Goal: Connect with others: Connect with others

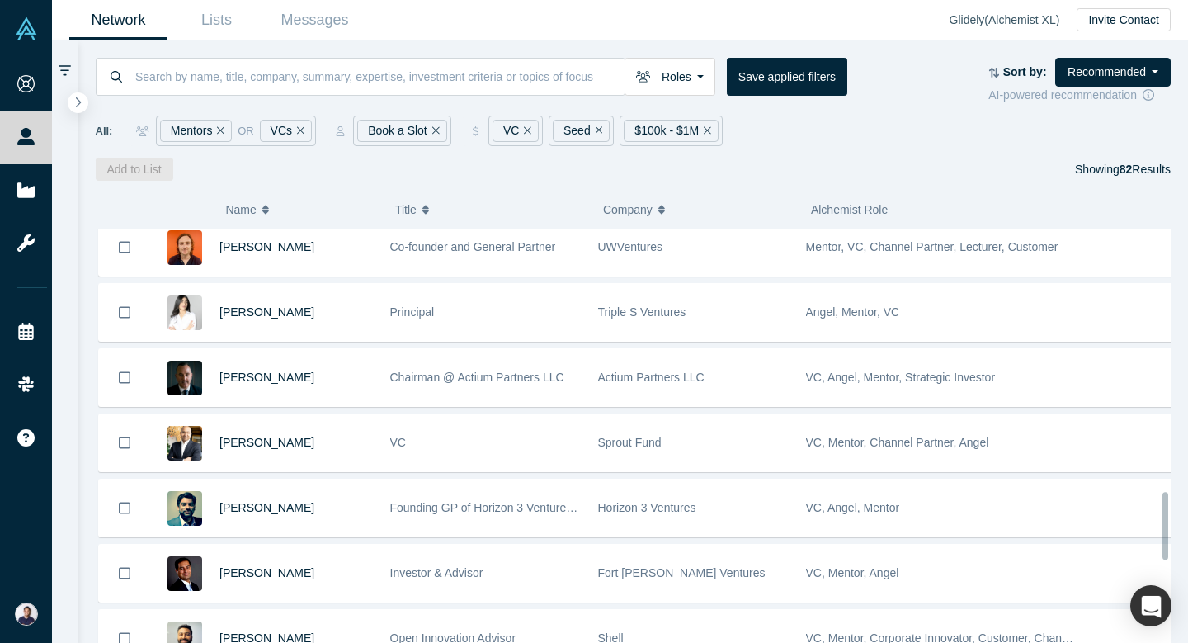
scroll to position [2139, 0]
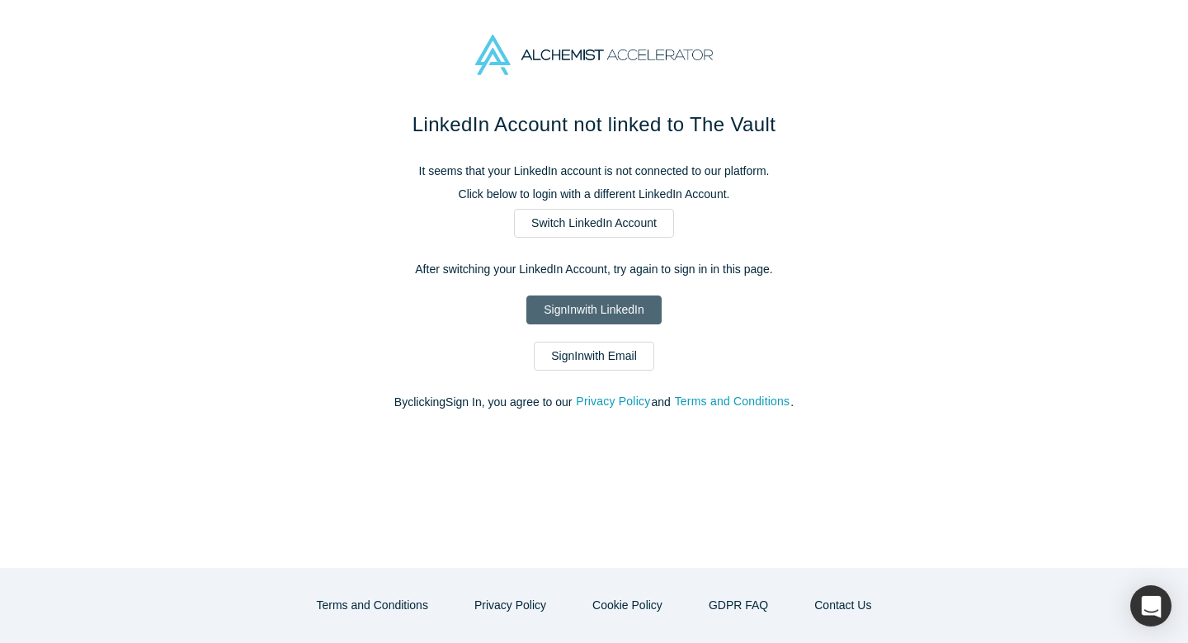
click at [601, 313] on link "Sign In with LinkedIn" at bounding box center [593, 309] width 134 height 29
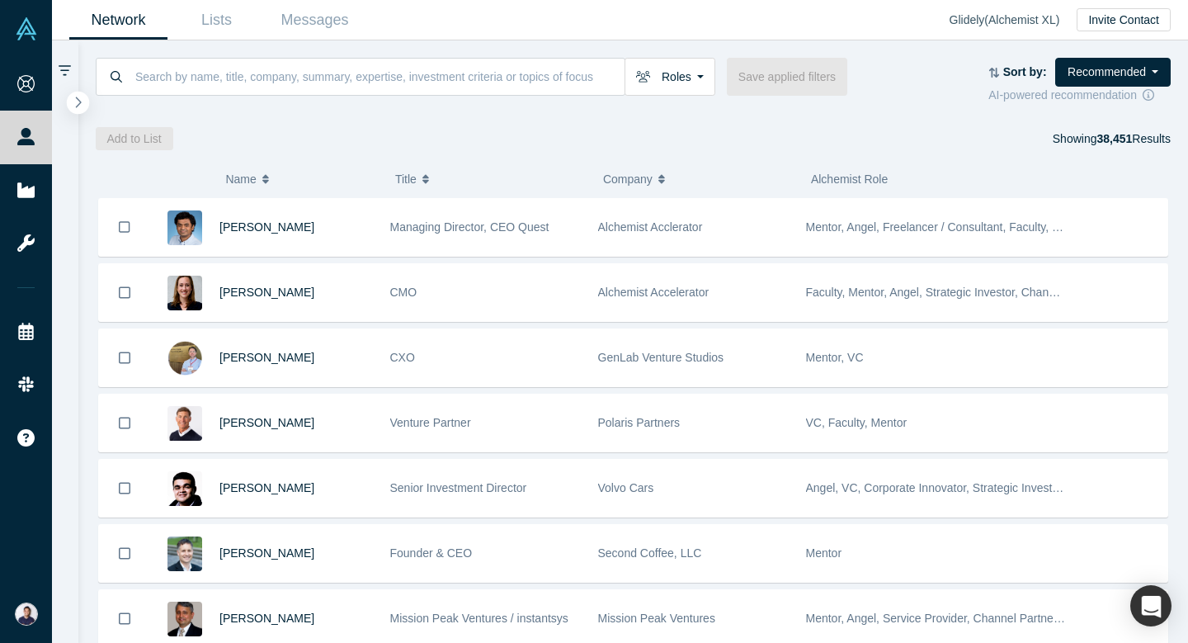
click at [85, 107] on button "button" at bounding box center [78, 103] width 22 height 22
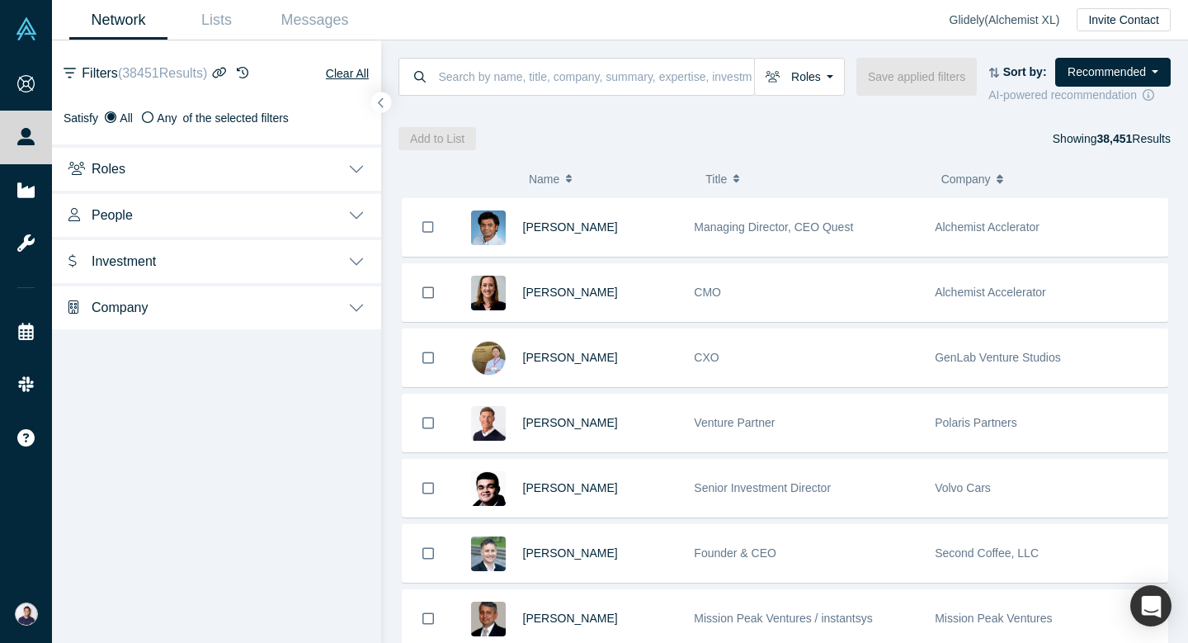
click at [343, 174] on button "Roles" at bounding box center [216, 167] width 329 height 46
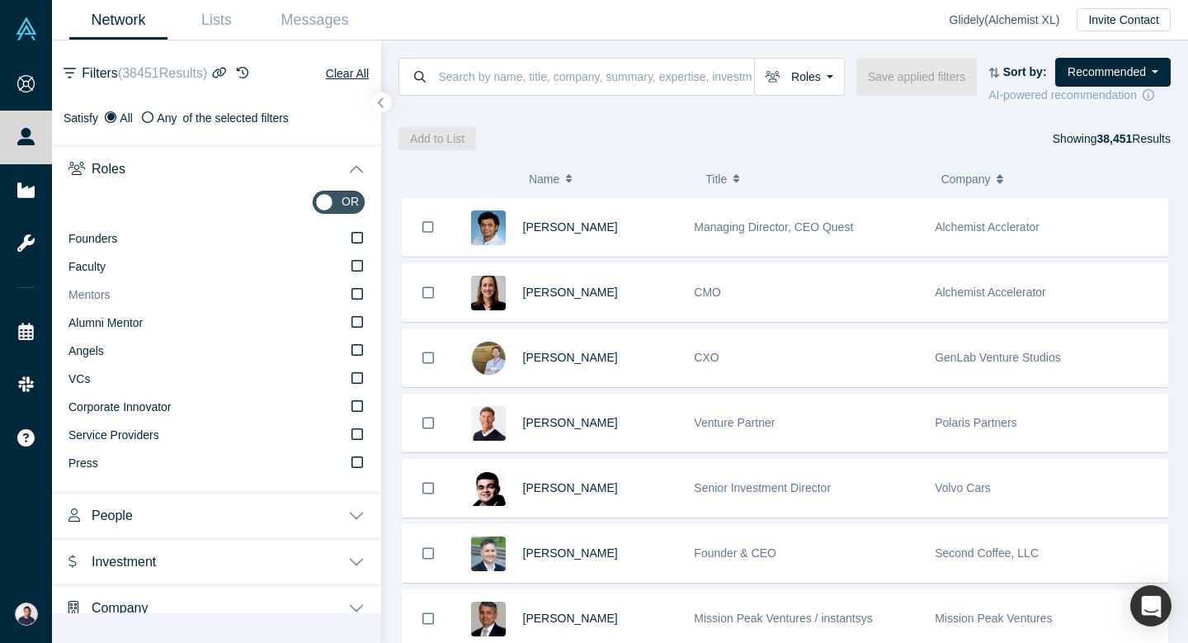
click at [361, 285] on label "Mentors" at bounding box center [216, 295] width 296 height 28
click at [0, 0] on input "Mentors" at bounding box center [0, 0] width 0 height 0
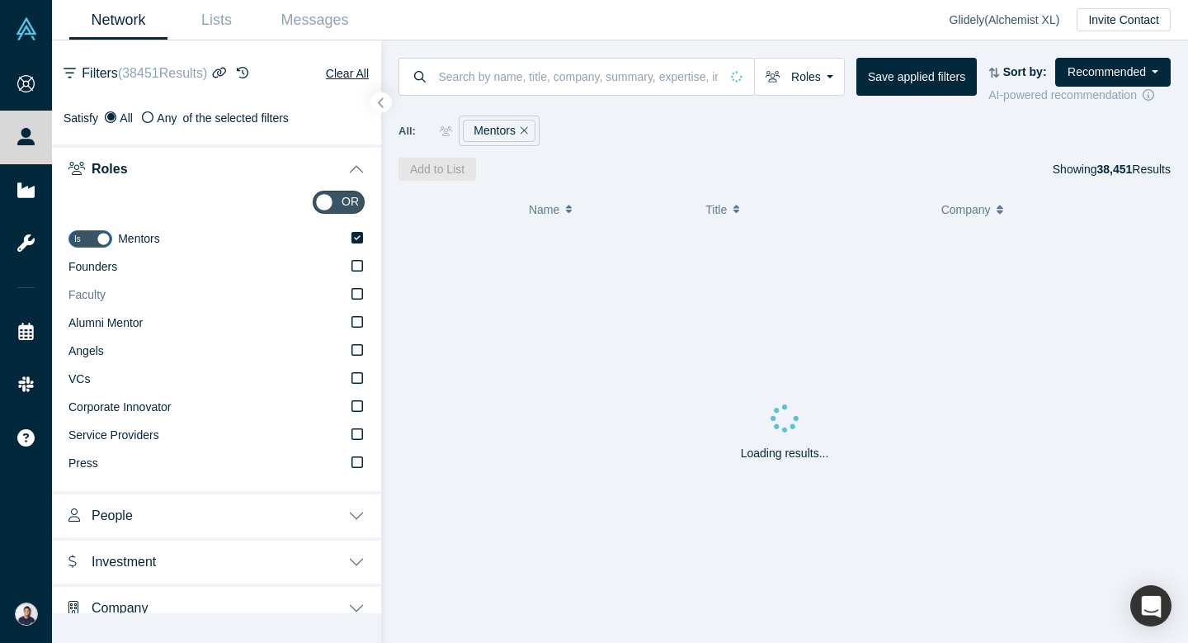
click at [361, 296] on icon at bounding box center [357, 293] width 12 height 13
click at [0, 0] on input "Faculty" at bounding box center [0, 0] width 0 height 0
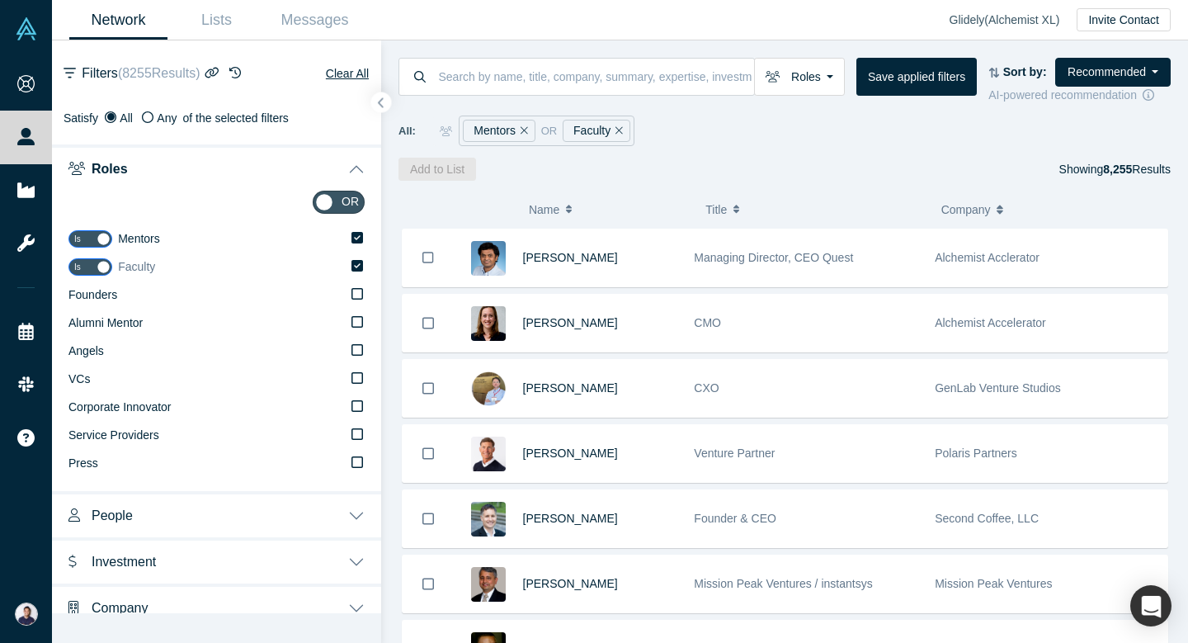
click at [360, 270] on icon at bounding box center [357, 266] width 12 height 12
click at [0, 0] on input "Faculty" at bounding box center [0, 0] width 0 height 0
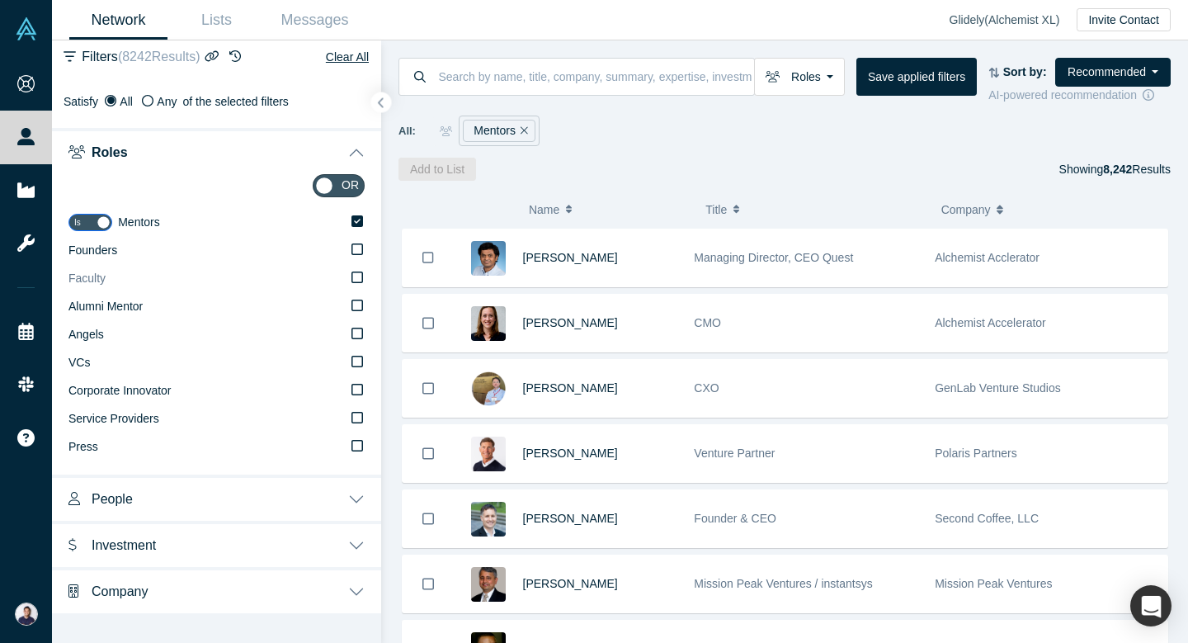
click at [354, 273] on icon at bounding box center [357, 277] width 12 height 13
click at [0, 0] on input "Faculty" at bounding box center [0, 0] width 0 height 0
click at [358, 220] on icon at bounding box center [357, 221] width 12 height 13
click at [0, 0] on input "Mentors" at bounding box center [0, 0] width 0 height 0
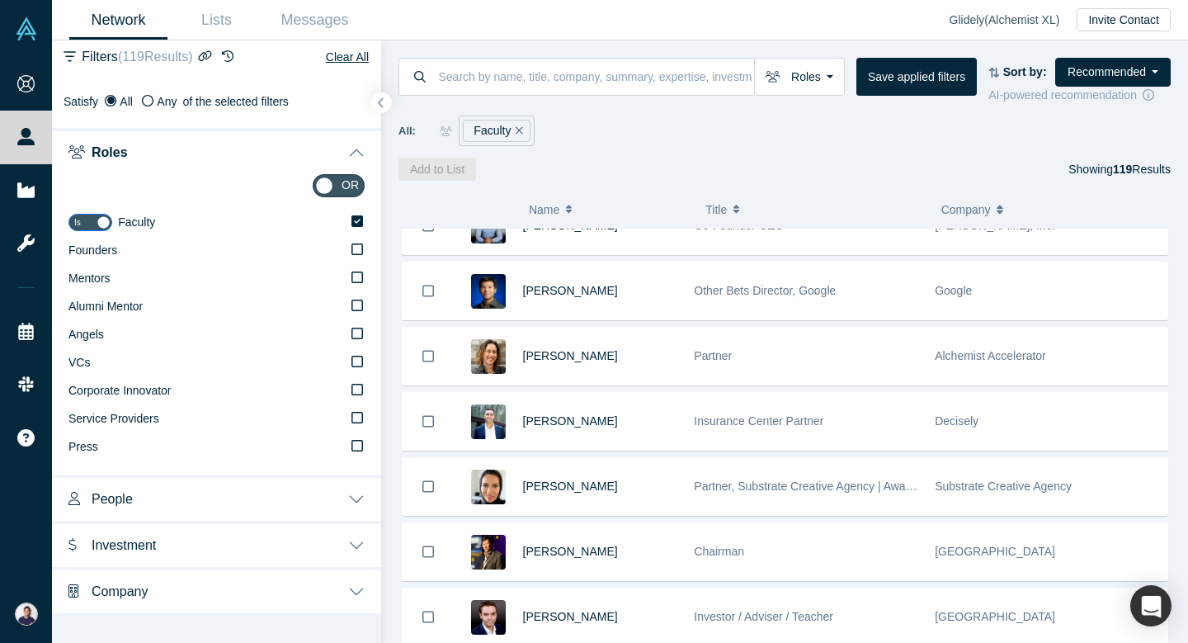
scroll to position [752, 0]
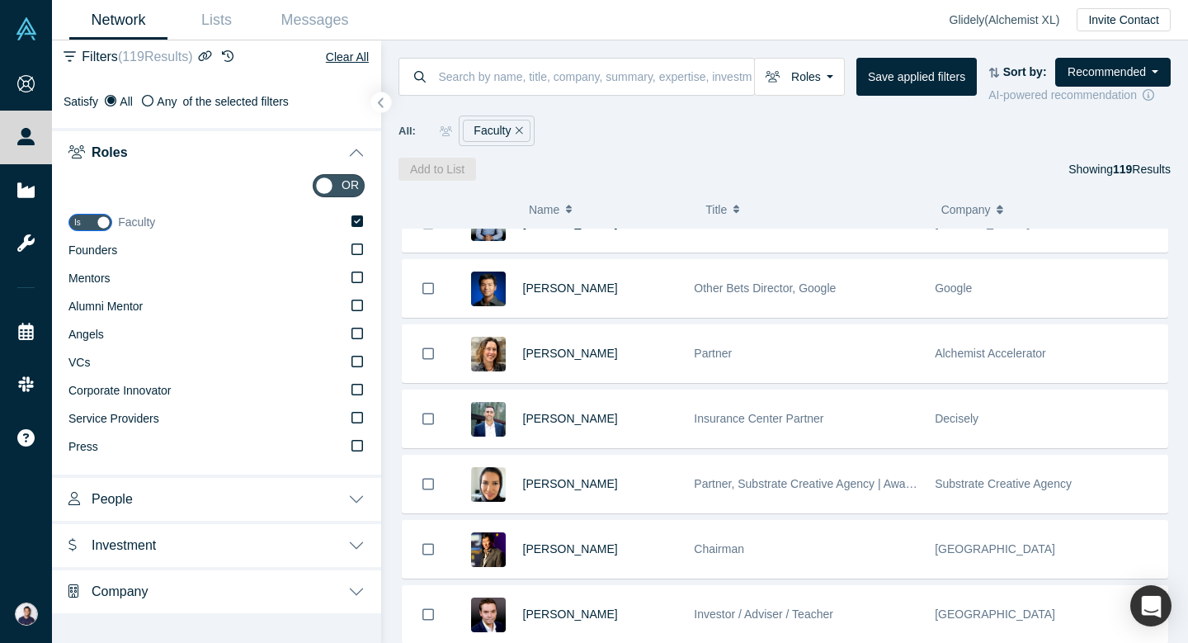
click at [359, 223] on icon at bounding box center [357, 221] width 12 height 12
click at [0, 0] on input "Faculty" at bounding box center [0, 0] width 0 height 0
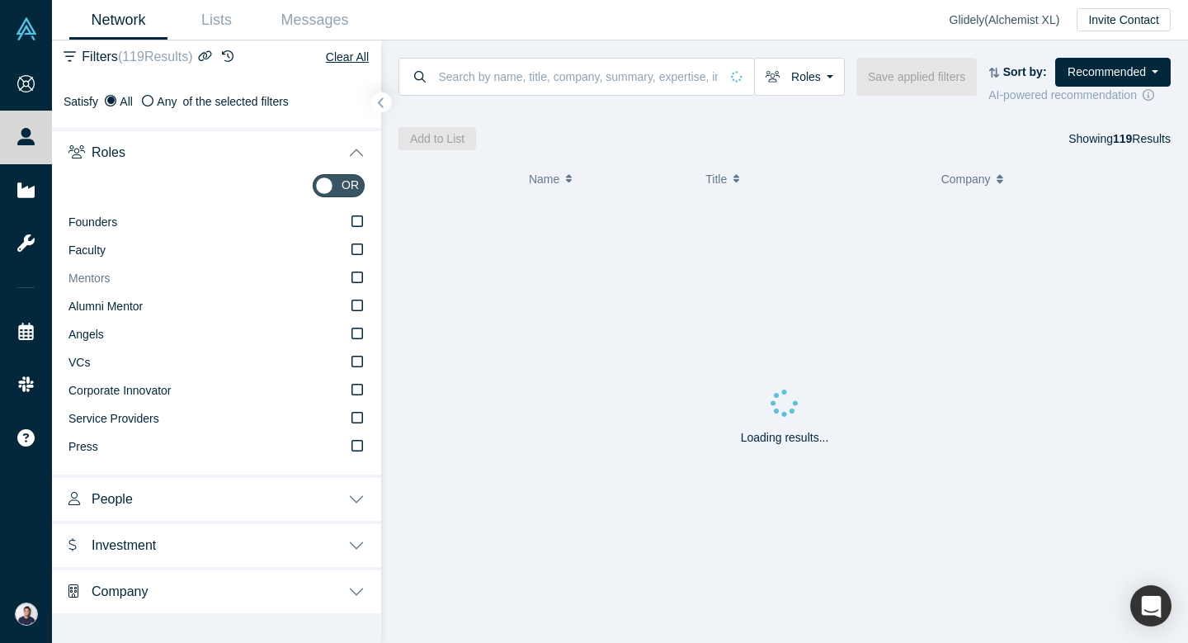
click at [360, 272] on icon at bounding box center [357, 277] width 12 height 13
click at [0, 0] on input "Mentors" at bounding box center [0, 0] width 0 height 0
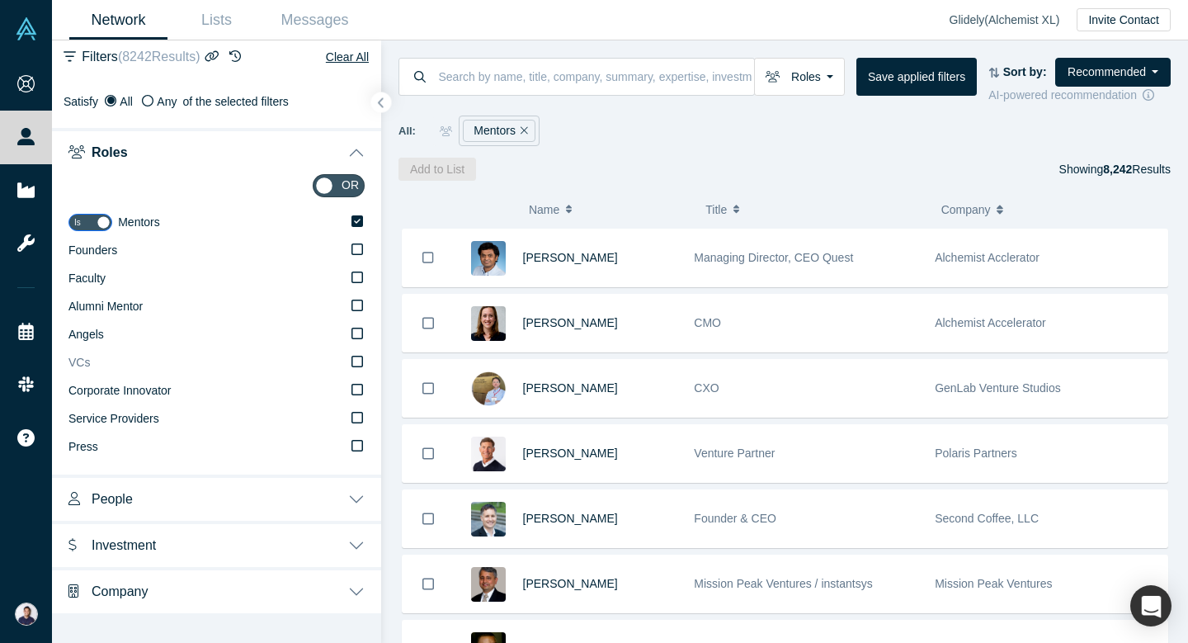
click at [358, 361] on icon at bounding box center [357, 361] width 12 height 13
click at [0, 0] on input "VCs" at bounding box center [0, 0] width 0 height 0
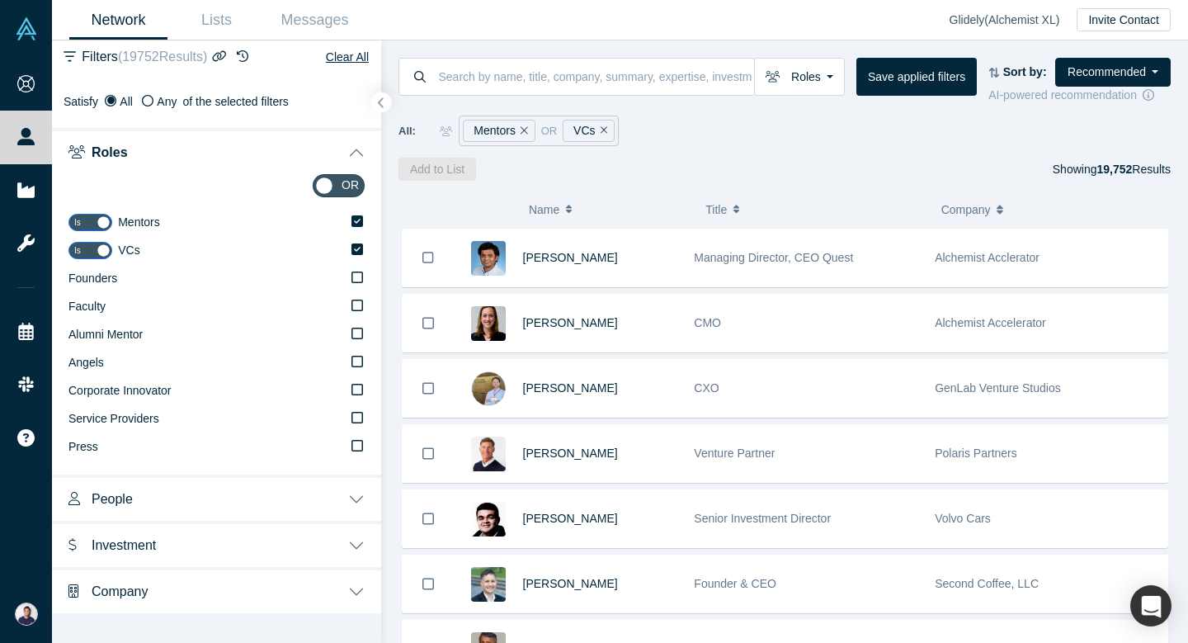
click at [355, 494] on button "People" at bounding box center [216, 497] width 329 height 46
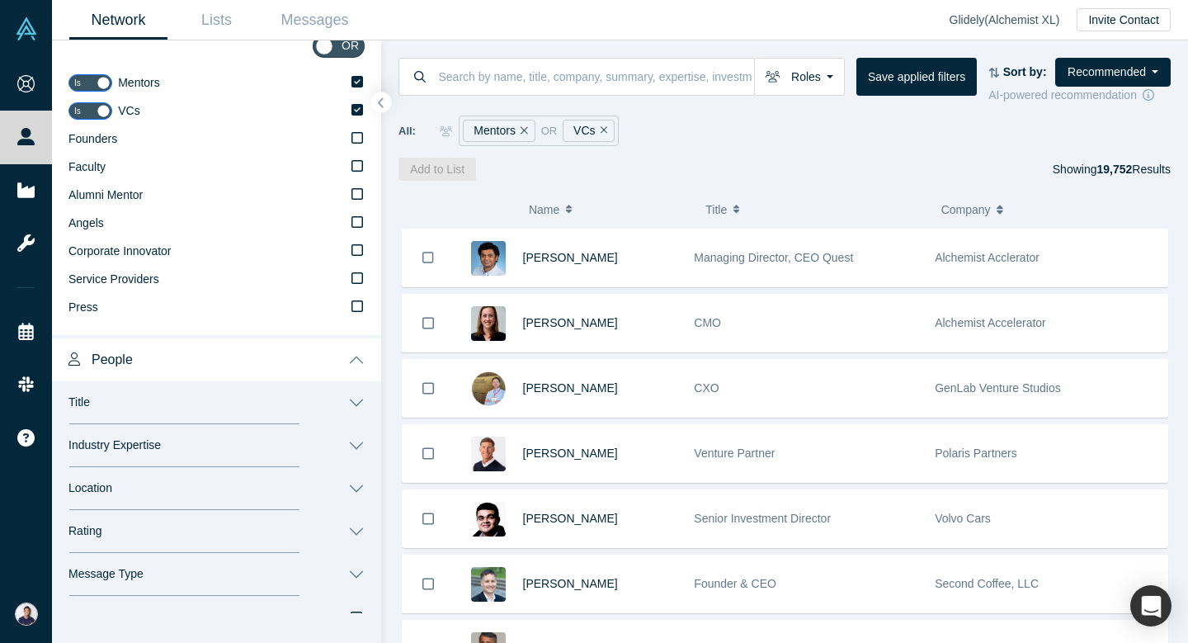
scroll to position [158, 0]
click at [361, 403] on button "Title" at bounding box center [216, 401] width 329 height 43
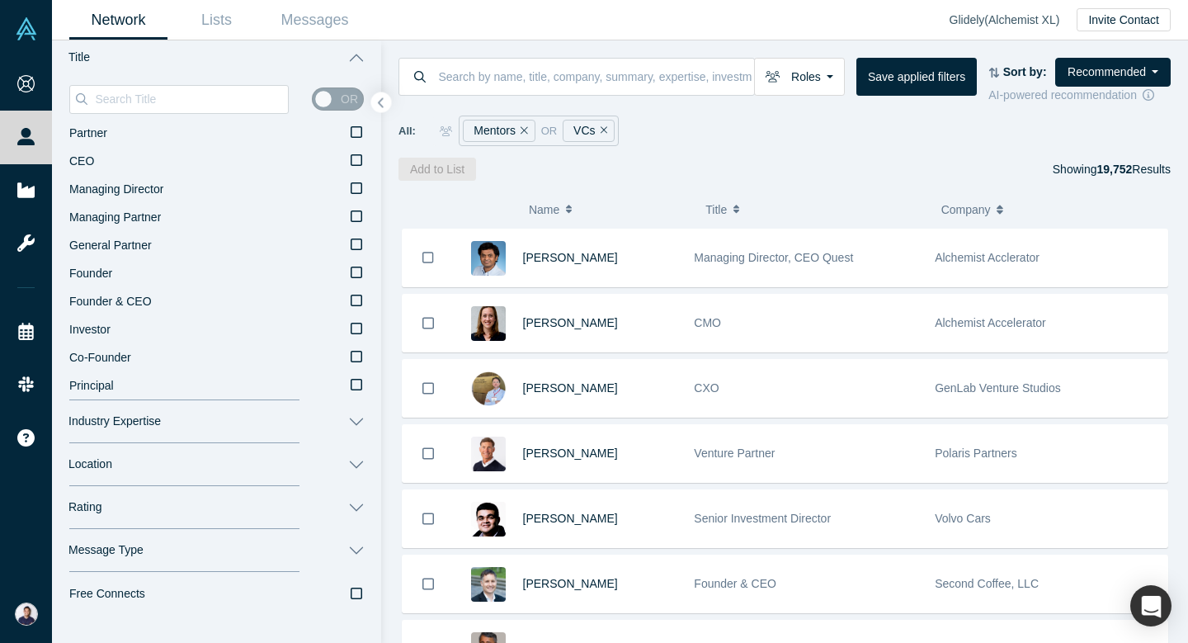
scroll to position [507, 0]
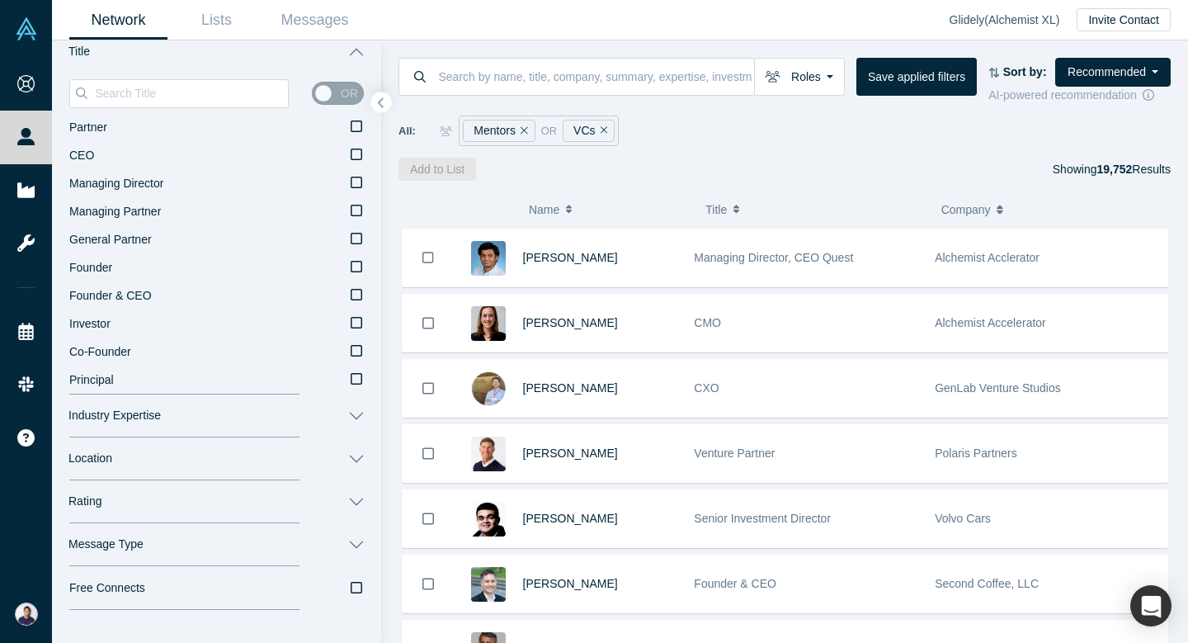
click at [358, 416] on button "Industry Expertise" at bounding box center [216, 415] width 329 height 43
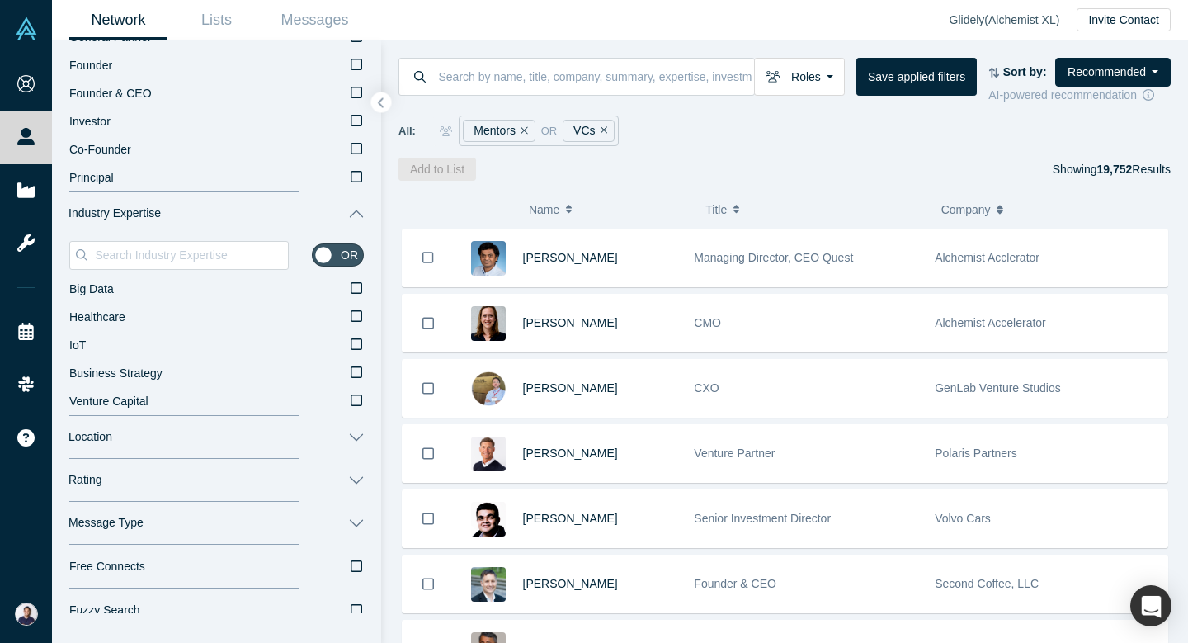
click at [356, 434] on button "Location" at bounding box center [216, 437] width 329 height 43
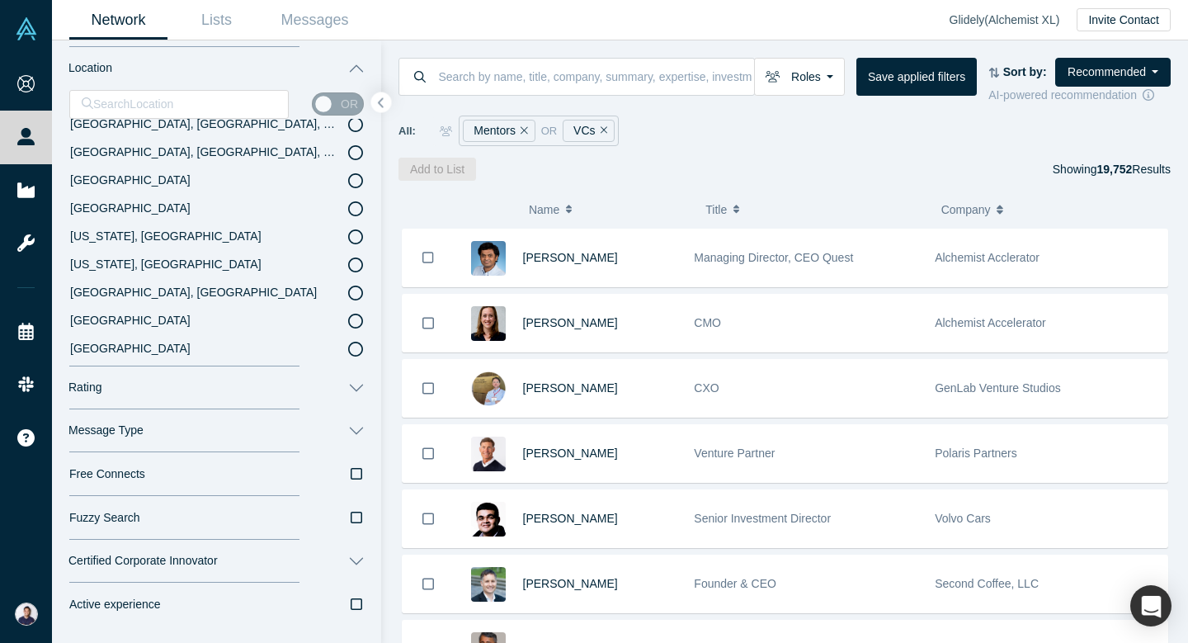
scroll to position [1090, 0]
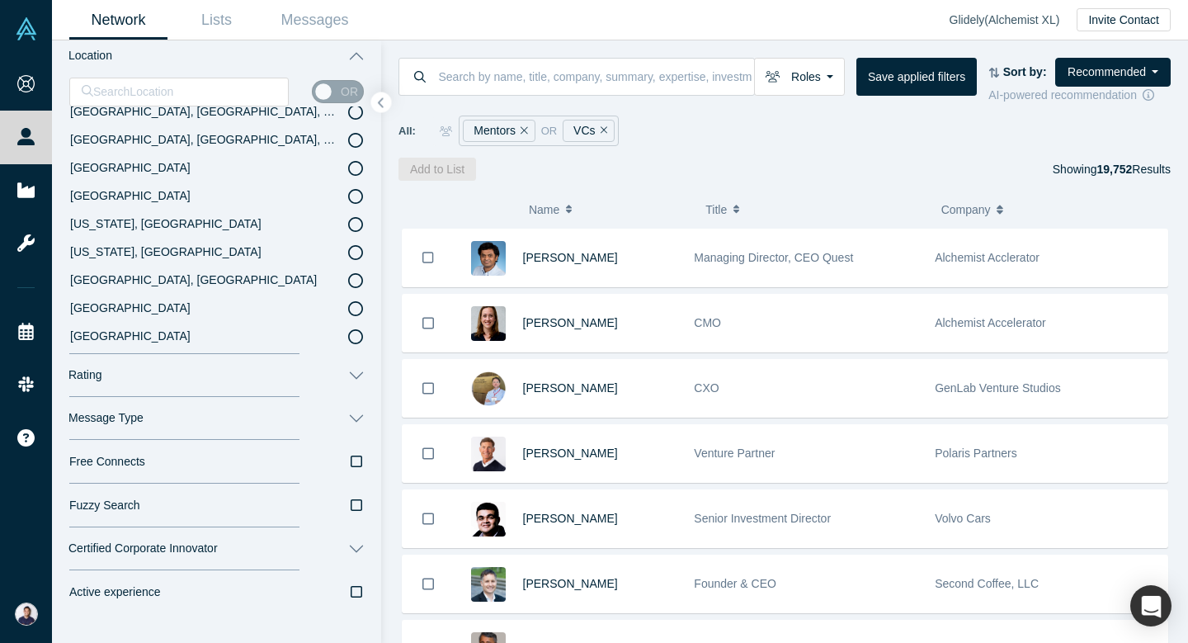
click at [361, 374] on button "Rating" at bounding box center [216, 375] width 329 height 43
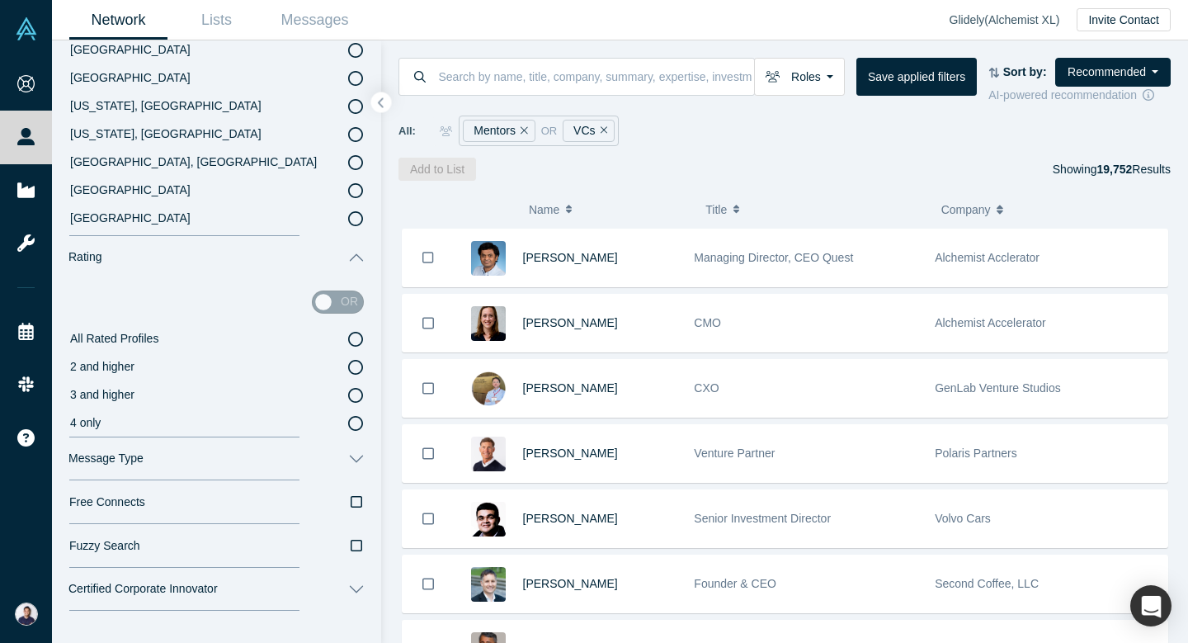
click at [352, 456] on button "Message Type" at bounding box center [216, 458] width 329 height 43
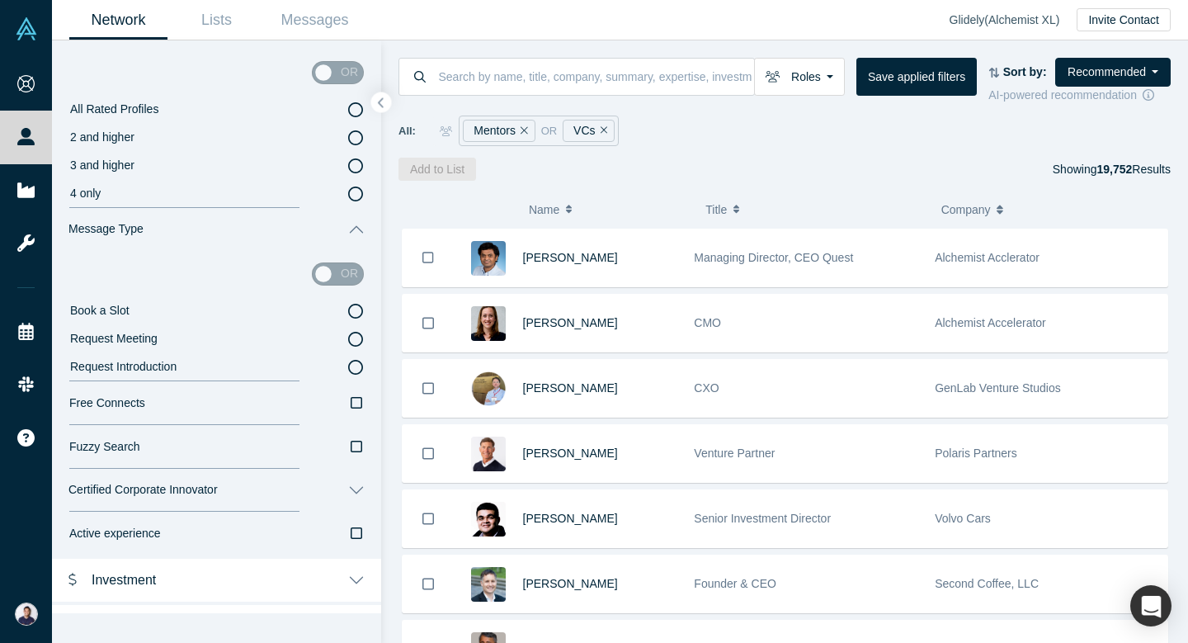
scroll to position [1440, 0]
click at [354, 307] on icon at bounding box center [355, 308] width 15 height 15
click at [0, 0] on input "Book a Slot" at bounding box center [0, 0] width 0 height 0
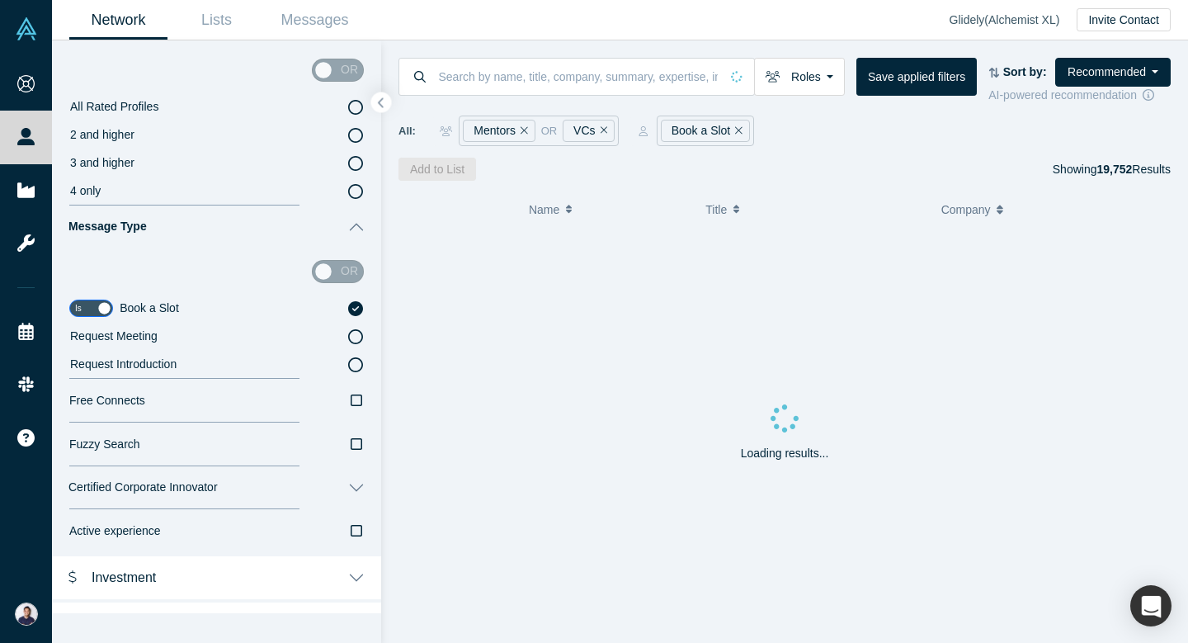
scroll to position [1472, 0]
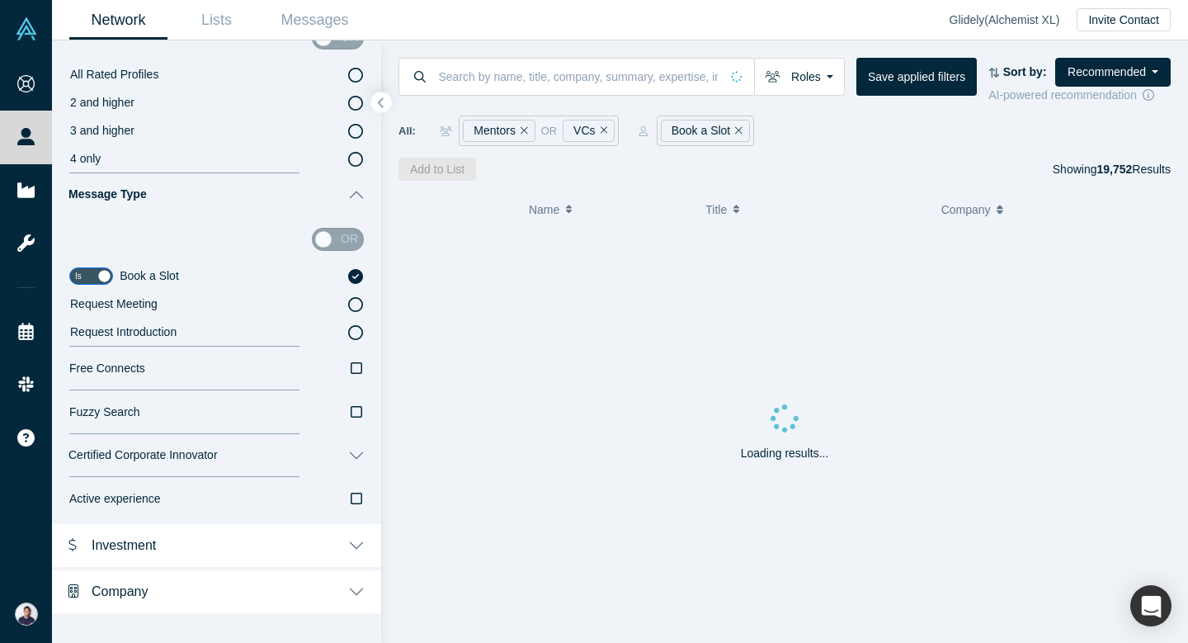
click at [347, 543] on button "Investment" at bounding box center [216, 544] width 329 height 46
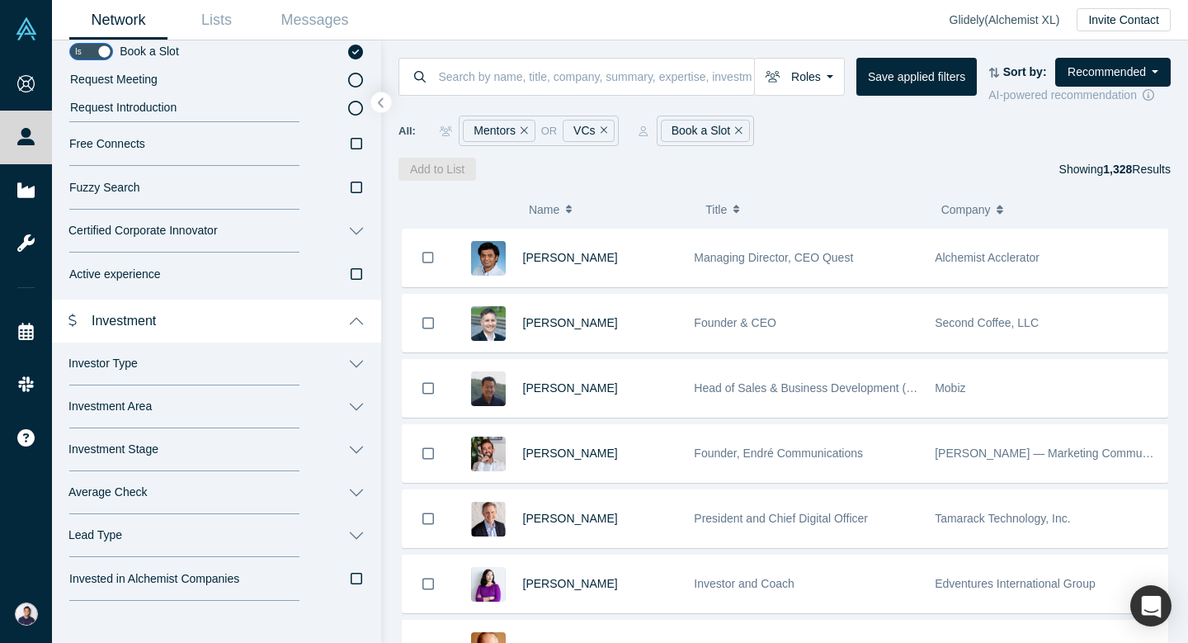
scroll to position [1702, 0]
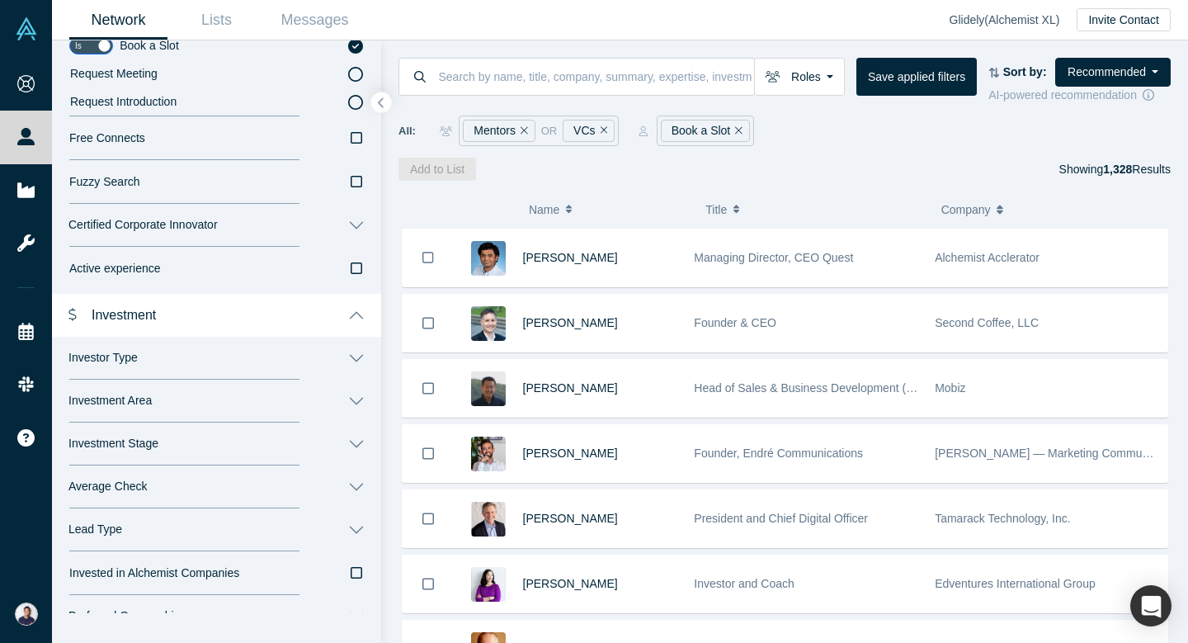
click at [359, 347] on button "Investor Type" at bounding box center [216, 358] width 329 height 43
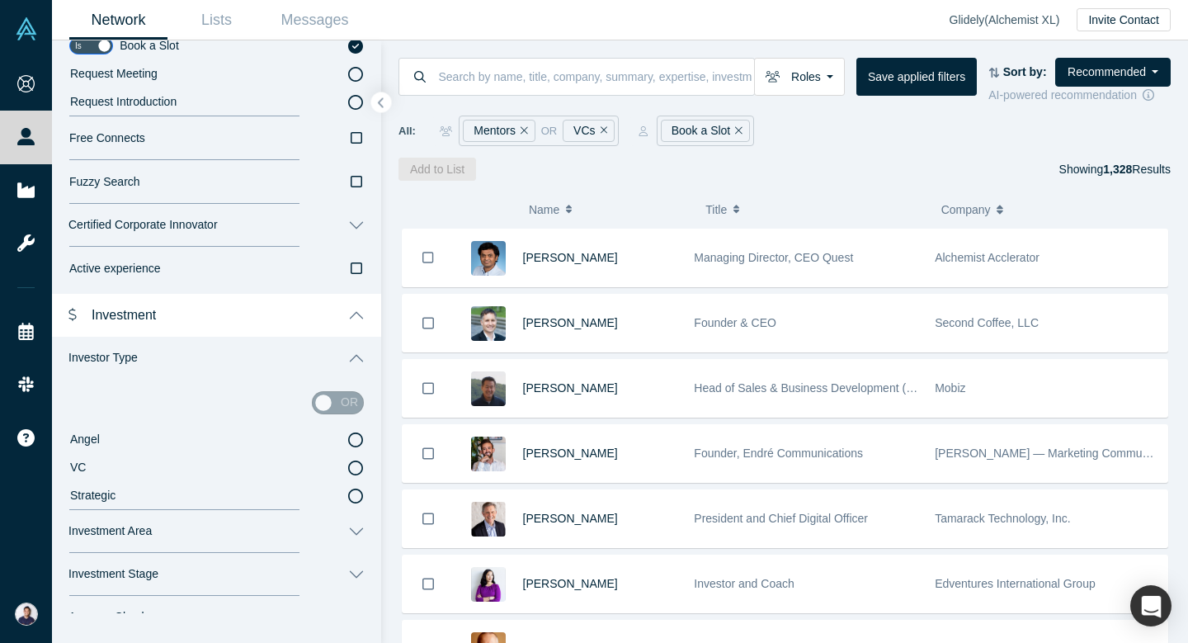
click at [359, 347] on button "Investor Type" at bounding box center [216, 358] width 329 height 43
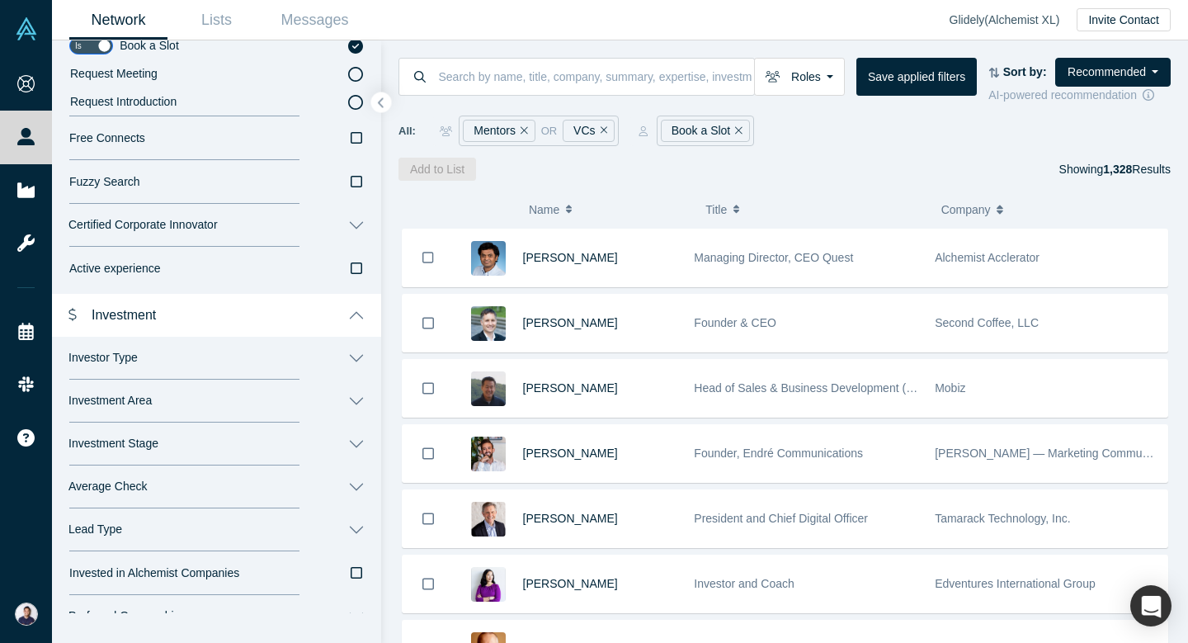
click at [359, 347] on button "Investor Type" at bounding box center [216, 358] width 329 height 43
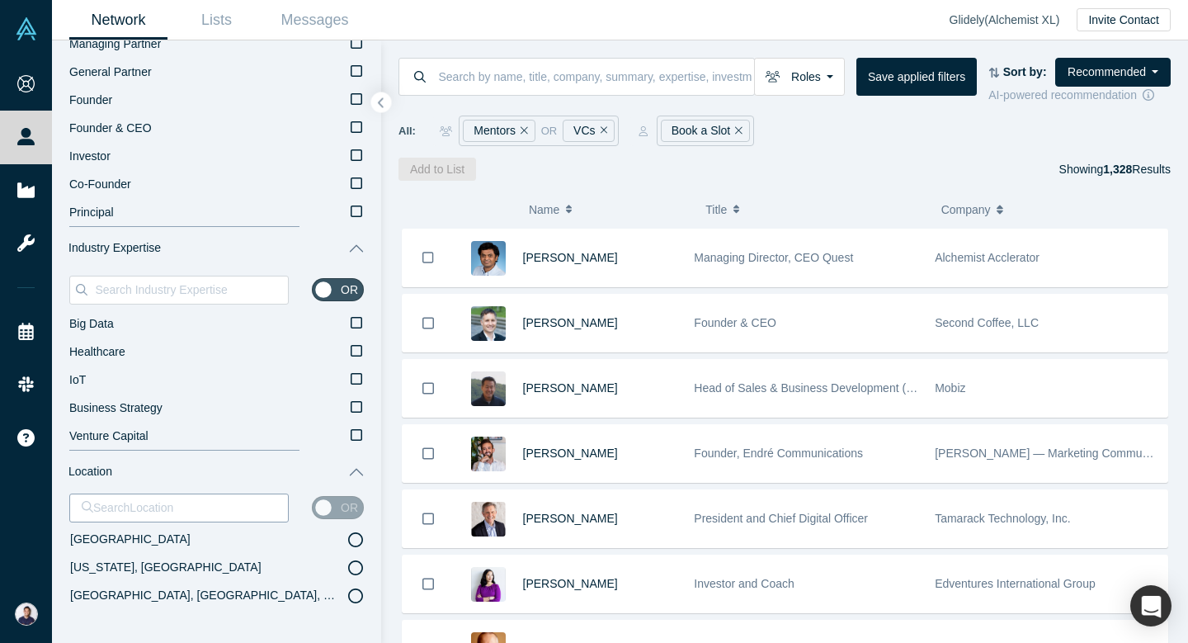
scroll to position [673, 0]
click at [360, 469] on button "Location" at bounding box center [216, 472] width 329 height 43
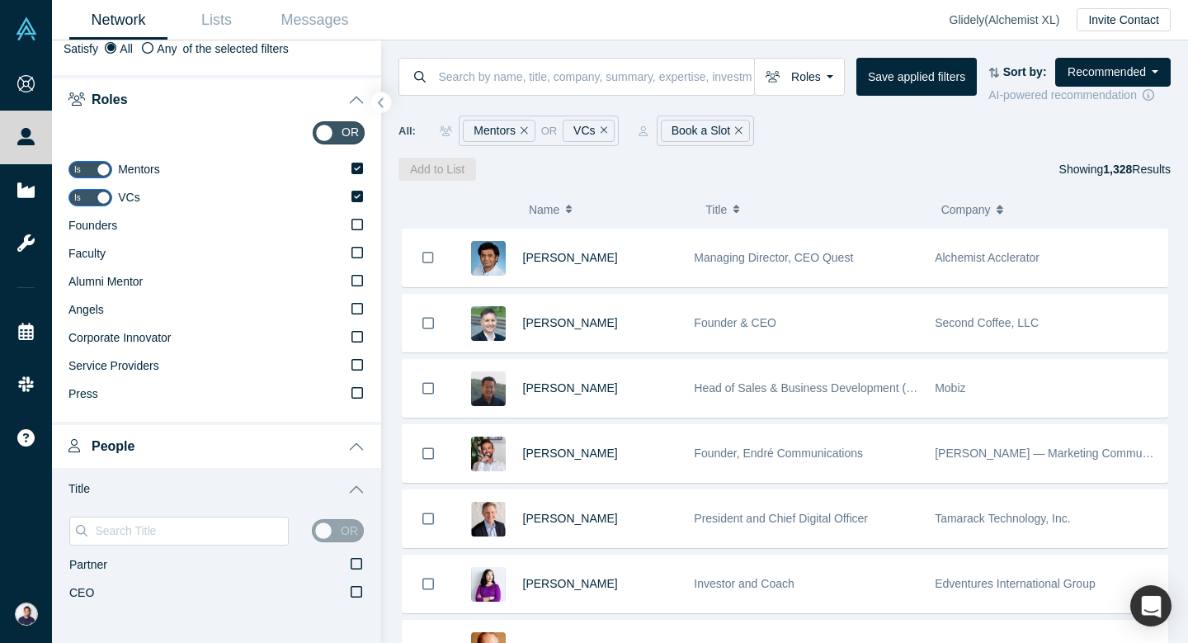
scroll to position [68, 0]
click at [359, 170] on icon at bounding box center [357, 170] width 12 height 12
click at [0, 0] on input "Mentors" at bounding box center [0, 0] width 0 height 0
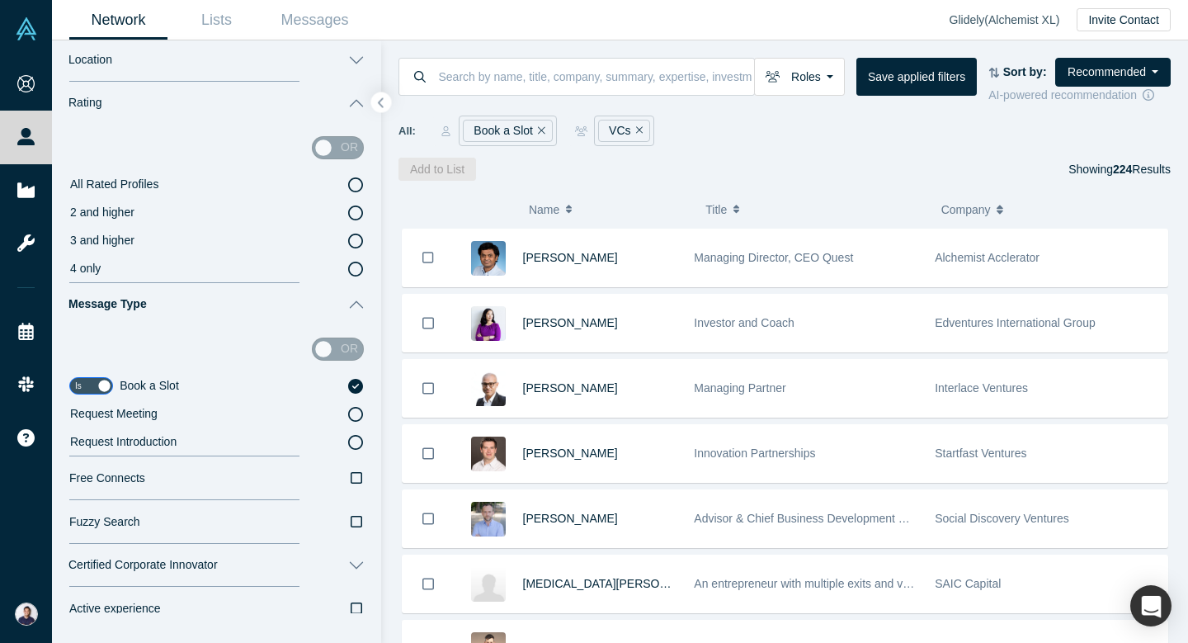
scroll to position [1627, 0]
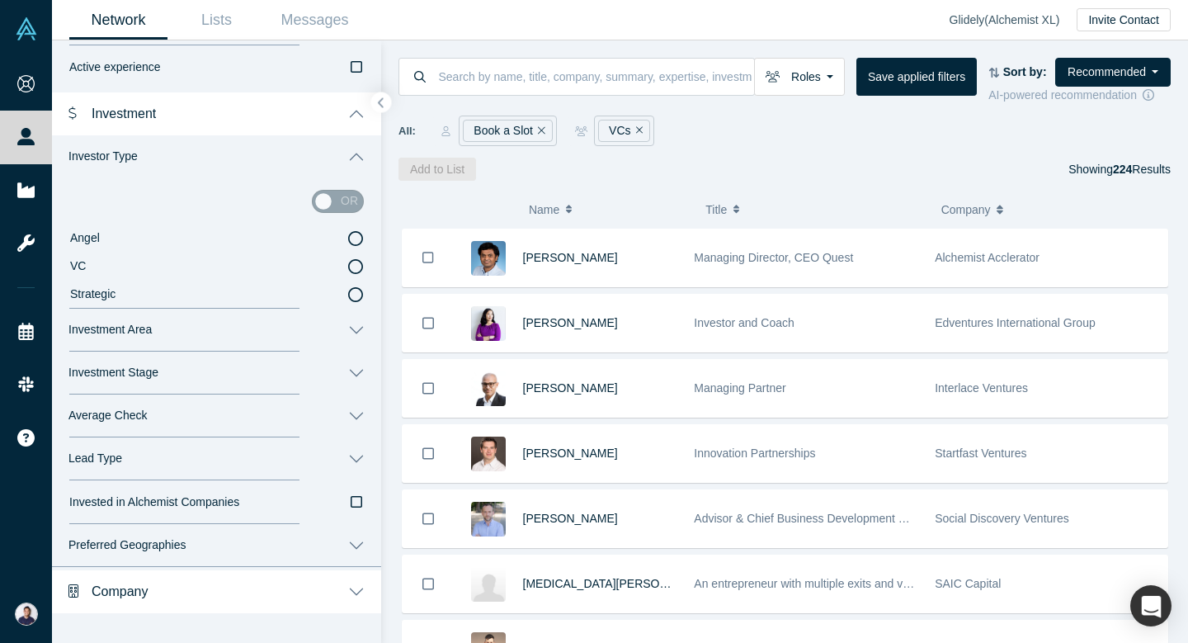
click at [358, 270] on icon at bounding box center [355, 266] width 15 height 15
click at [0, 0] on input "VC" at bounding box center [0, 0] width 0 height 0
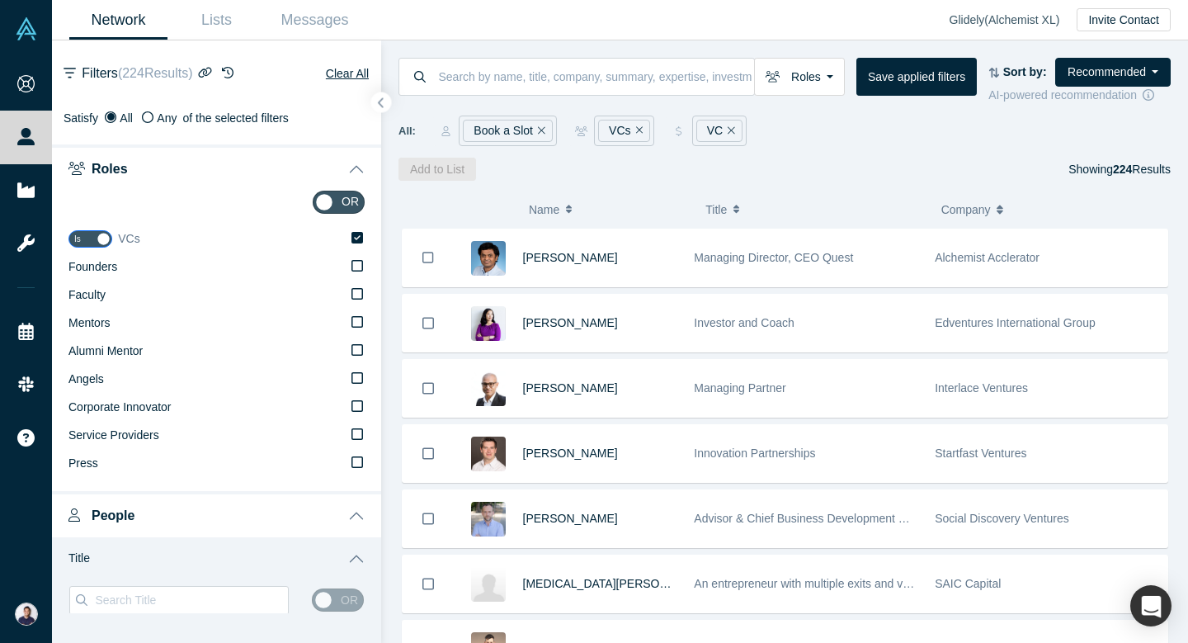
click at [356, 238] on icon at bounding box center [357, 237] width 12 height 13
click at [0, 0] on input "VCs" at bounding box center [0, 0] width 0 height 0
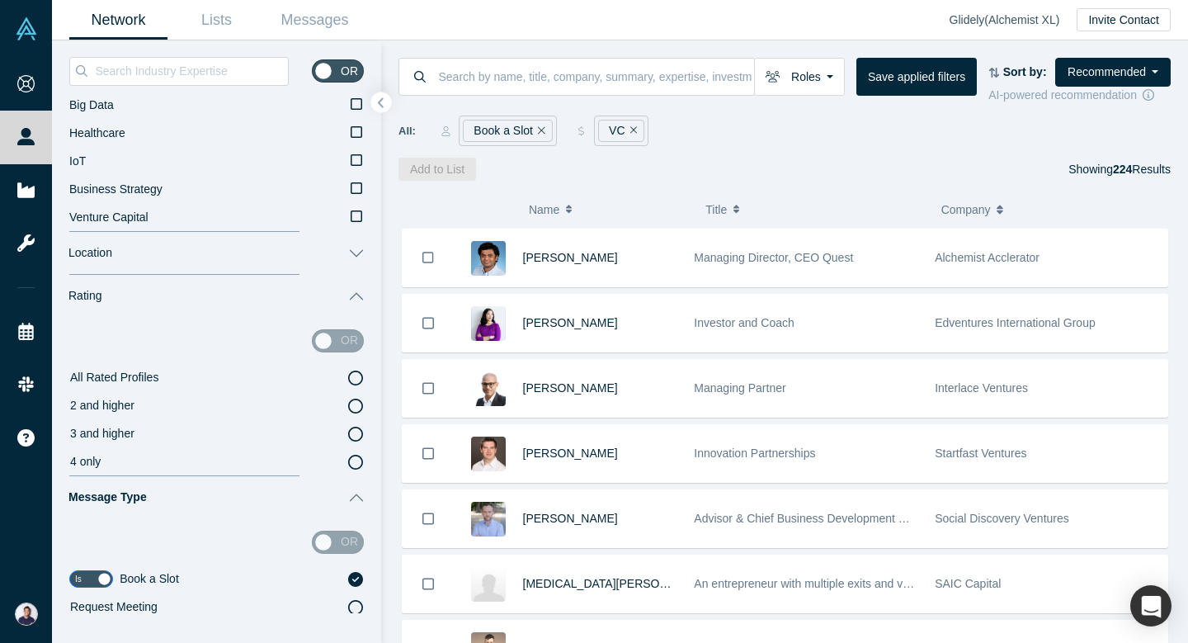
scroll to position [1627, 0]
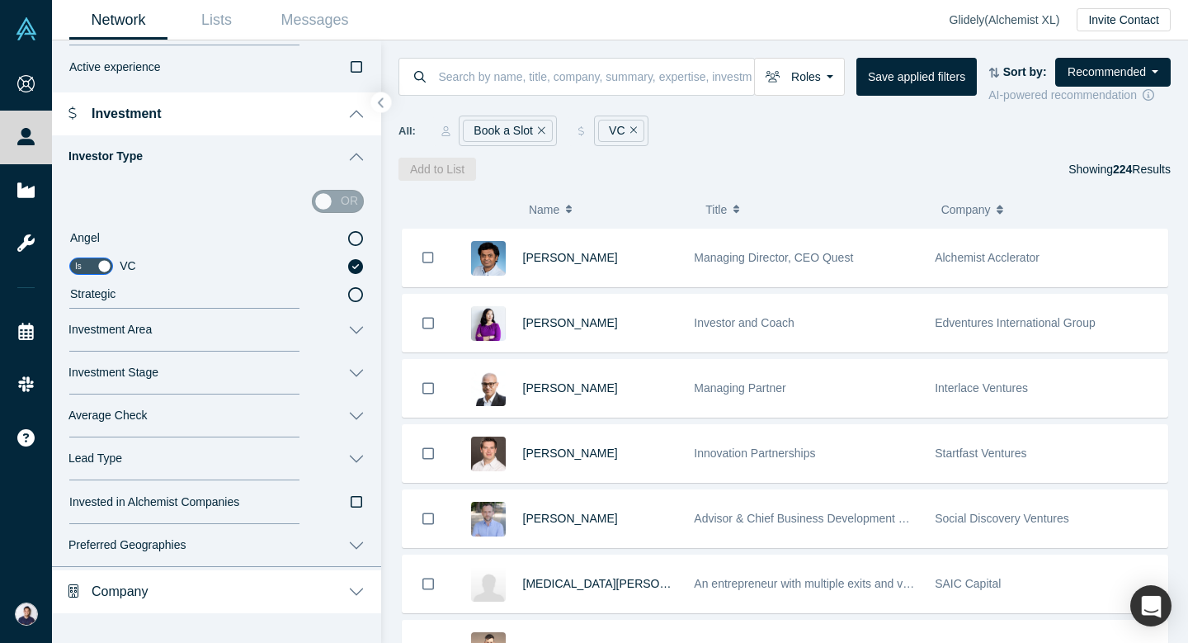
click at [281, 329] on button "Investment Area" at bounding box center [216, 330] width 329 height 43
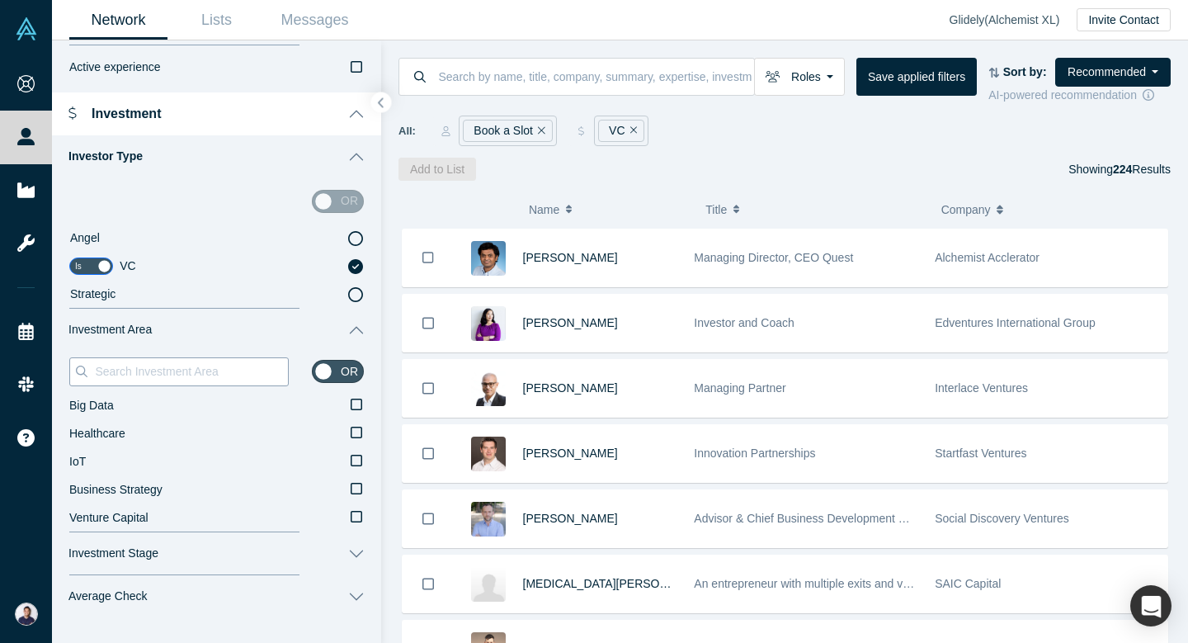
click at [260, 372] on input at bounding box center [190, 371] width 195 height 21
type input "m"
type input "ma"
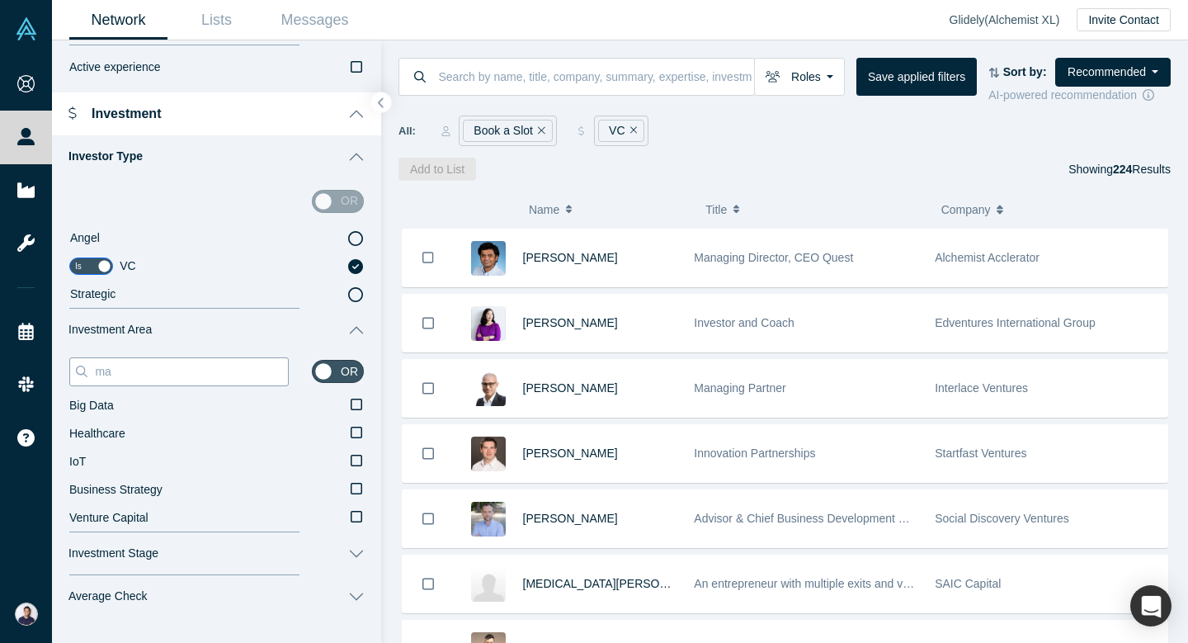
scroll to position [1514, 0]
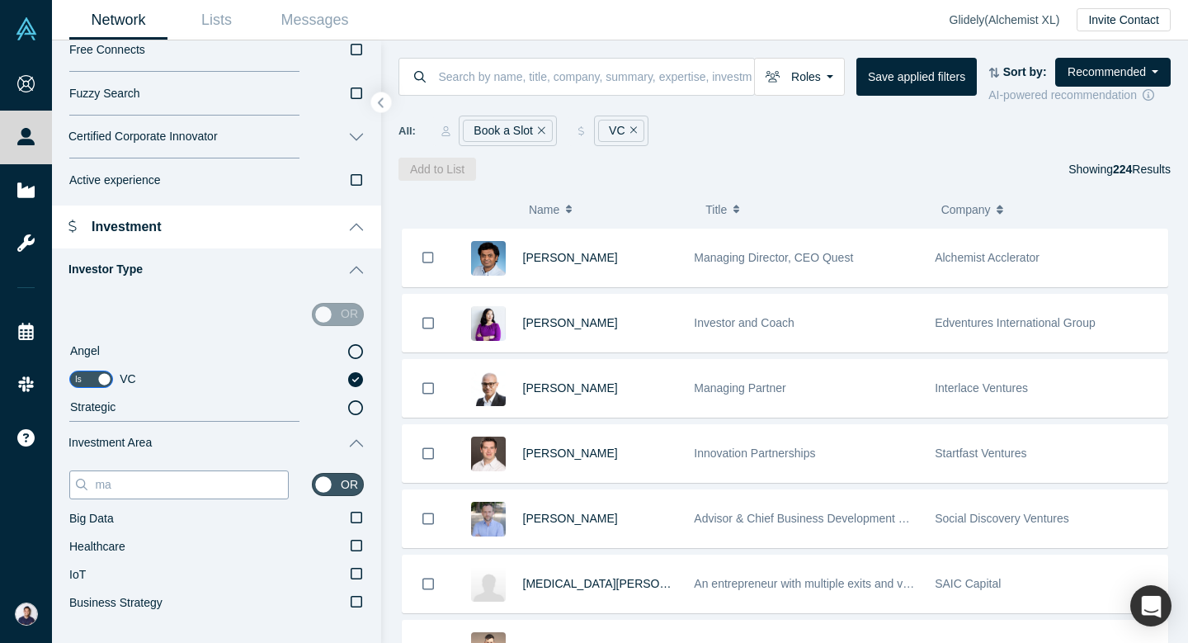
type input "man"
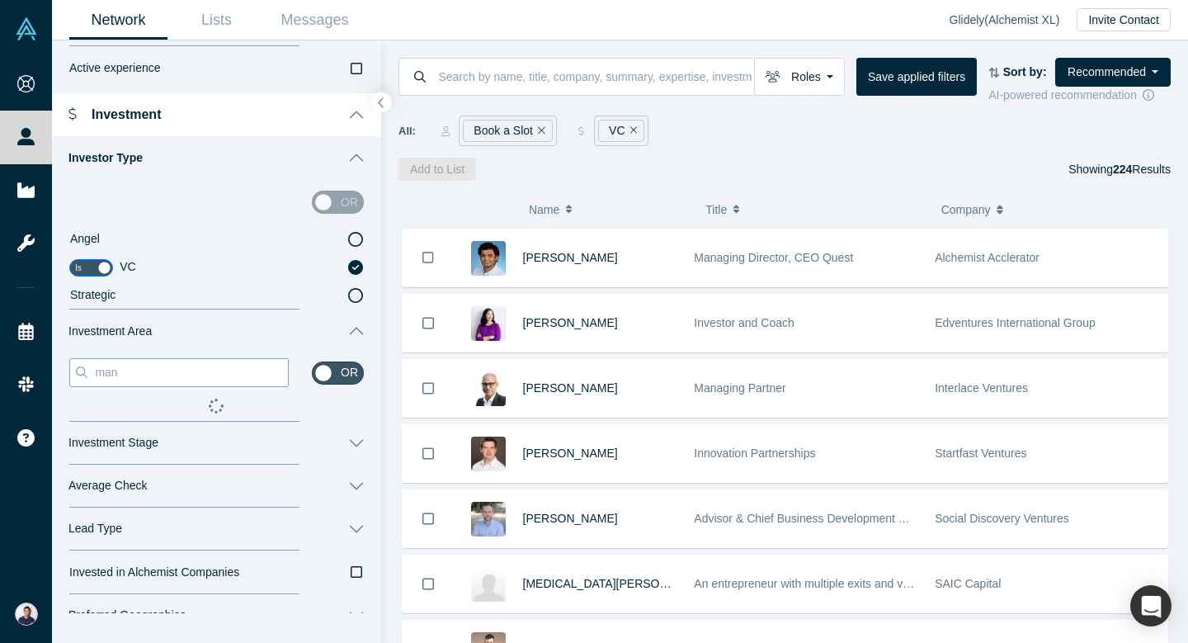
type input "manu"
type input "manuf"
type input "manufa"
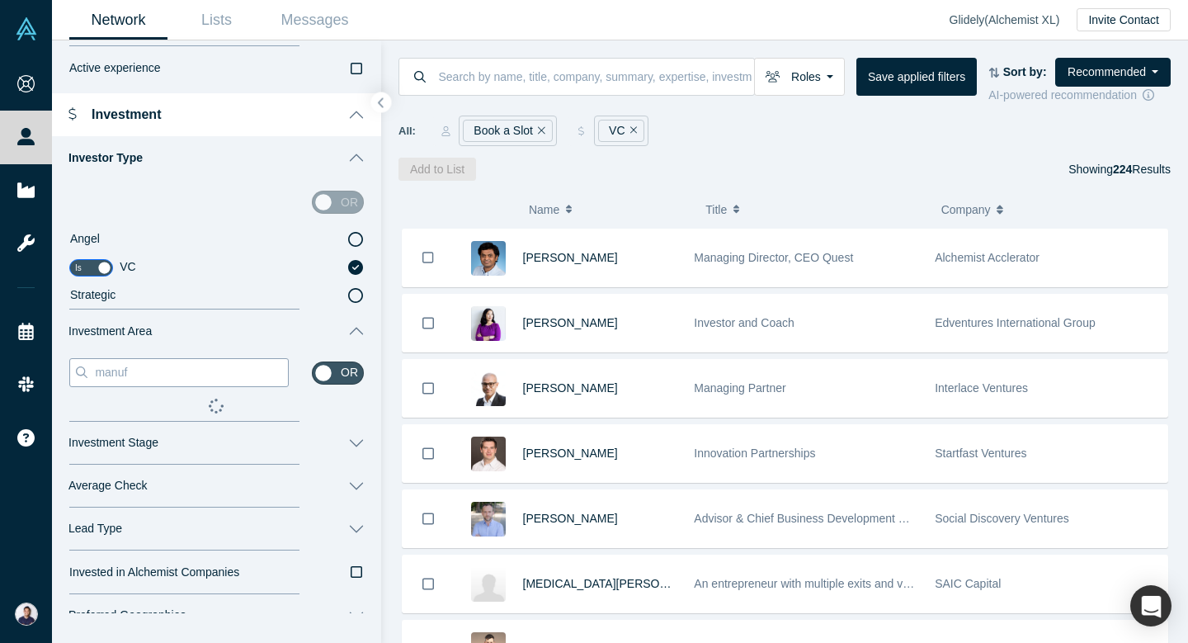
type input "manufa"
type input "manufac"
type input "manufact"
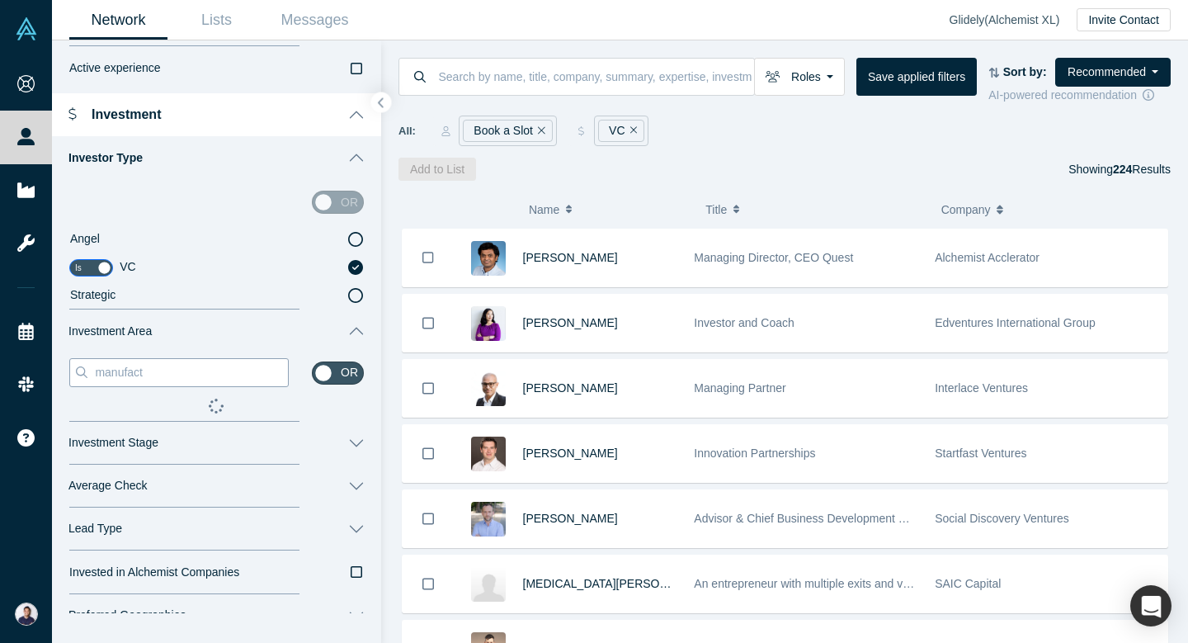
type input "manufactu"
type input "manufactur"
type input "manufacturi"
type input "manufacturin"
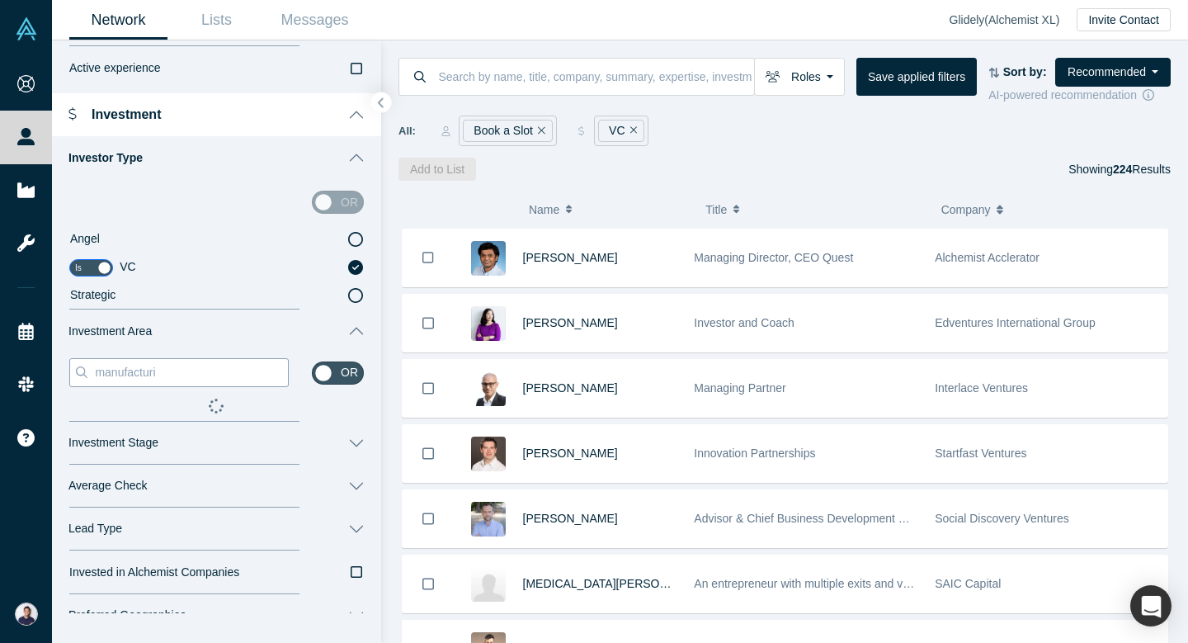
type input "manufacturin"
type input "manufacturing"
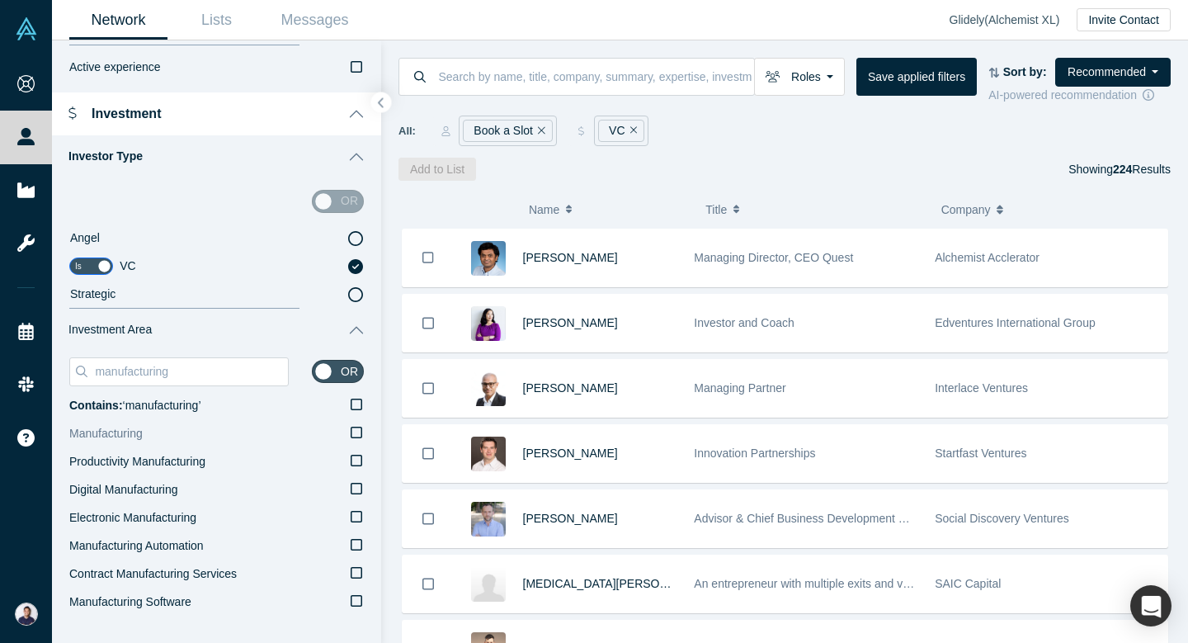
type input "manufacturing"
click at [247, 424] on label "Manufacturing" at bounding box center [216, 434] width 295 height 28
click at [0, 0] on input "Manufacturing" at bounding box center [0, 0] width 0 height 0
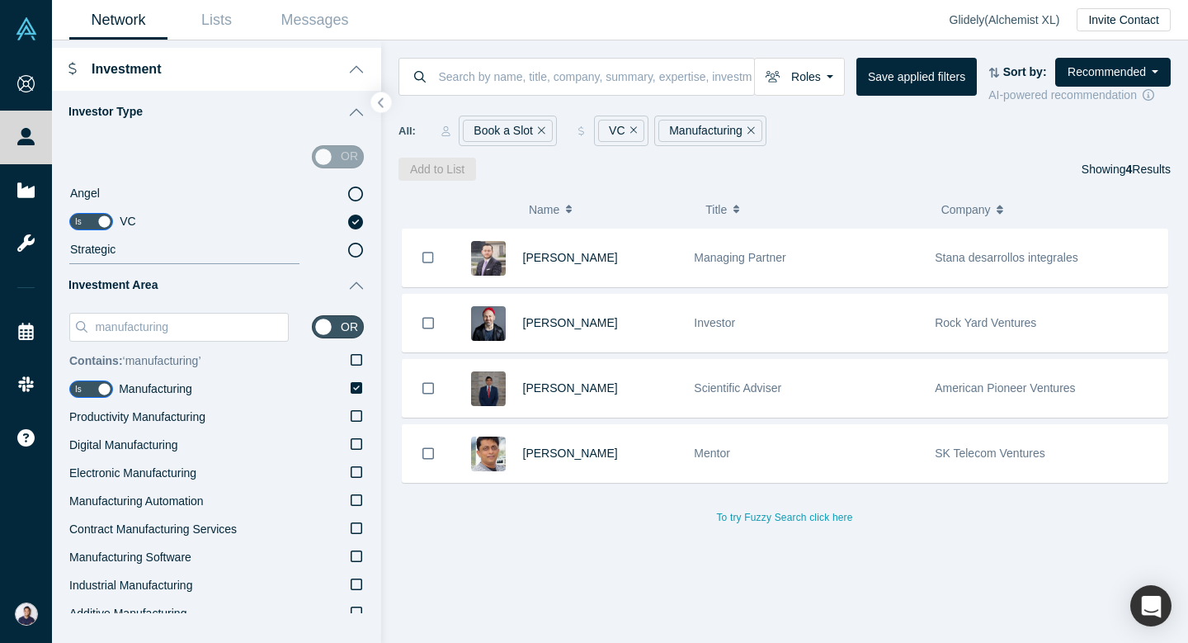
scroll to position [1847, 0]
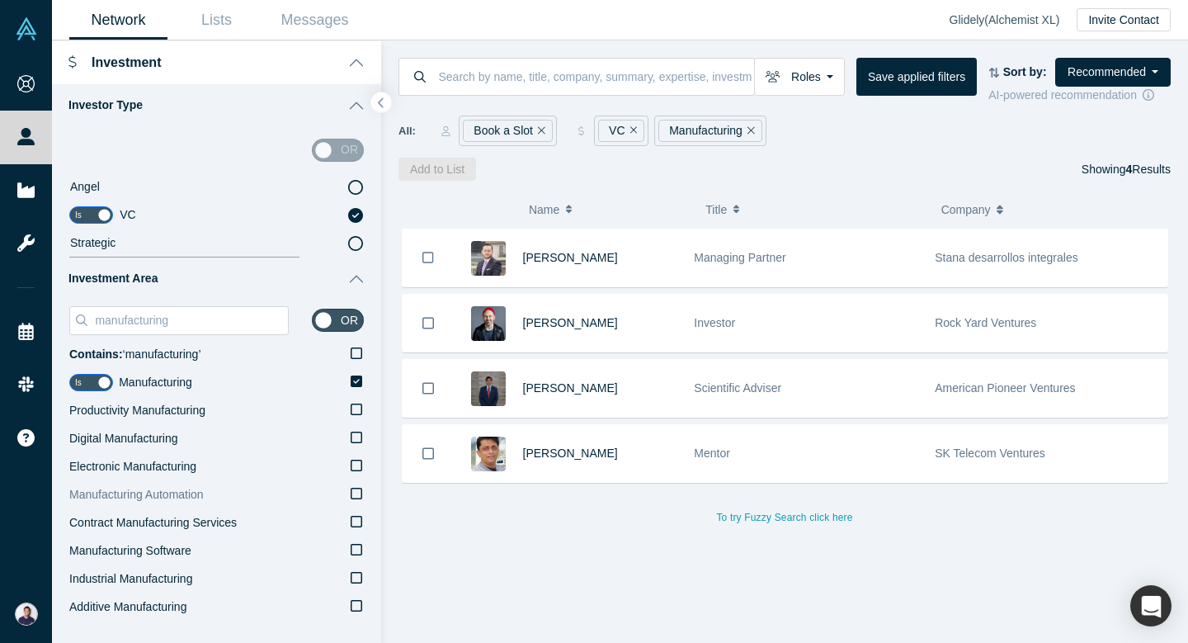
click at [218, 488] on label "Manufacturing Automation" at bounding box center [216, 495] width 295 height 28
click at [0, 0] on input "Manufacturing Automation" at bounding box center [0, 0] width 0 height 0
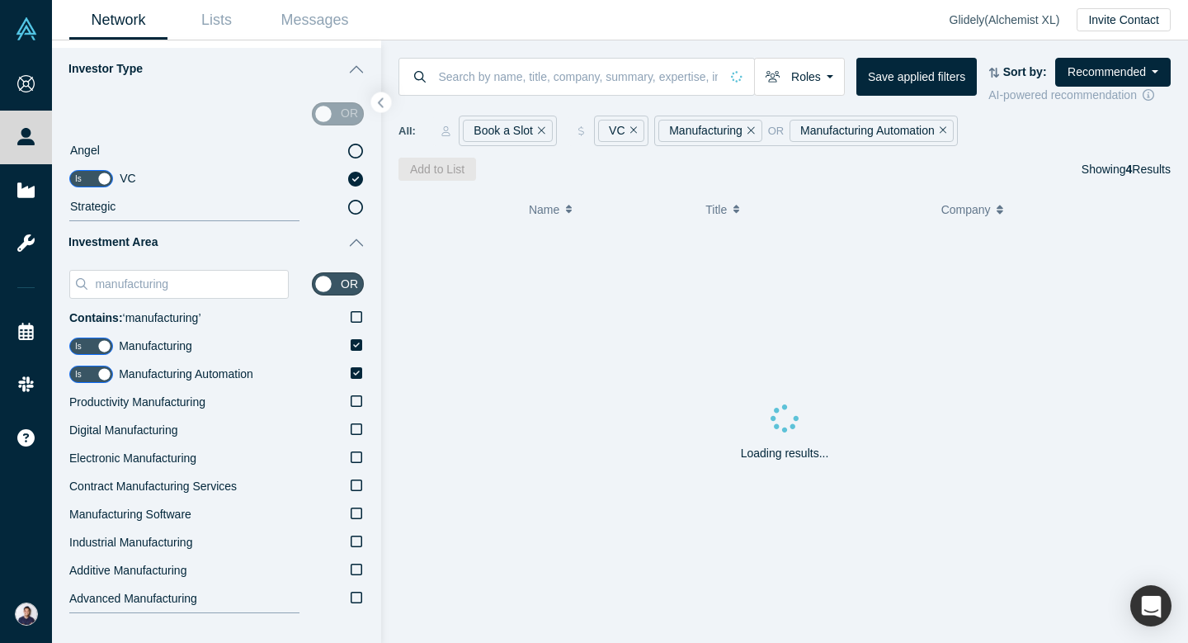
scroll to position [1884, 0]
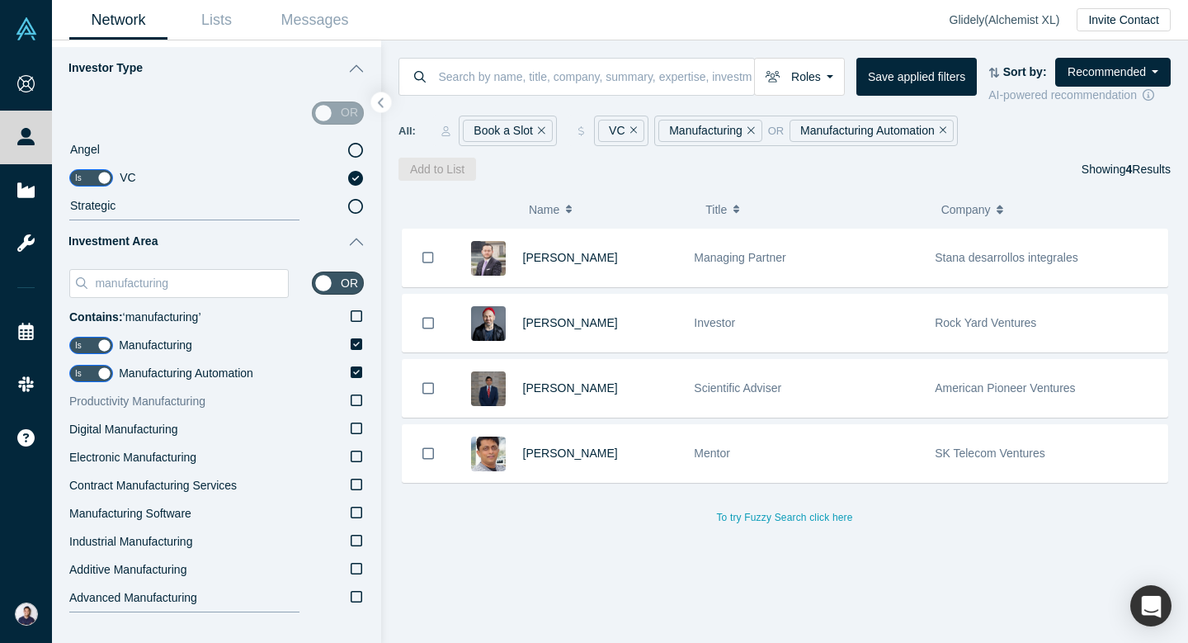
click at [218, 398] on label "Productivity Manufacturing" at bounding box center [216, 402] width 295 height 28
click at [0, 0] on input "Productivity Manufacturing" at bounding box center [0, 0] width 0 height 0
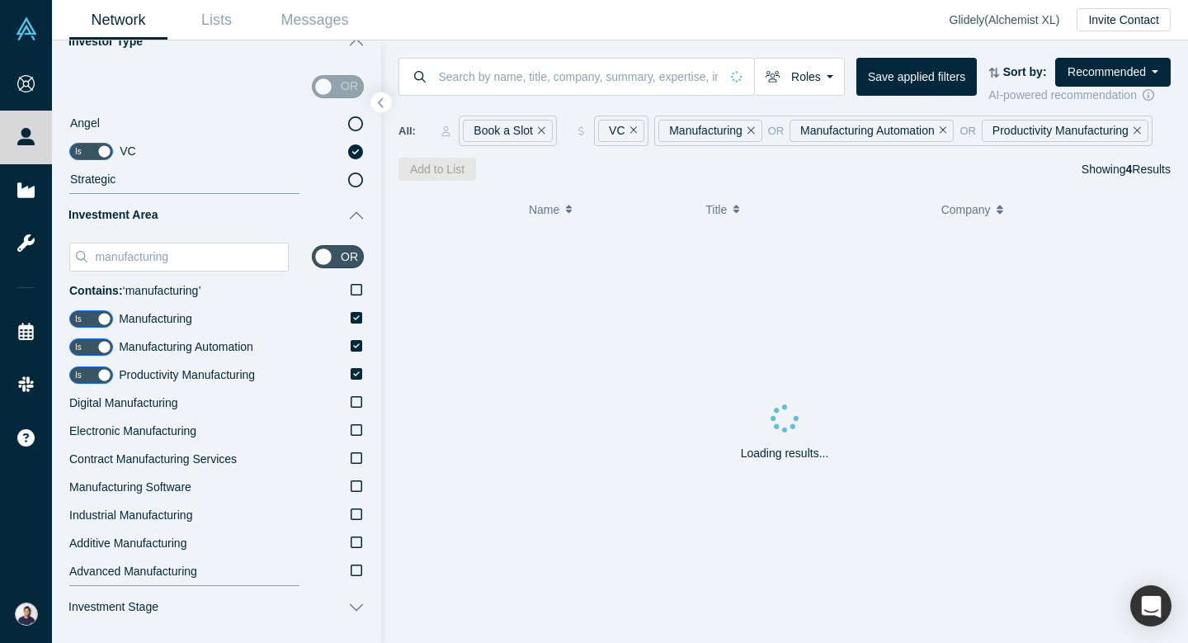
scroll to position [1913, 0]
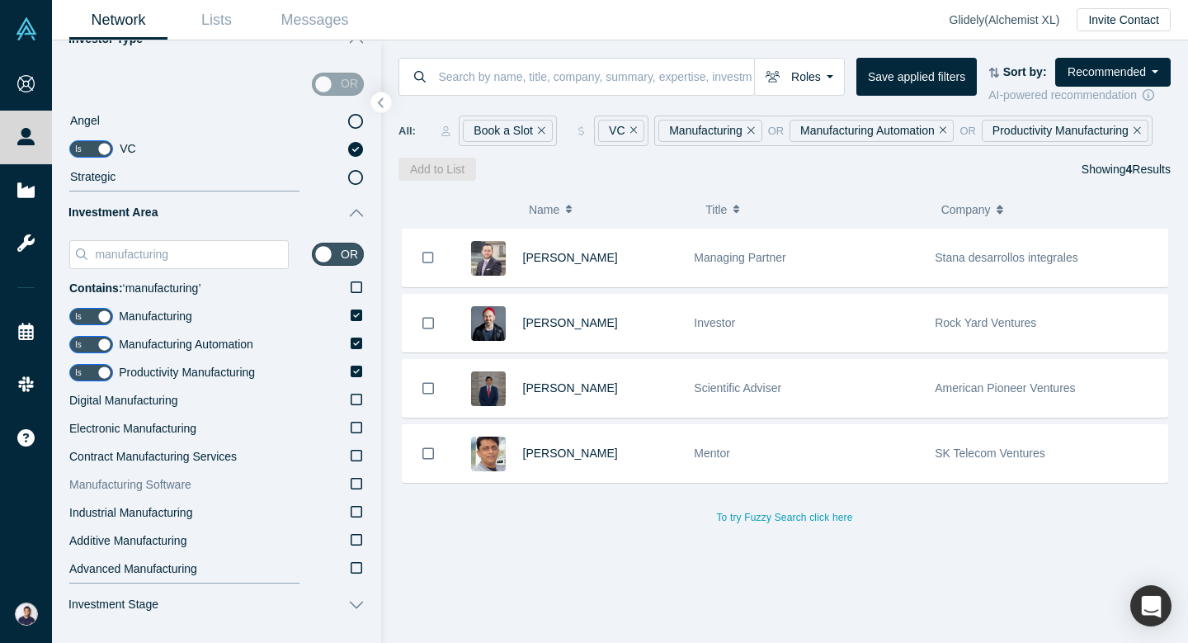
click at [201, 487] on label "Manufacturing Software" at bounding box center [216, 485] width 295 height 28
click at [0, 0] on input "Manufacturing Software" at bounding box center [0, 0] width 0 height 0
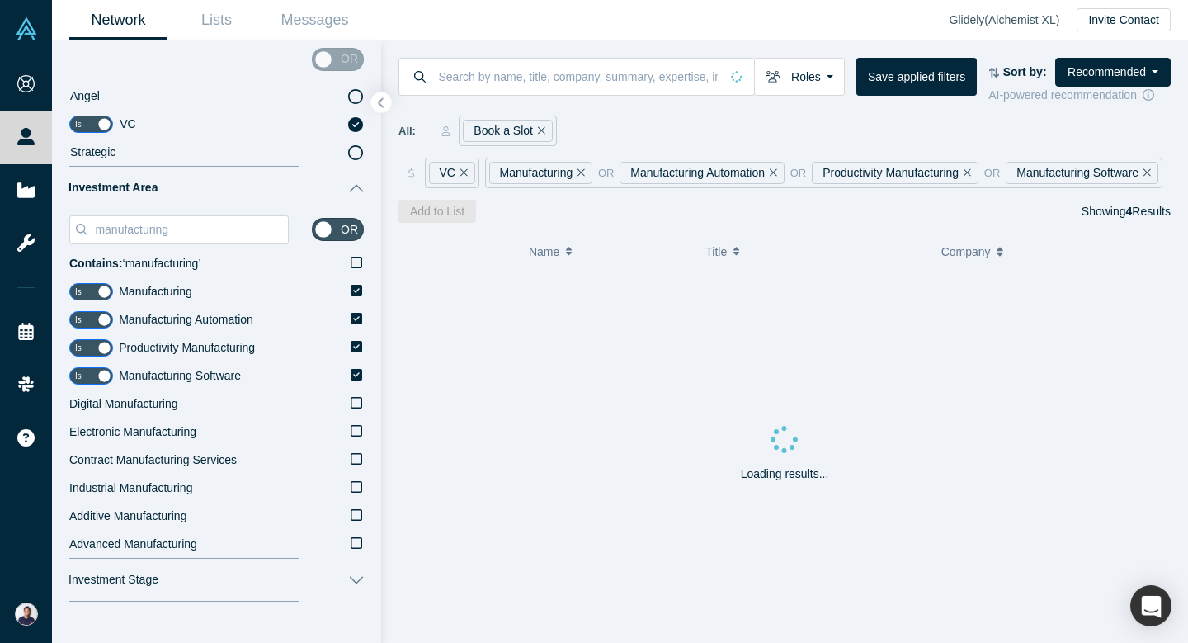
scroll to position [1940, 0]
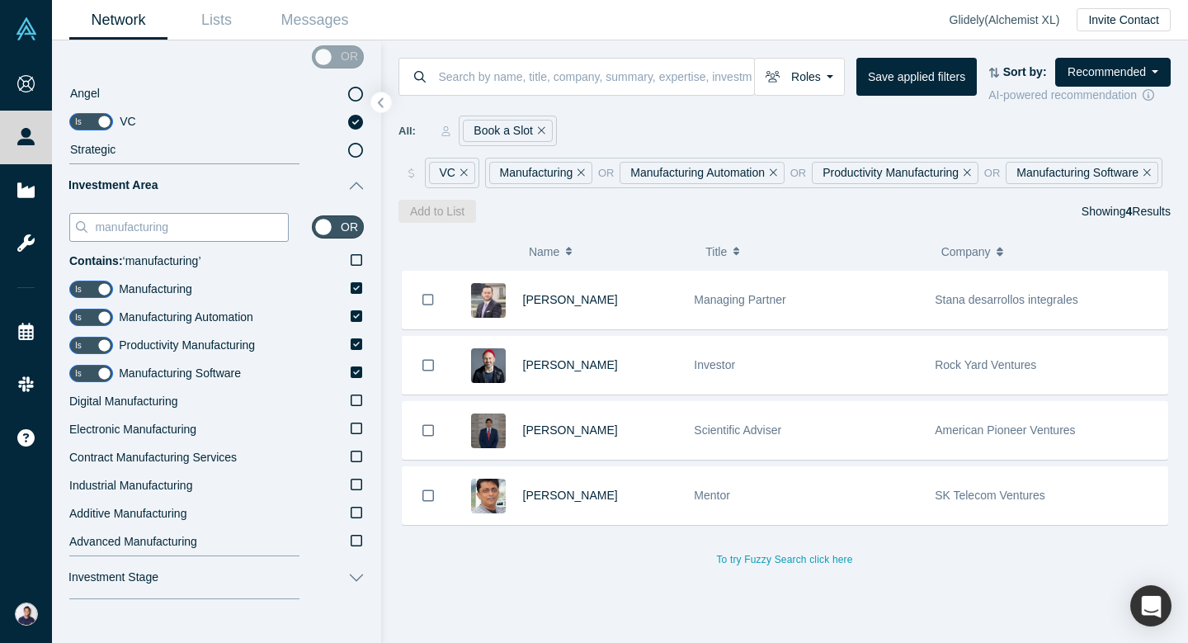
click at [214, 226] on input "manufacturing" at bounding box center [190, 226] width 195 height 21
type input "manufacturingA"
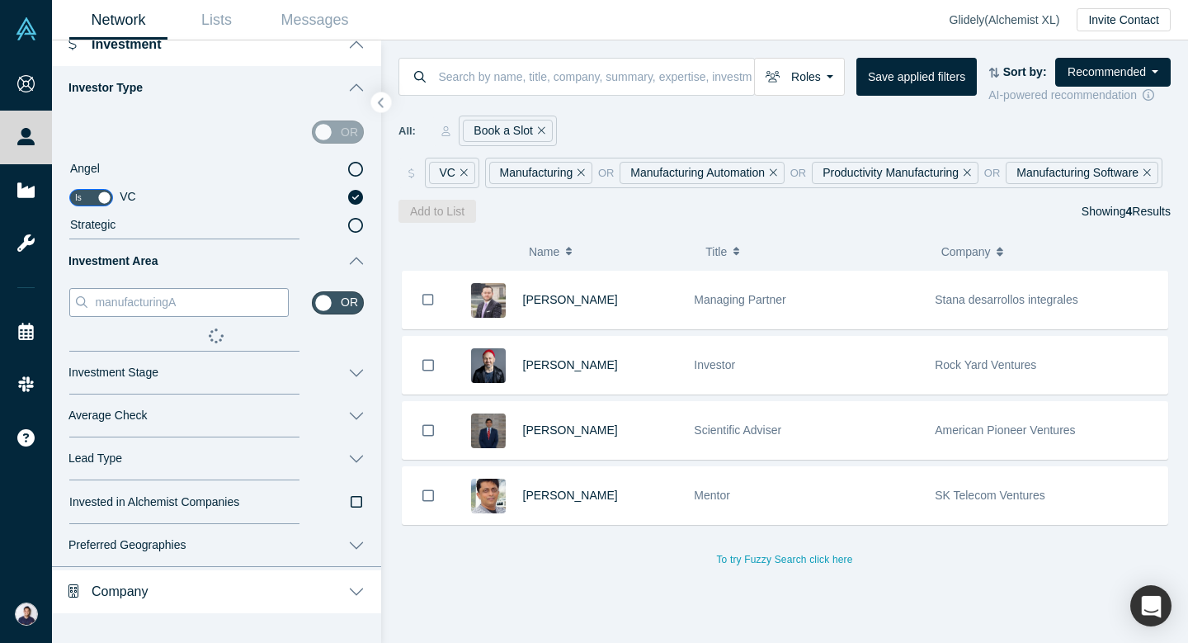
type input "manufacturingAI"
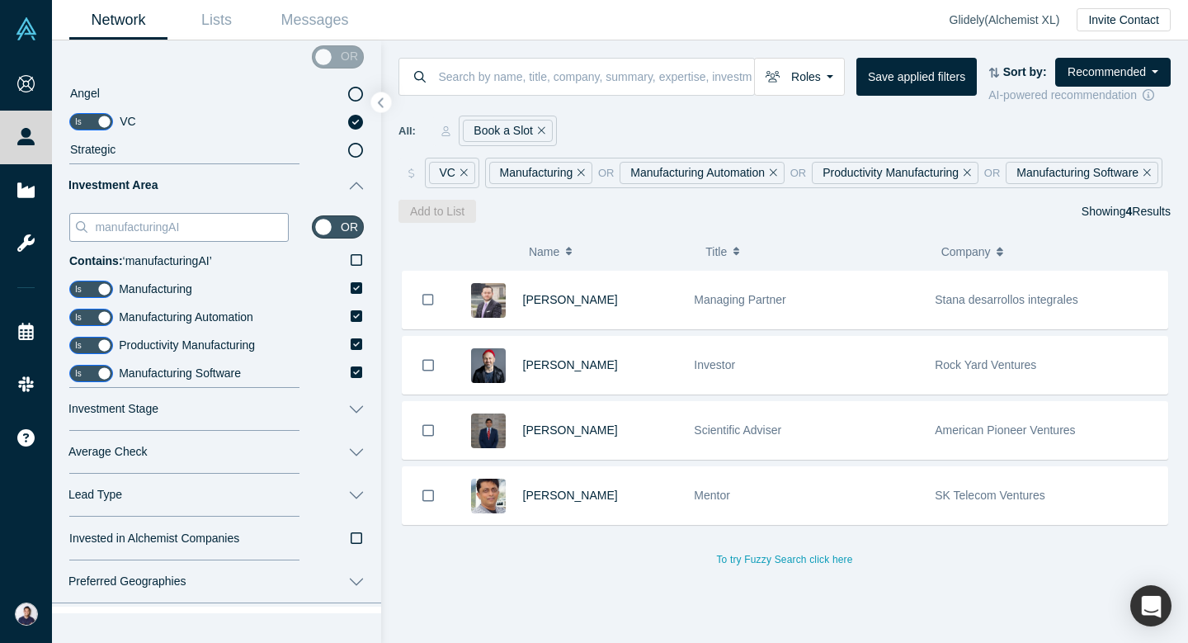
drag, startPoint x: 226, startPoint y: 225, endPoint x: 71, endPoint y: 220, distance: 155.2
click at [71, 220] on div "manufacturingAI" at bounding box center [178, 227] width 219 height 29
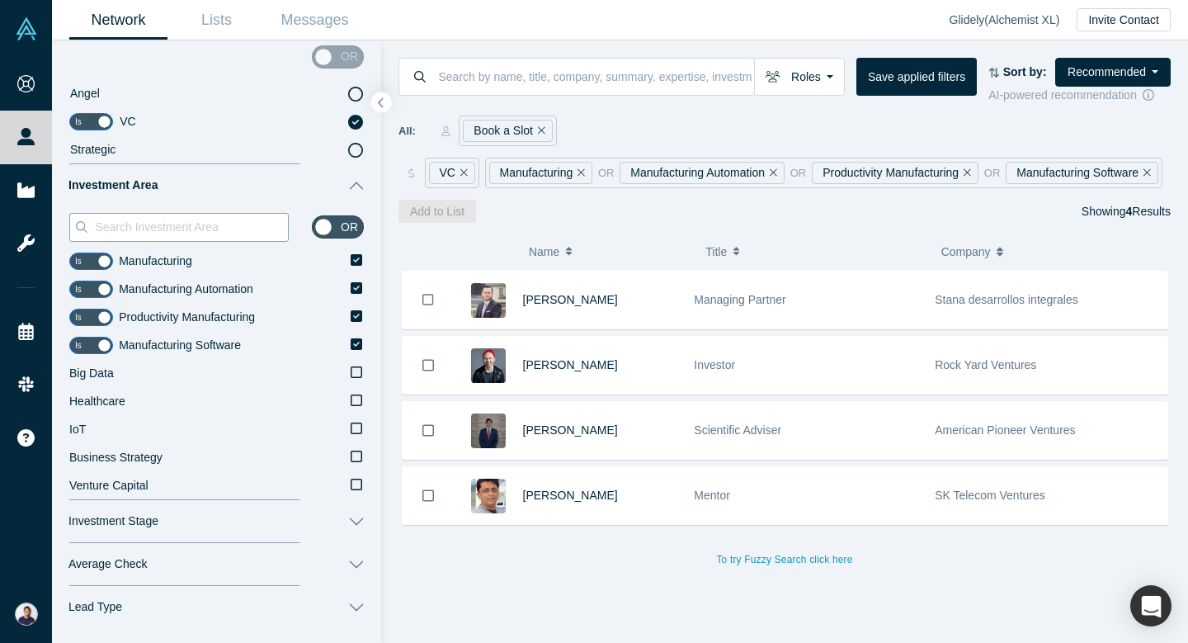
type input "A"
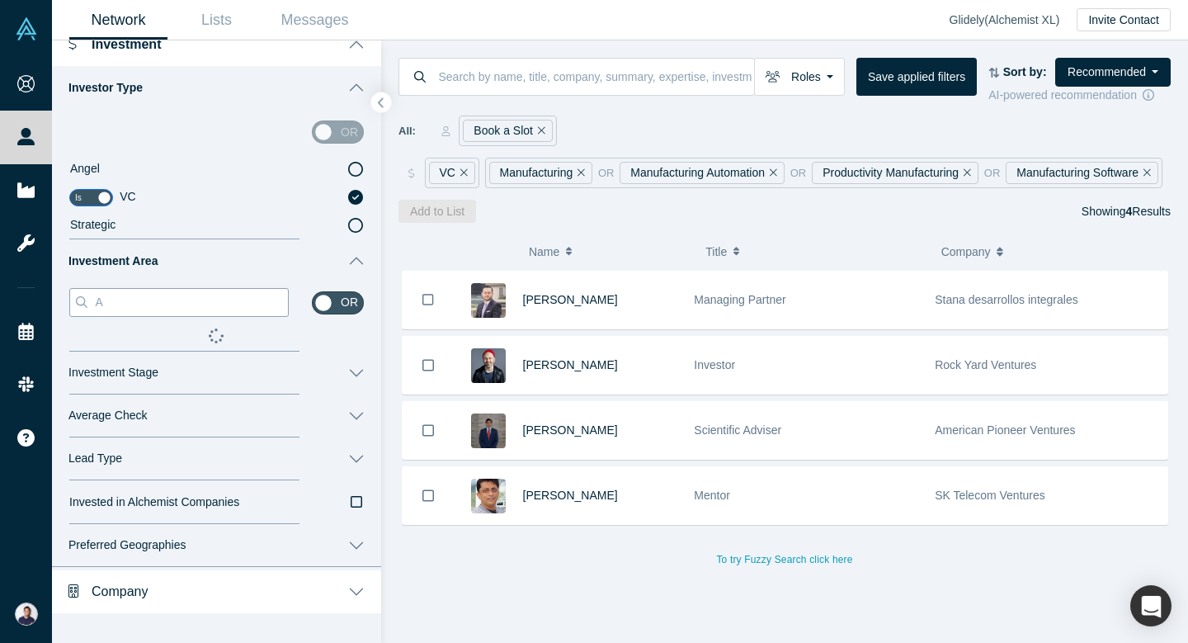
type input "AI"
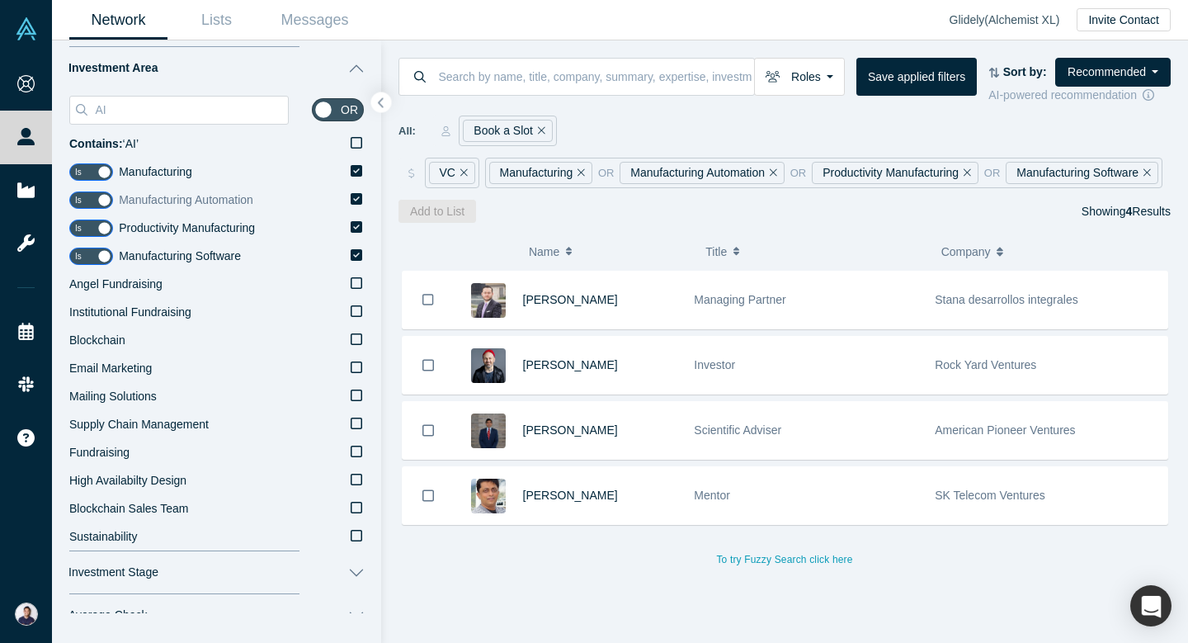
scroll to position [2068, 0]
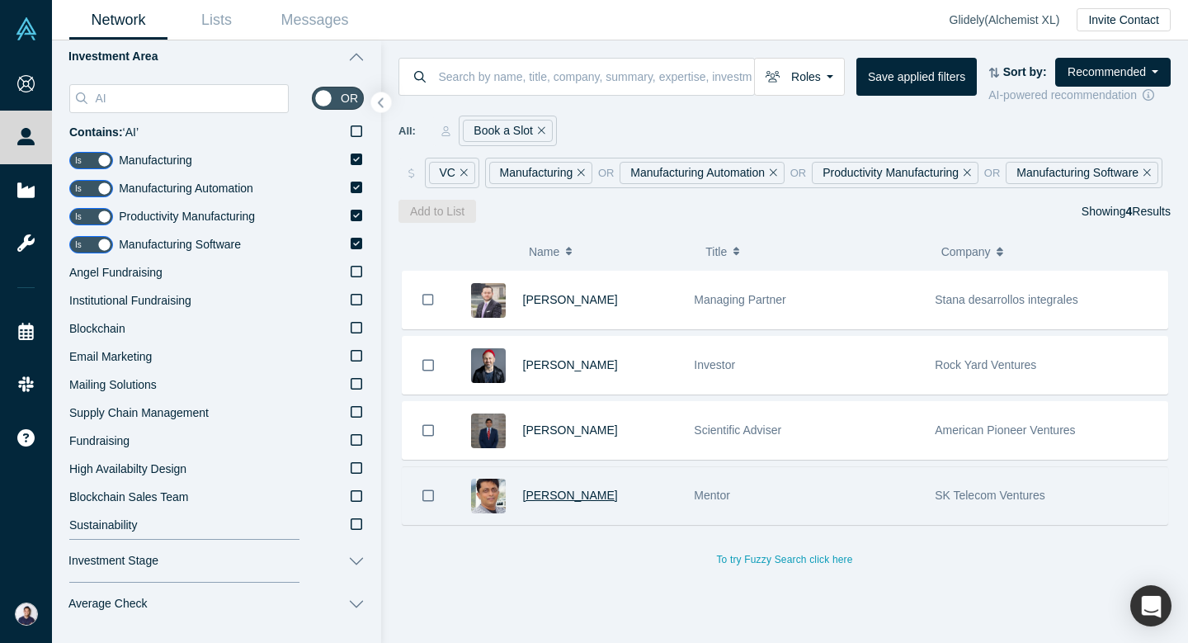
click at [590, 490] on span "Shashi Kumar" at bounding box center [570, 494] width 95 height 13
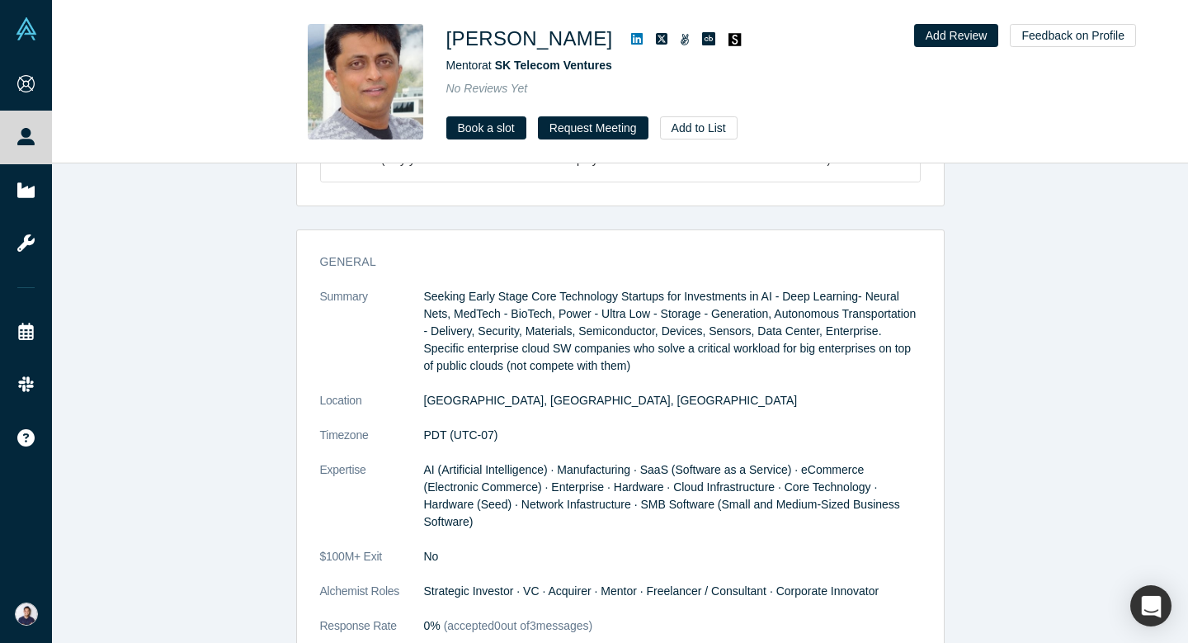
scroll to position [736, 0]
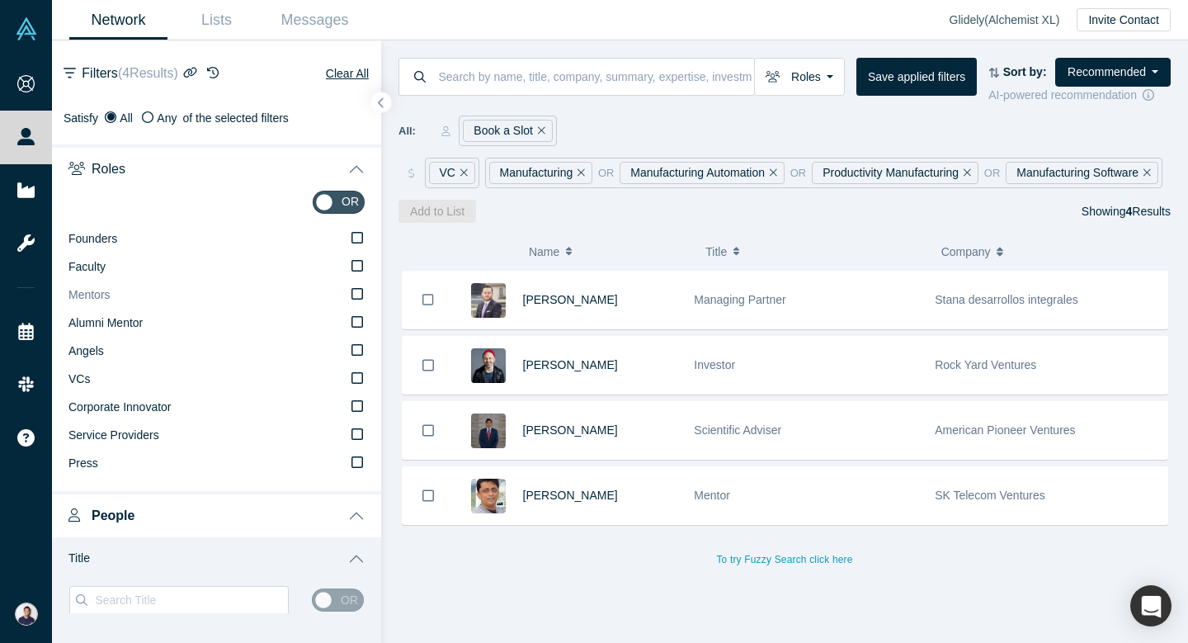
click at [328, 299] on label "Mentors" at bounding box center [216, 295] width 296 height 28
click at [0, 0] on input "Mentors" at bounding box center [0, 0] width 0 height 0
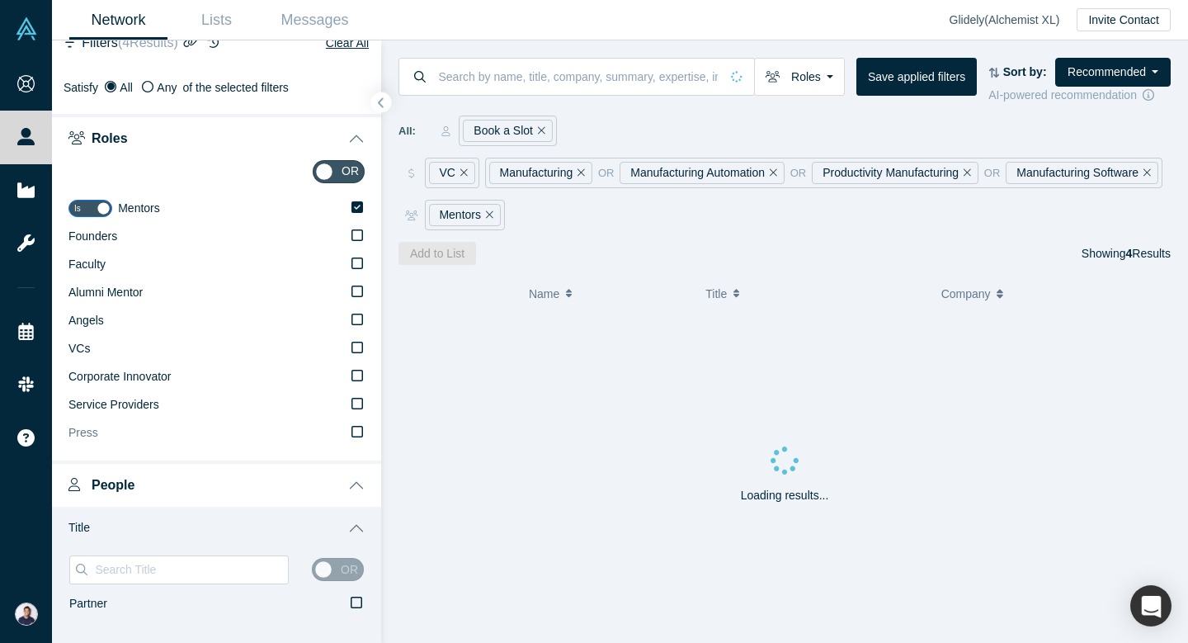
scroll to position [33, 0]
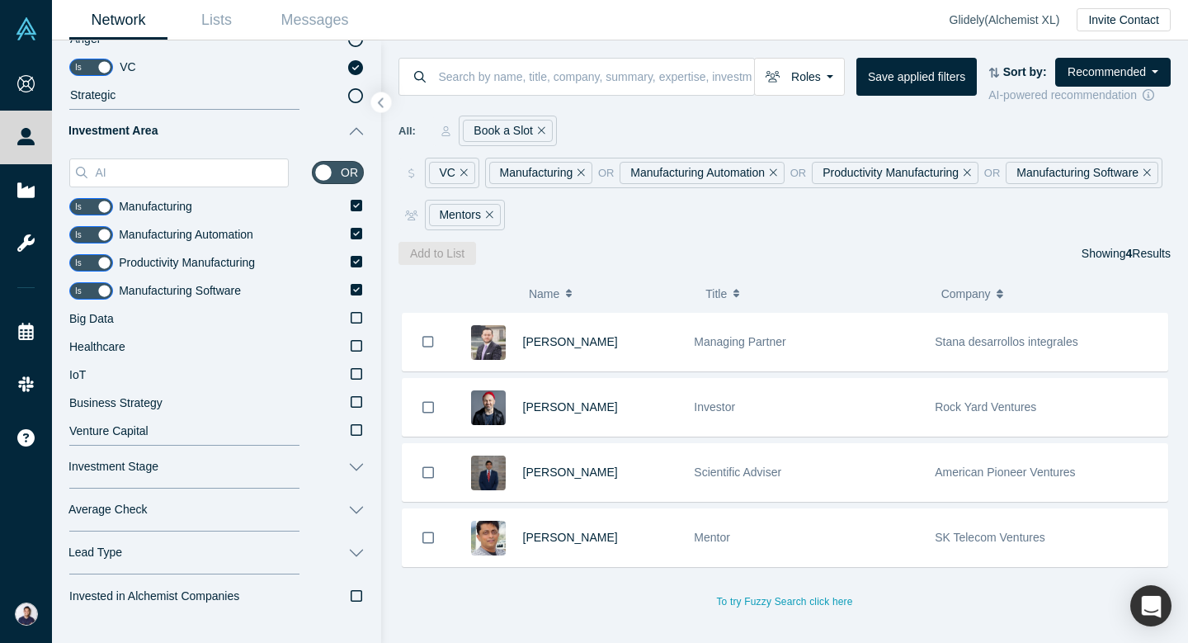
scroll to position [1838, 0]
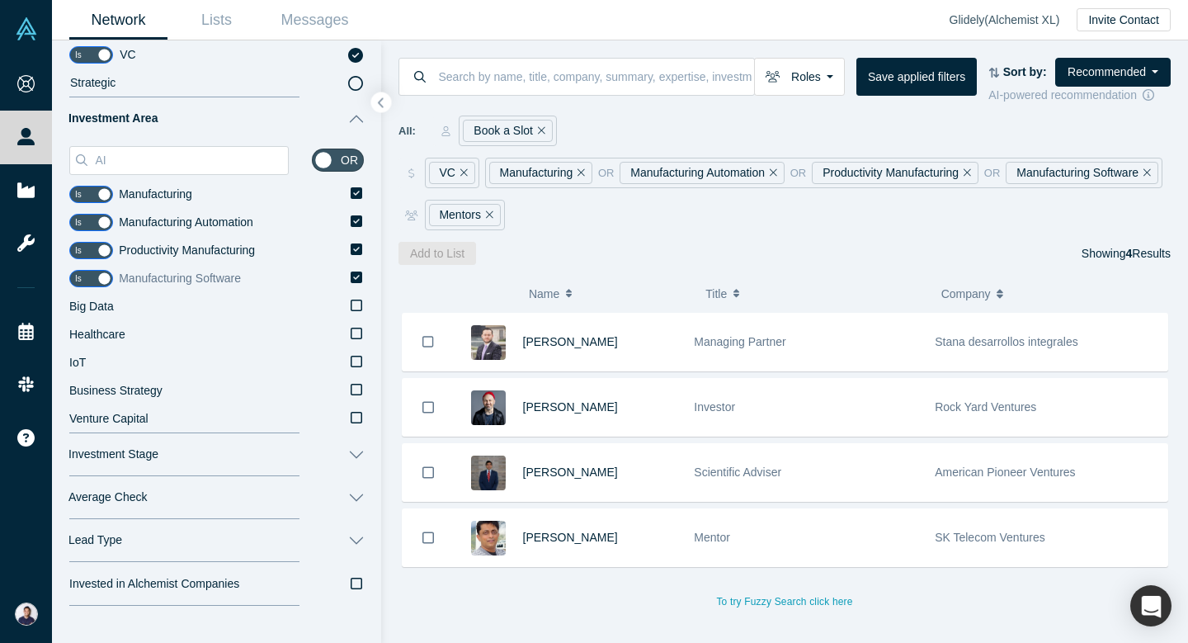
click at [353, 275] on icon at bounding box center [357, 277] width 12 height 12
click at [0, 0] on input "Manufacturing Software" at bounding box center [0, 0] width 0 height 0
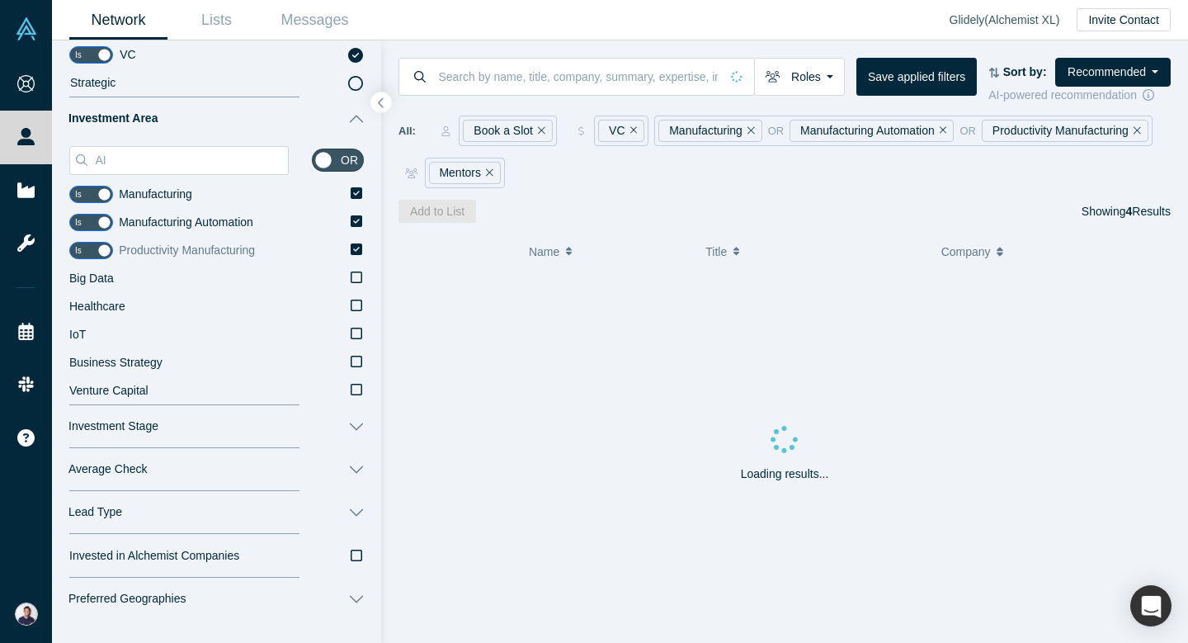
click at [357, 253] on icon at bounding box center [357, 249] width 12 height 12
click at [0, 0] on input "Productivity Manufacturing" at bounding box center [0, 0] width 0 height 0
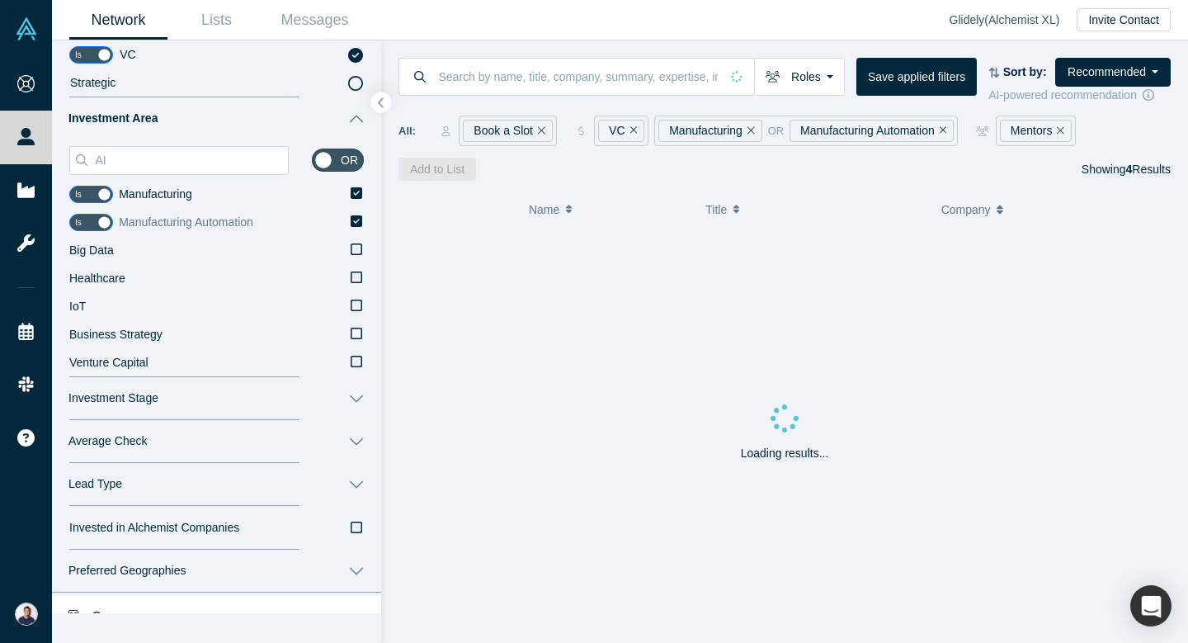
click at [359, 224] on icon at bounding box center [357, 221] width 12 height 12
click at [0, 0] on input "Manufacturing Automation" at bounding box center [0, 0] width 0 height 0
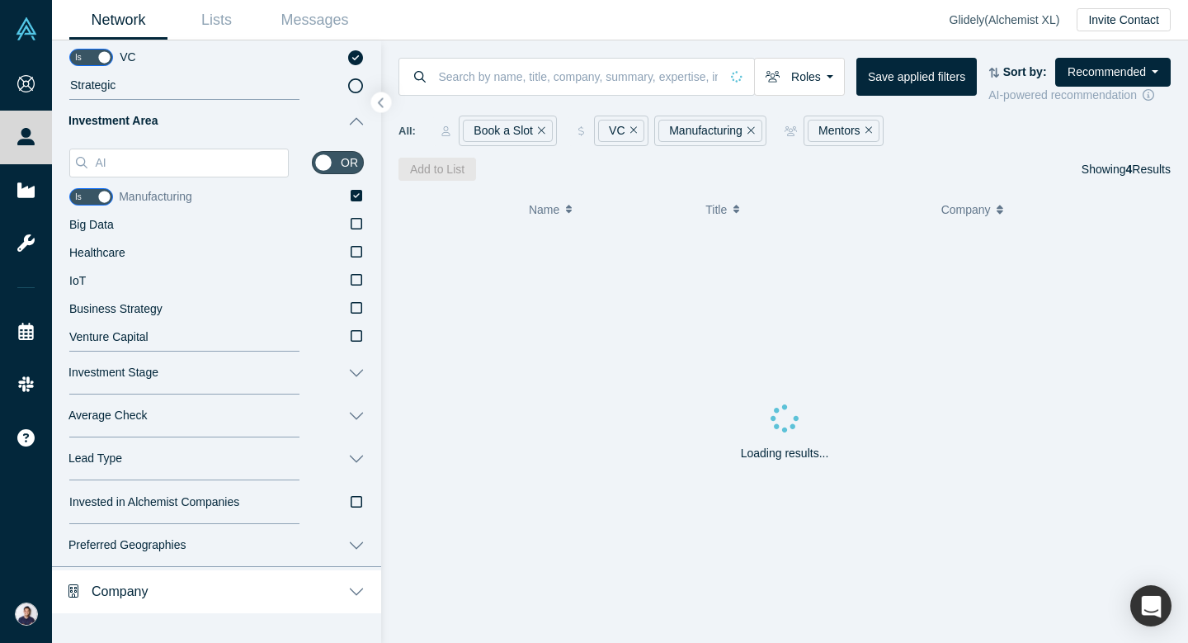
click at [359, 197] on icon at bounding box center [357, 196] width 12 height 12
click at [0, 0] on input "Manufacturing" at bounding box center [0, 0] width 0 height 0
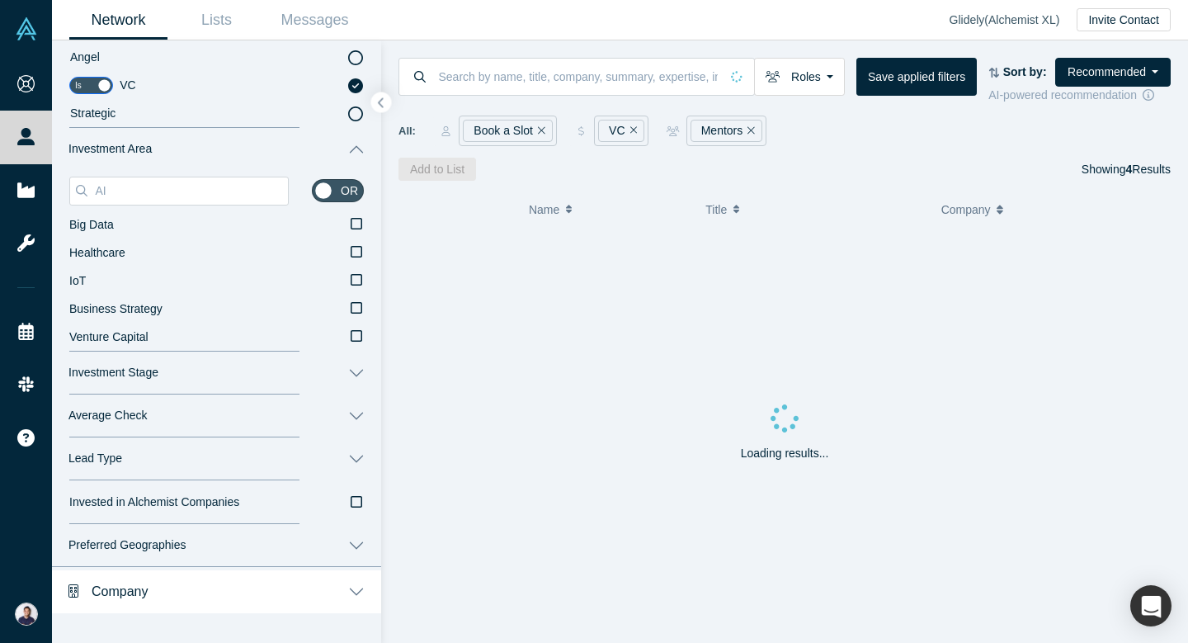
scroll to position [1808, 0]
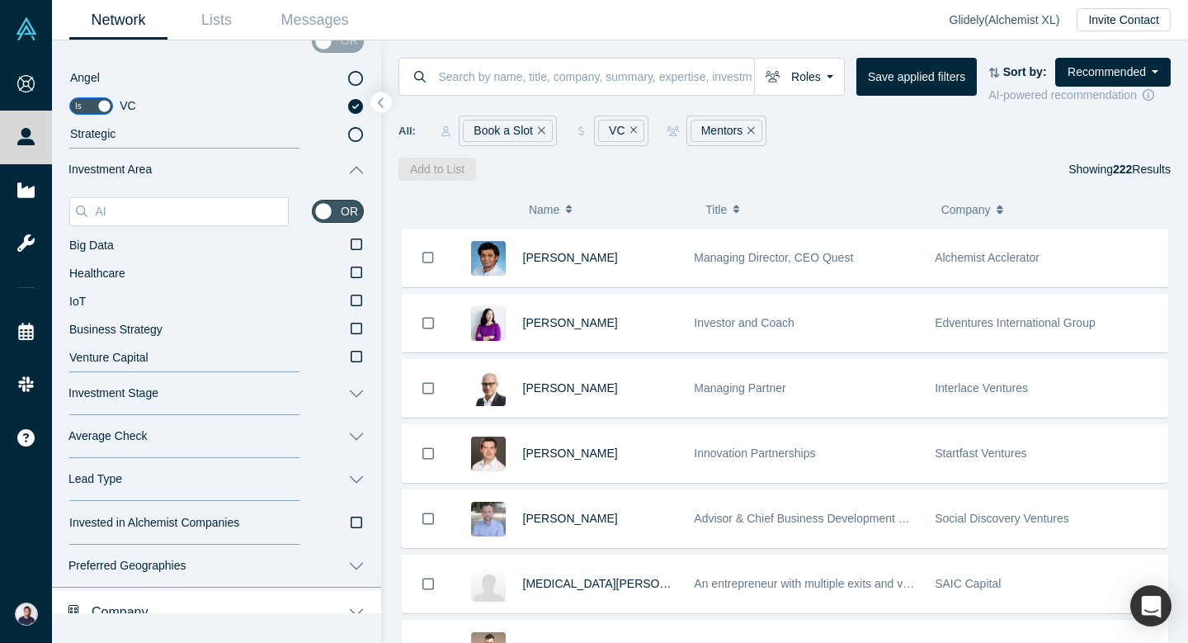
scroll to position [1781, 0]
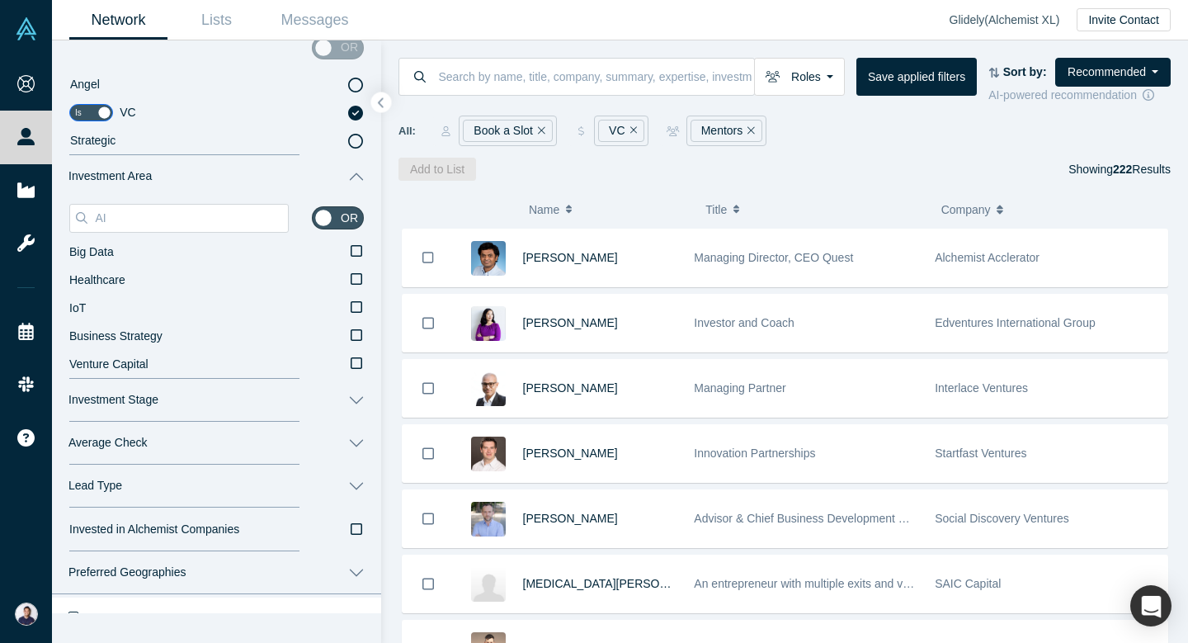
click at [286, 449] on button "Average Check" at bounding box center [216, 443] width 329 height 43
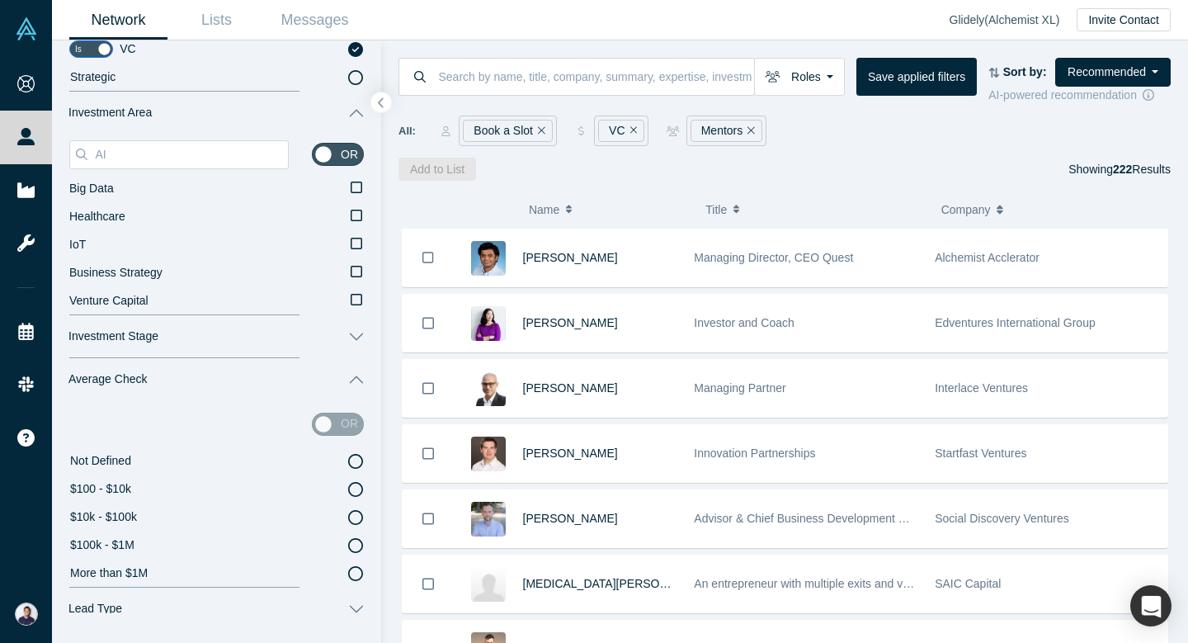
scroll to position [1861, 0]
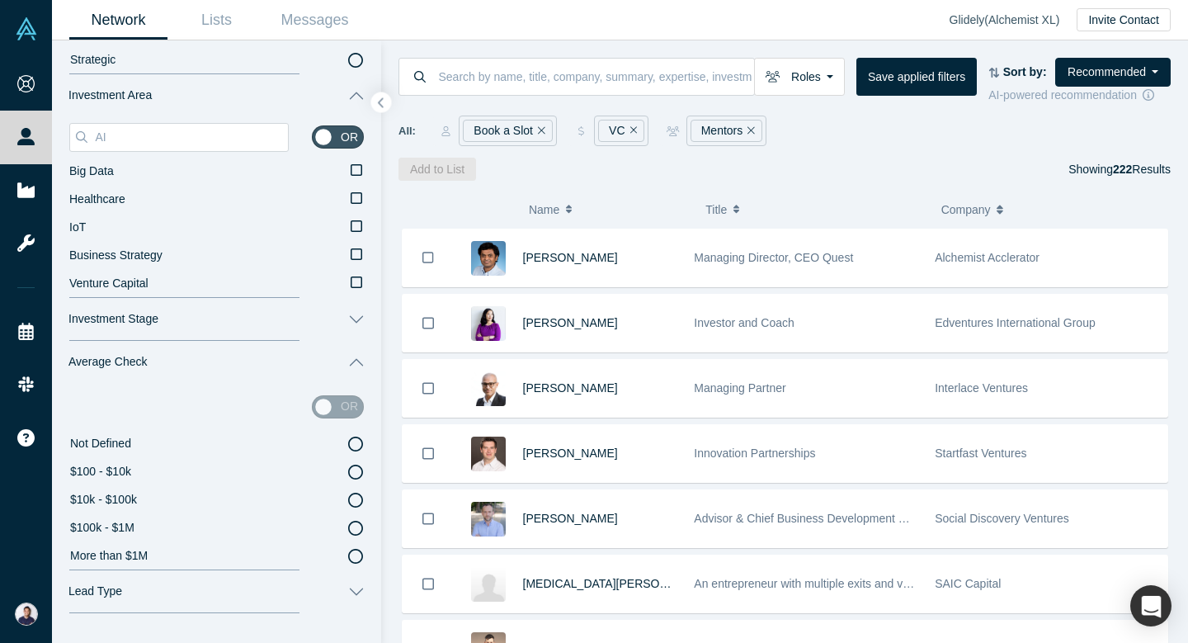
click at [356, 530] on icon at bounding box center [355, 528] width 15 height 15
click at [0, 0] on input "$100k - $1M" at bounding box center [0, 0] width 0 height 0
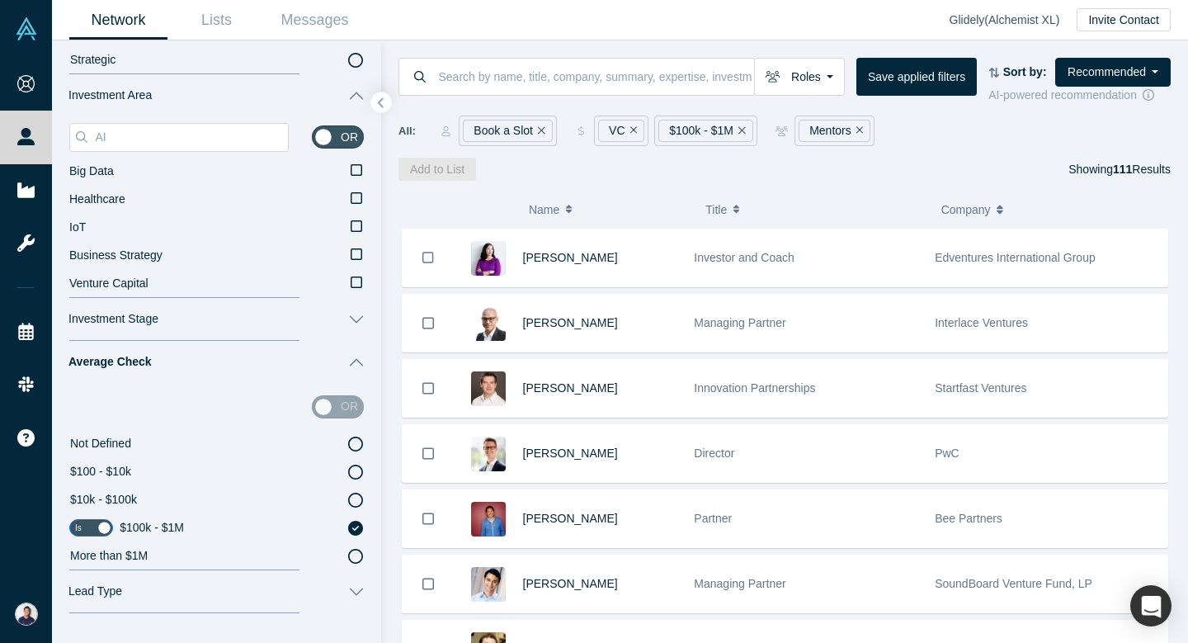
click at [649, 197] on button "Name" at bounding box center [608, 209] width 159 height 35
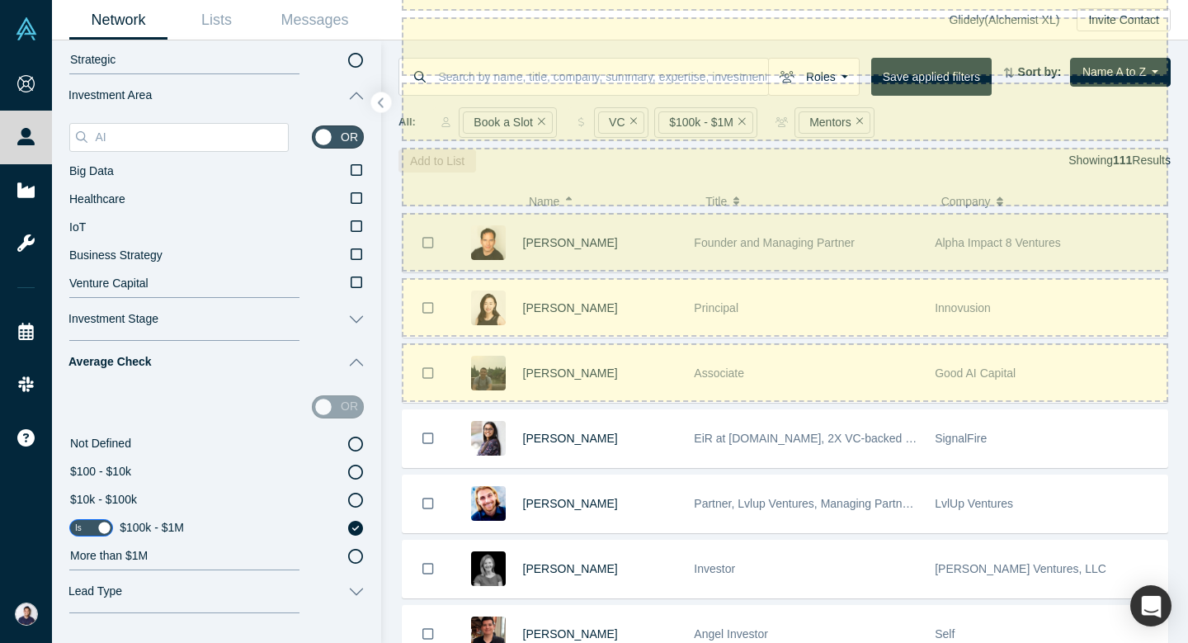
scroll to position [1117, 0]
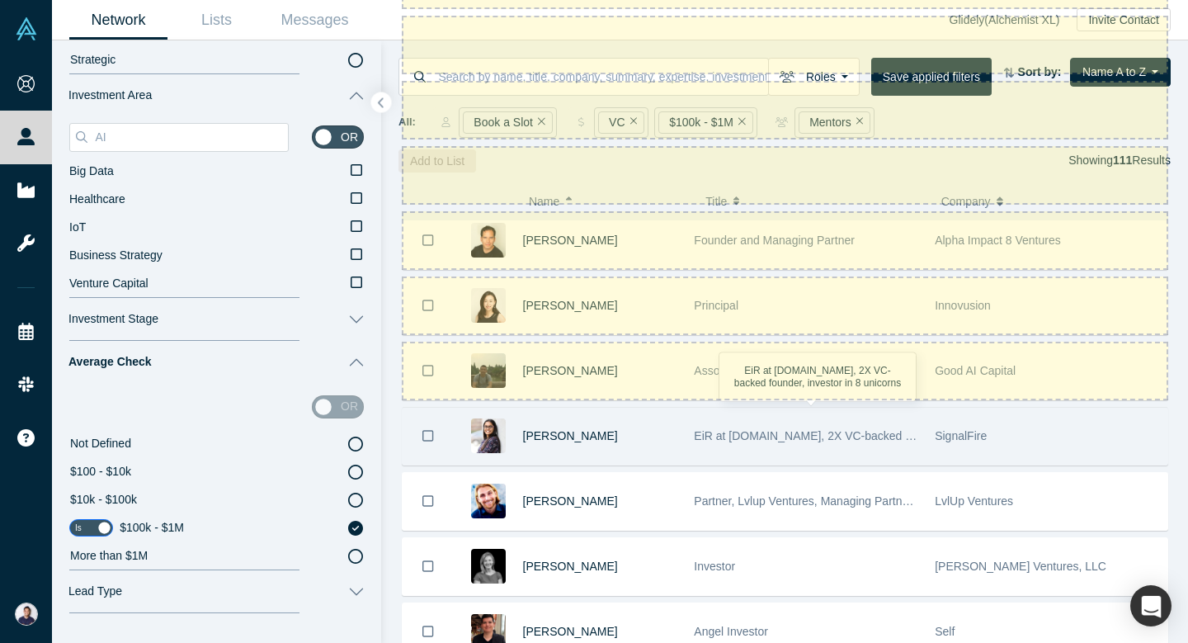
click at [778, 437] on span "EiR at SignalFire.VC, 2X VC-backed founder, investor in 8 unicorns" at bounding box center [877, 435] width 366 height 13
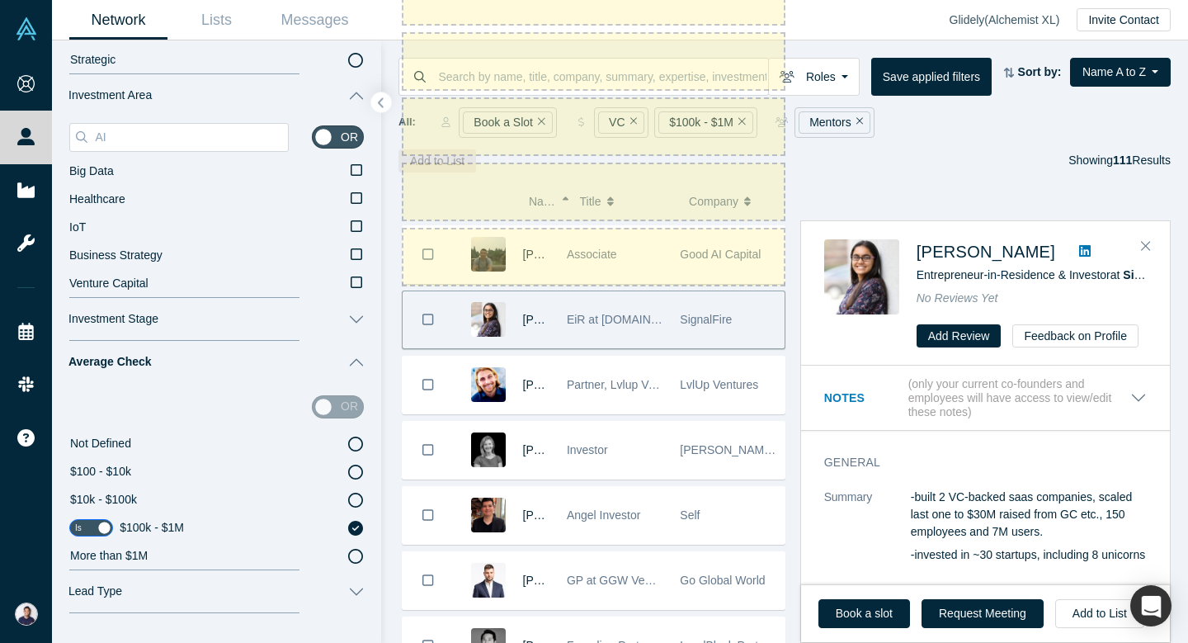
scroll to position [1217, 0]
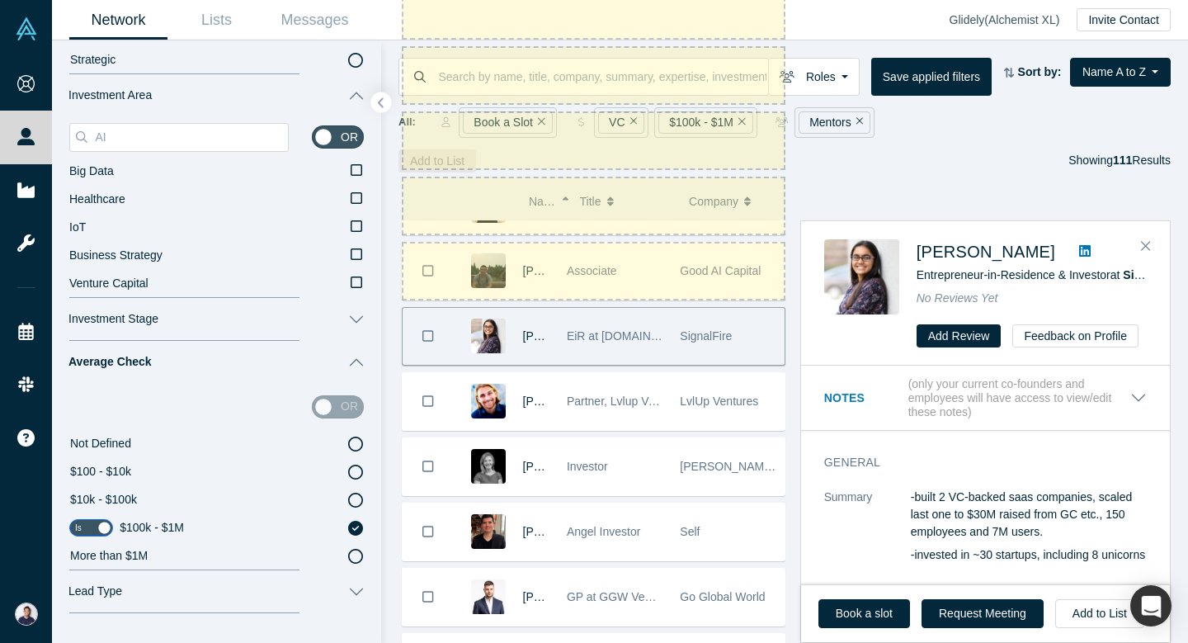
click at [695, 334] on span "SignalFire" at bounding box center [706, 335] width 52 height 13
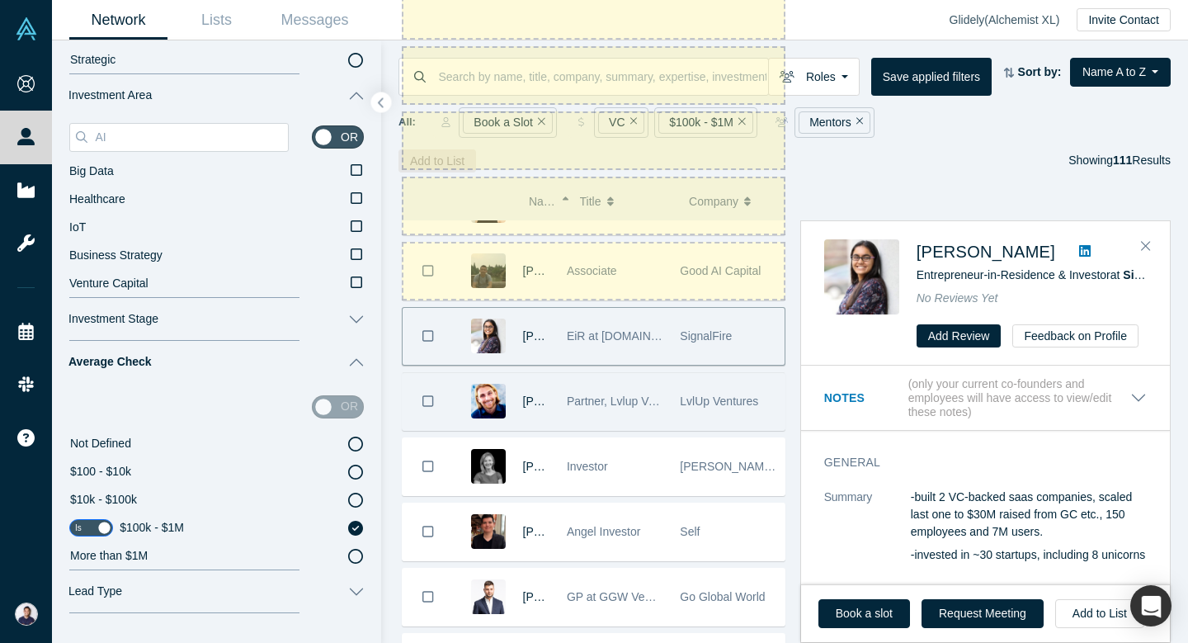
click at [691, 399] on span "LvlUp Ventures" at bounding box center [719, 400] width 78 height 13
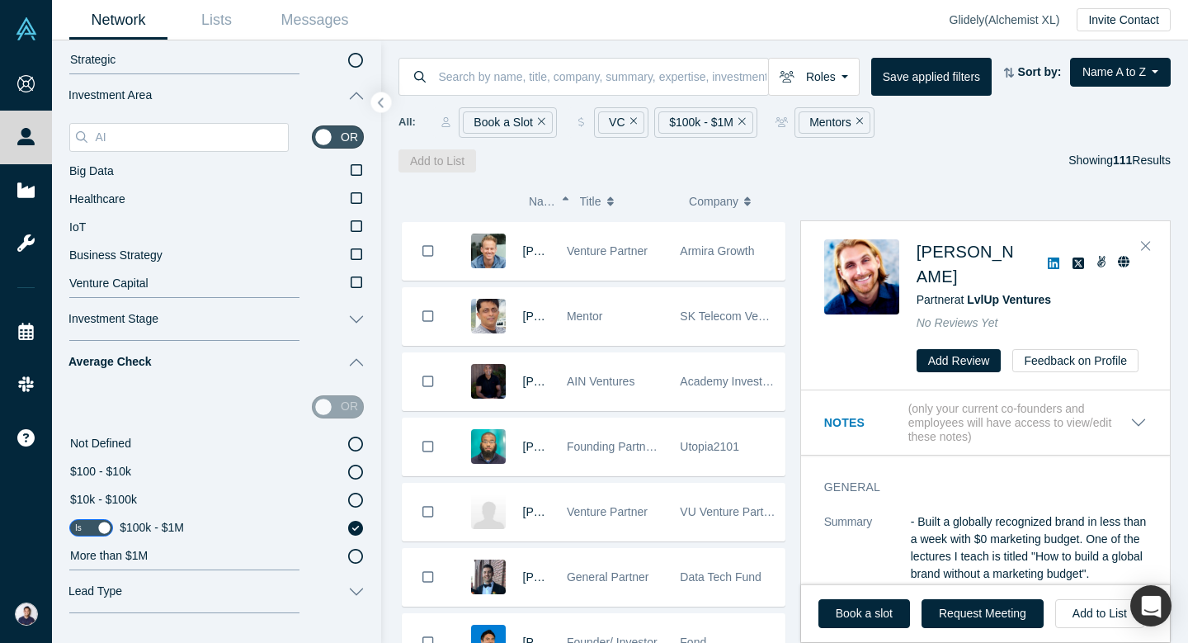
scroll to position [6123, 0]
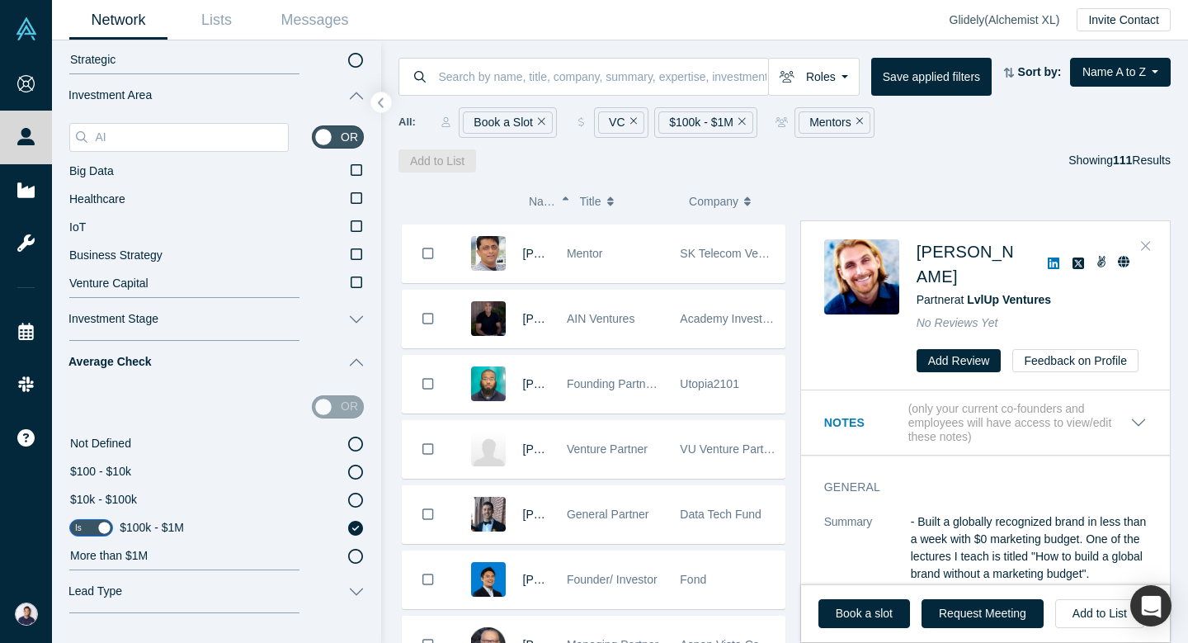
click at [1143, 246] on icon "Close" at bounding box center [1146, 246] width 10 height 10
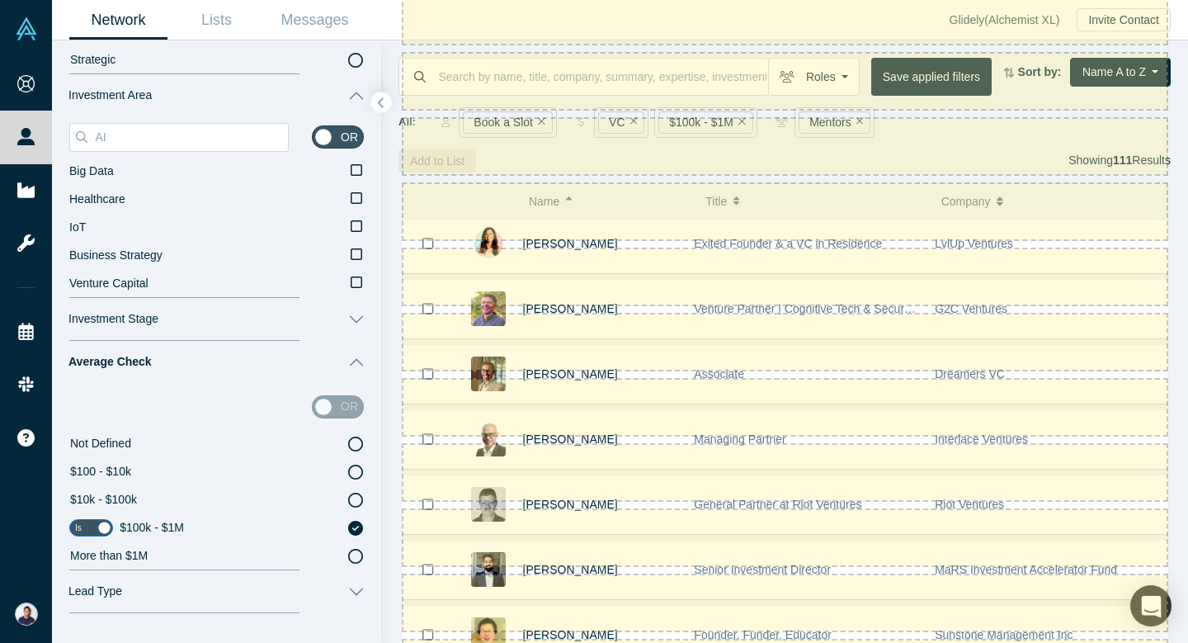
scroll to position [6851, 0]
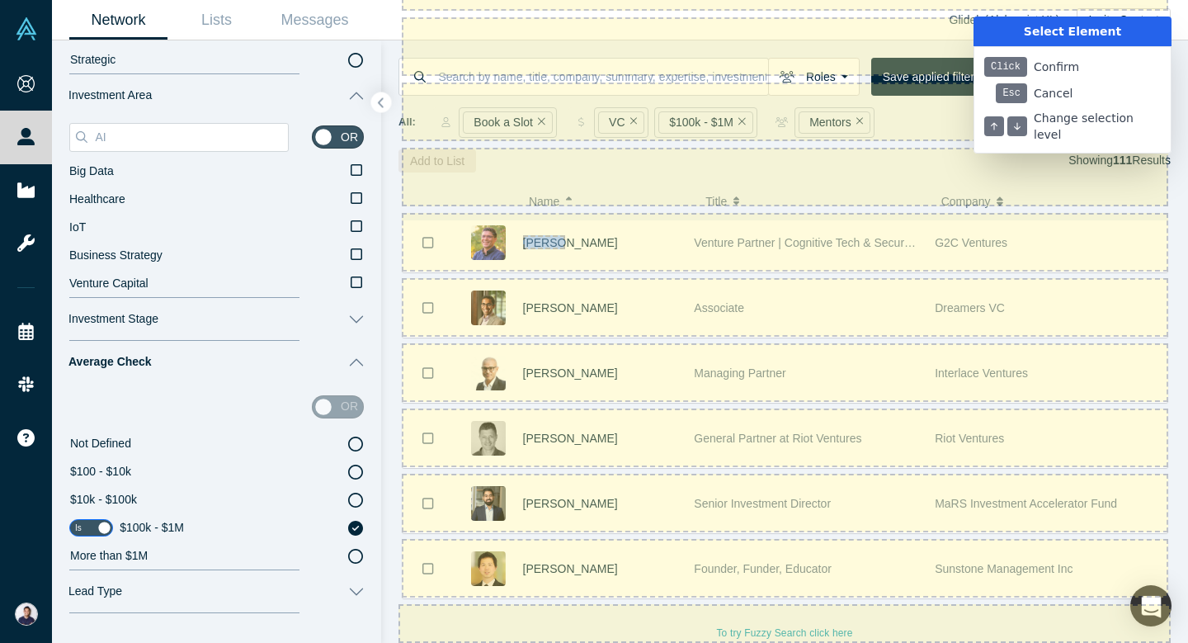
click at [534, 243] on div at bounding box center [594, 321] width 1188 height 643
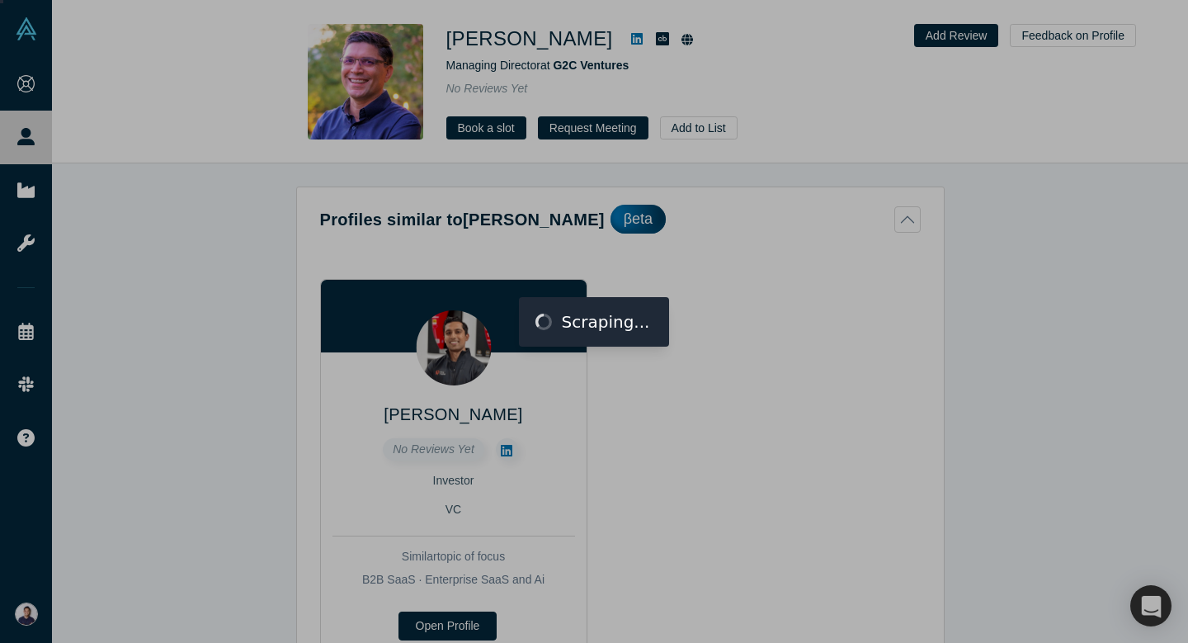
click at [544, 276] on div "Mohak Saxena No Reviews Yet Investor VC Similar topic of focus B2B SaaS · Enter…" at bounding box center [620, 466] width 601 height 454
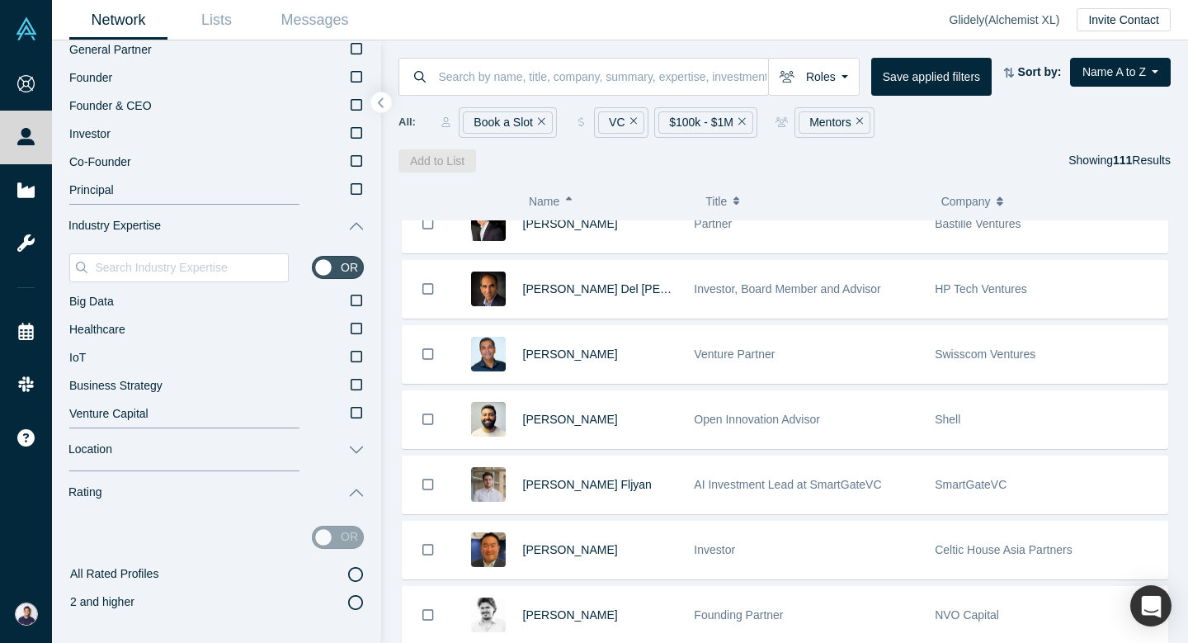
scroll to position [699, 0]
click at [186, 263] on input at bounding box center [190, 264] width 195 height 21
type input "m"
type input "ma"
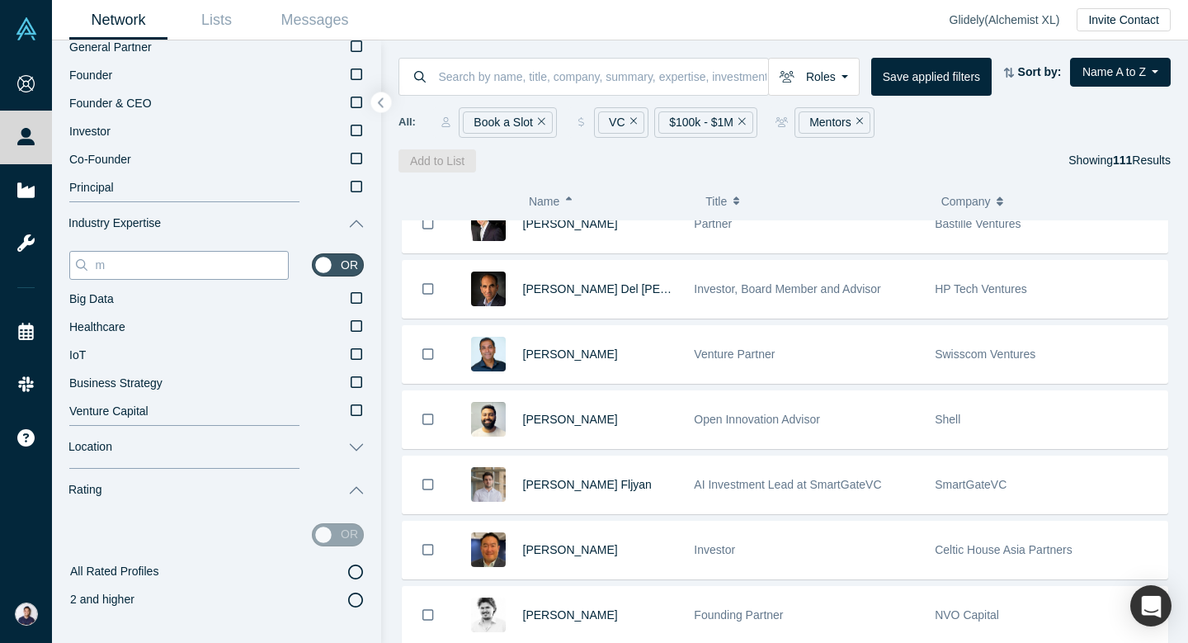
type input "ma"
type input "man"
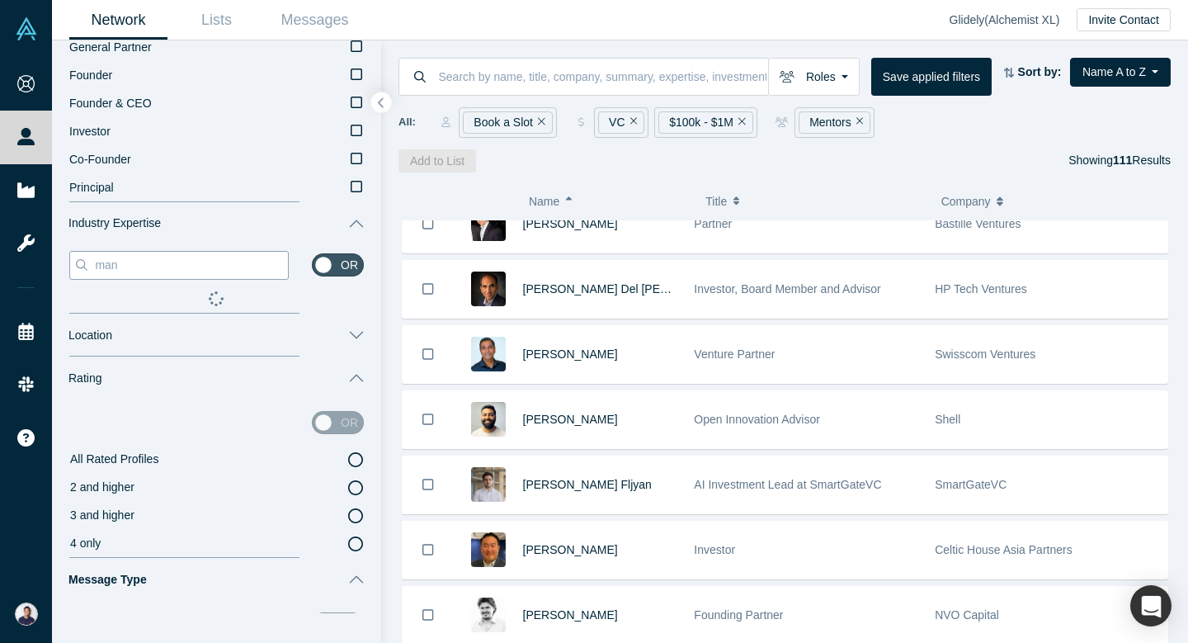
type input "manu"
type input "manuf"
type input "manufa"
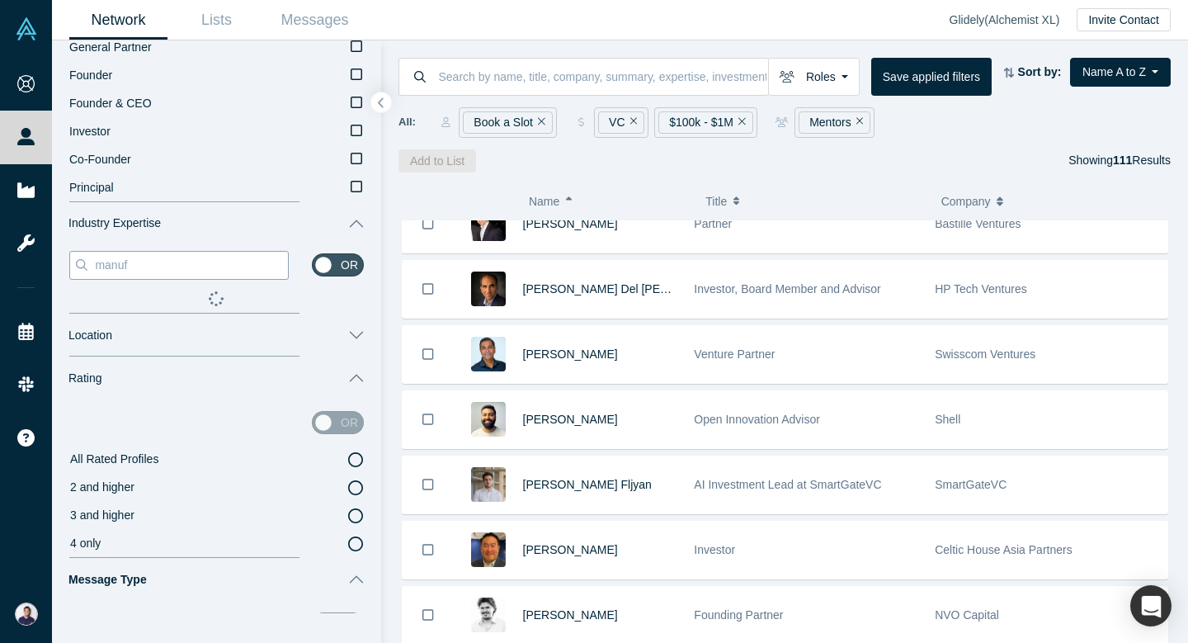
type input "manufa"
type input "manufac"
type input "manufact"
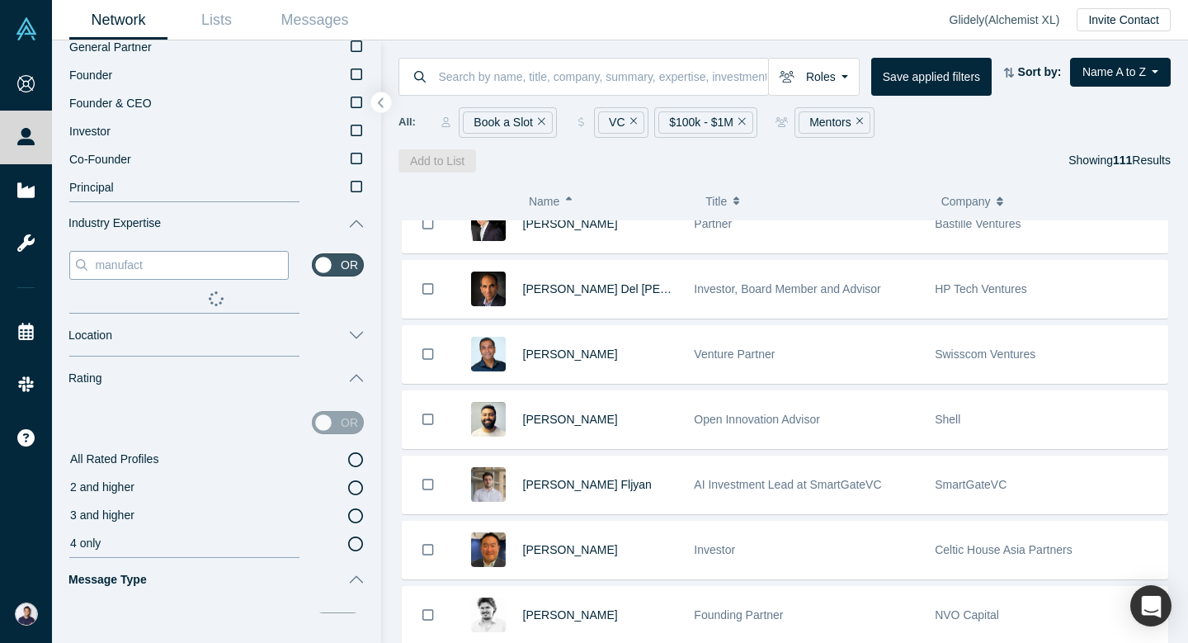
type input "manufactu"
type input "manufactur"
type input "manufacturi"
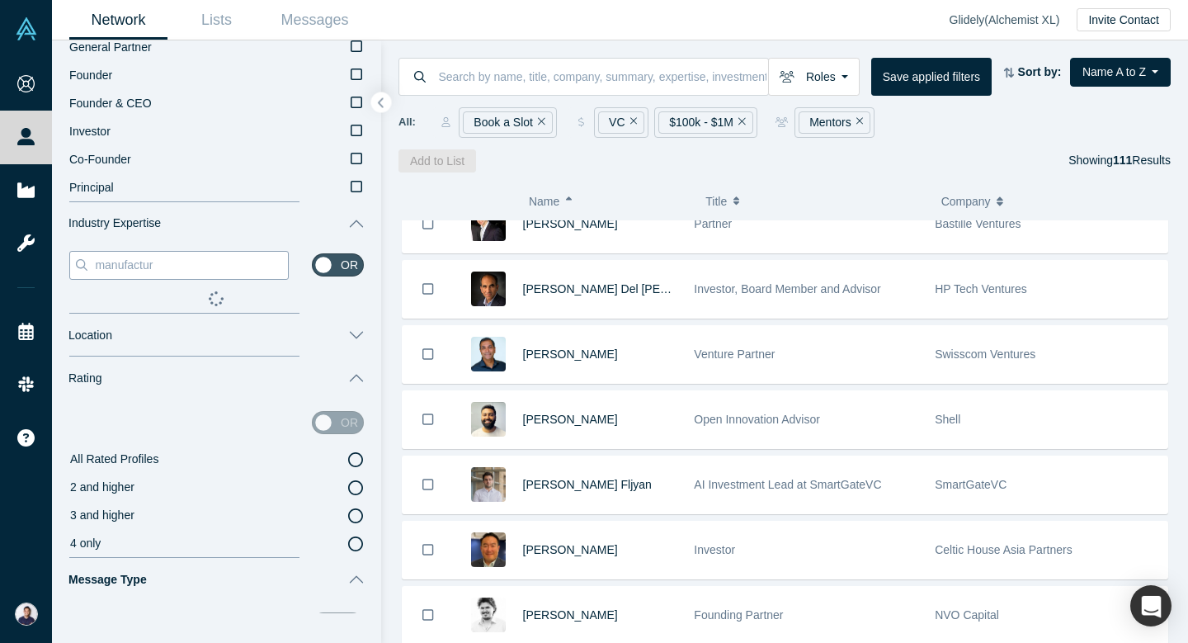
type input "manufacturi"
type input "manufacturin"
type input "manufacturing"
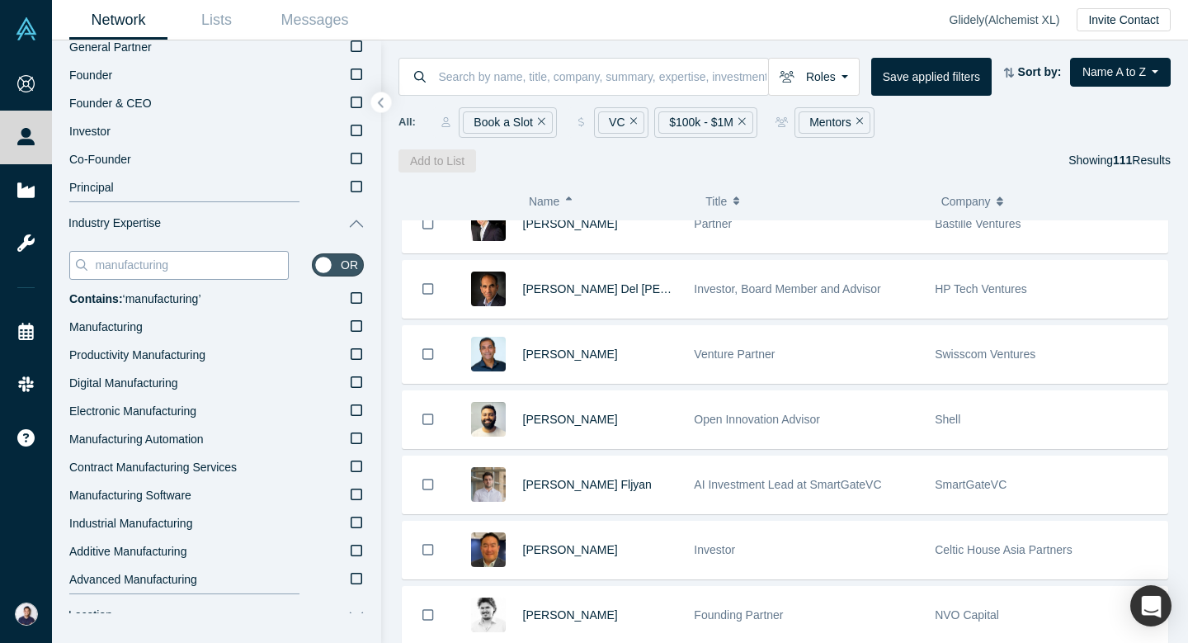
type input "manufacturing"
click at [110, 325] on span "Manufacturing" at bounding box center [105, 326] width 73 height 13
click at [0, 0] on input "Manufacturing" at bounding box center [0, 0] width 0 height 0
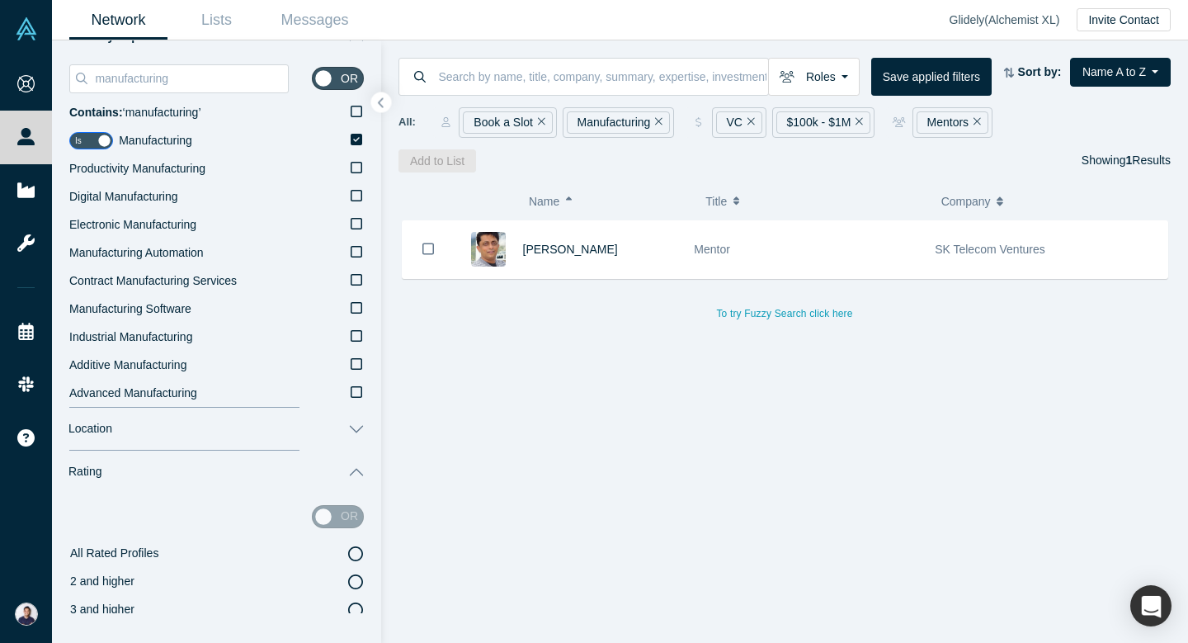
scroll to position [881, 0]
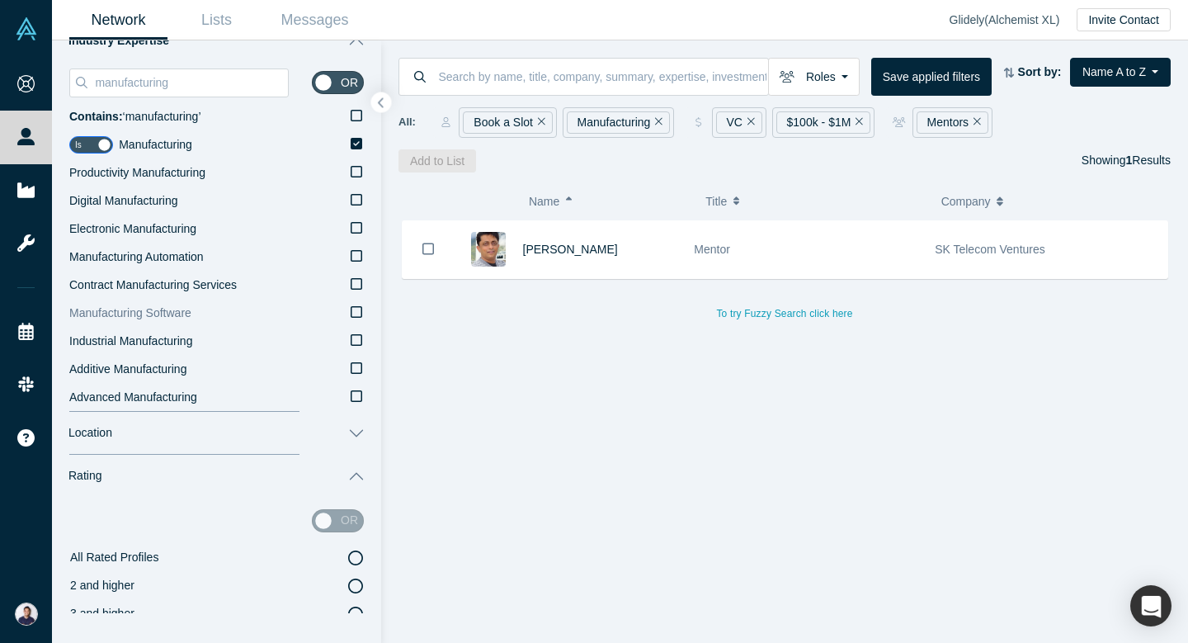
click at [137, 310] on span "Manufacturing Software" at bounding box center [130, 312] width 122 height 13
click at [0, 0] on input "Manufacturing Software" at bounding box center [0, 0] width 0 height 0
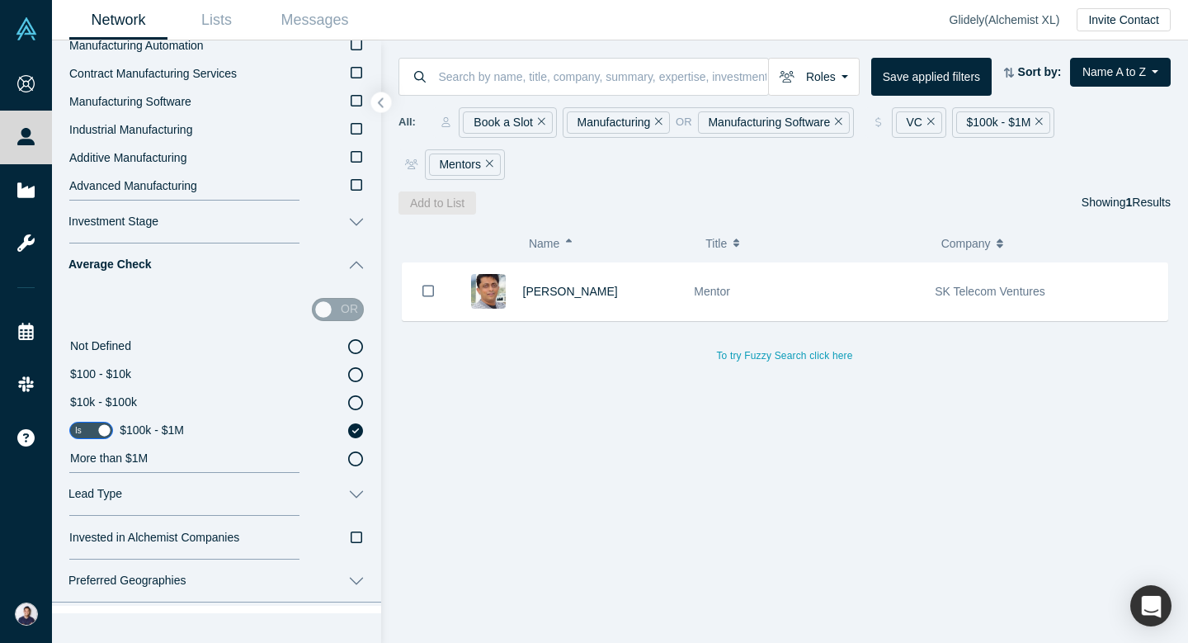
scroll to position [2299, 0]
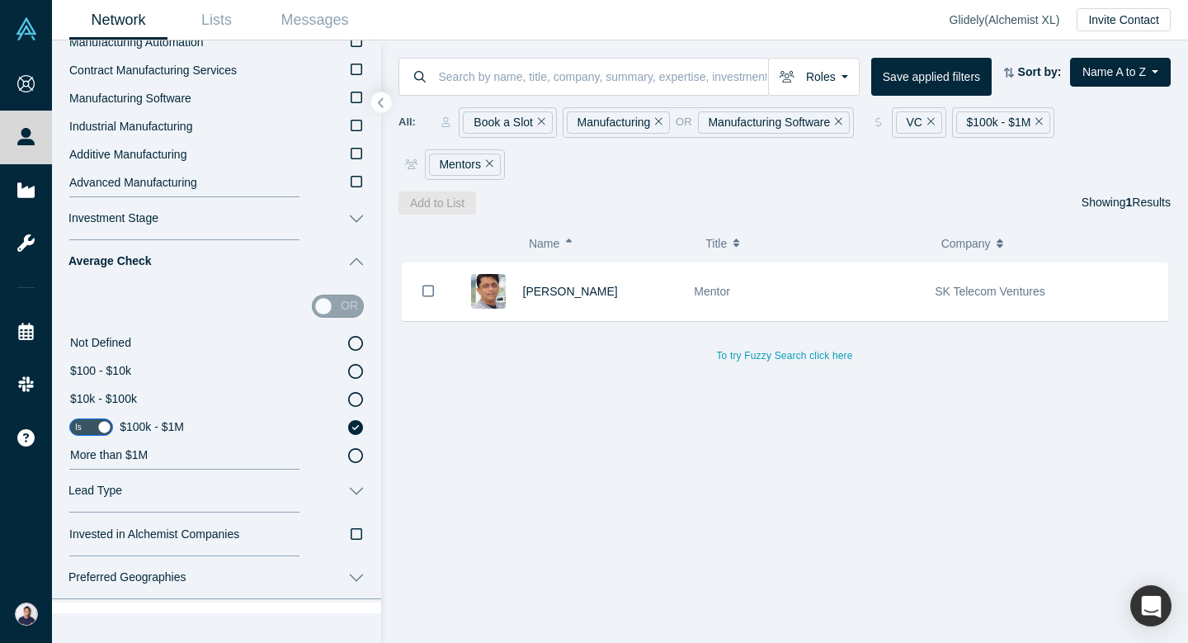
click at [356, 456] on icon at bounding box center [355, 455] width 15 height 15
click at [0, 0] on input "More than $1M" at bounding box center [0, 0] width 0 height 0
click at [361, 427] on icon at bounding box center [355, 427] width 15 height 15
click at [0, 0] on input "$100k - $1M" at bounding box center [0, 0] width 0 height 0
click at [358, 396] on icon at bounding box center [355, 399] width 15 height 15
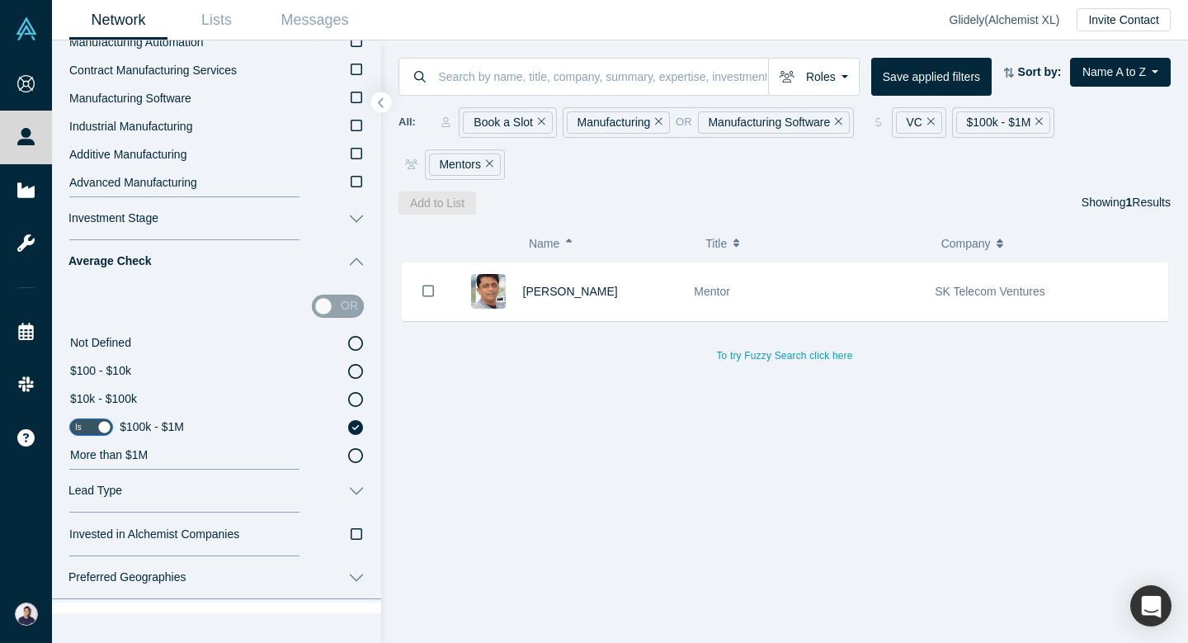
click at [0, 0] on input "$10k - $100k" at bounding box center [0, 0] width 0 height 0
click at [361, 371] on icon at bounding box center [355, 371] width 15 height 15
click at [0, 0] on input "$100 - $10k" at bounding box center [0, 0] width 0 height 0
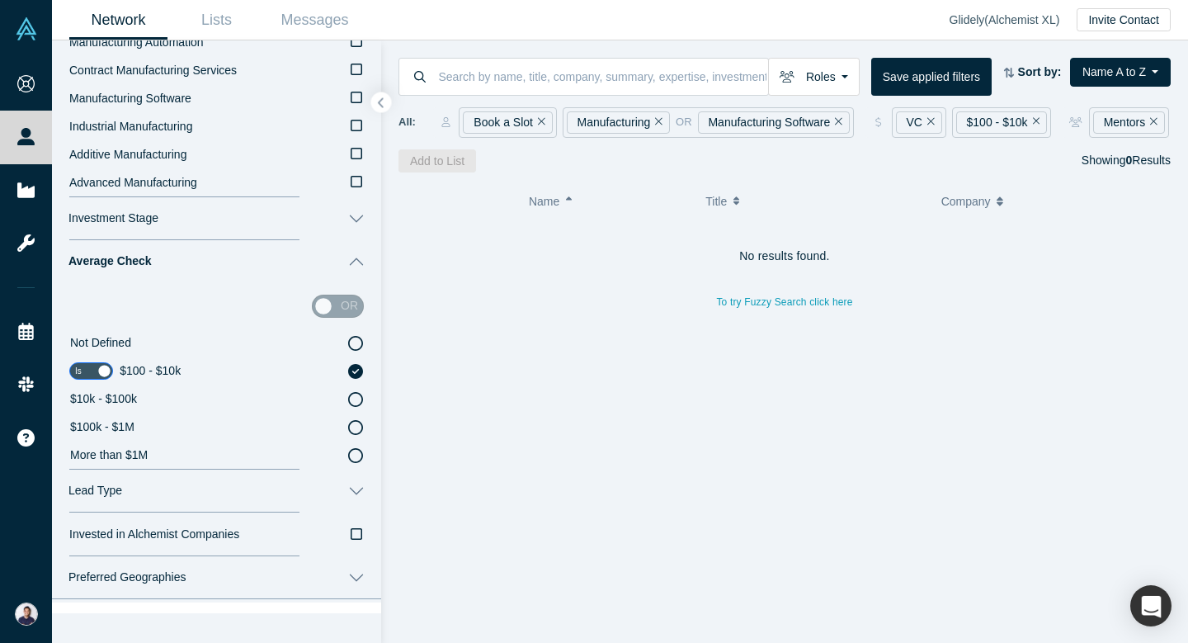
click at [352, 427] on icon at bounding box center [355, 427] width 15 height 15
click at [0, 0] on input "$100k - $1M" at bounding box center [0, 0] width 0 height 0
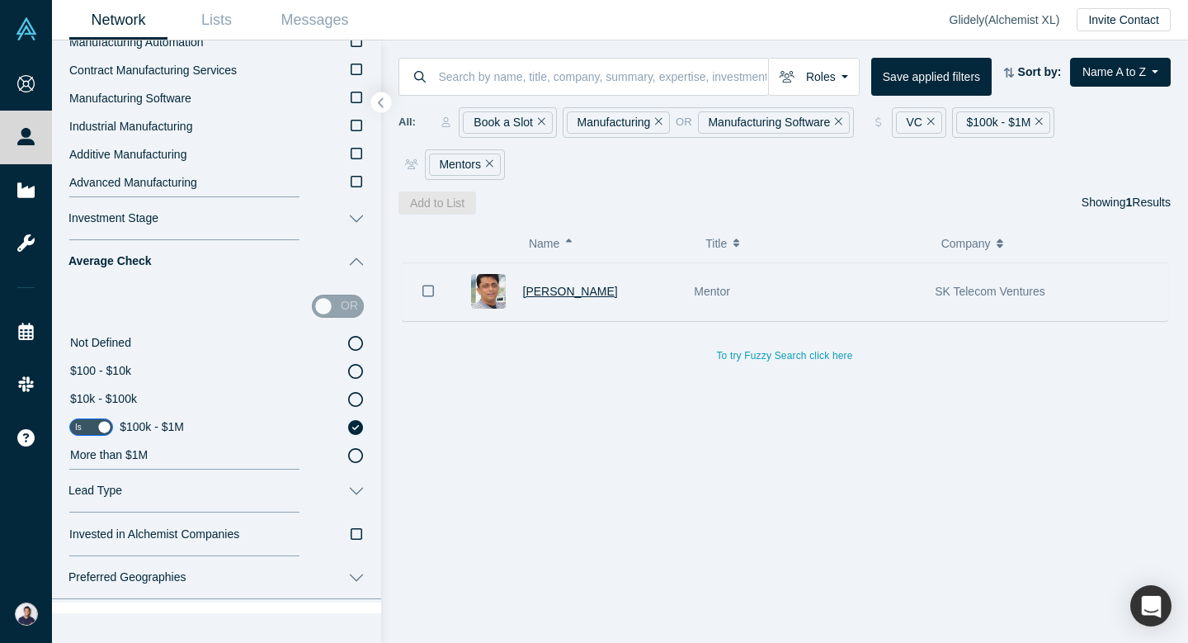
click at [568, 291] on span "Shashi Kumar" at bounding box center [570, 291] width 95 height 13
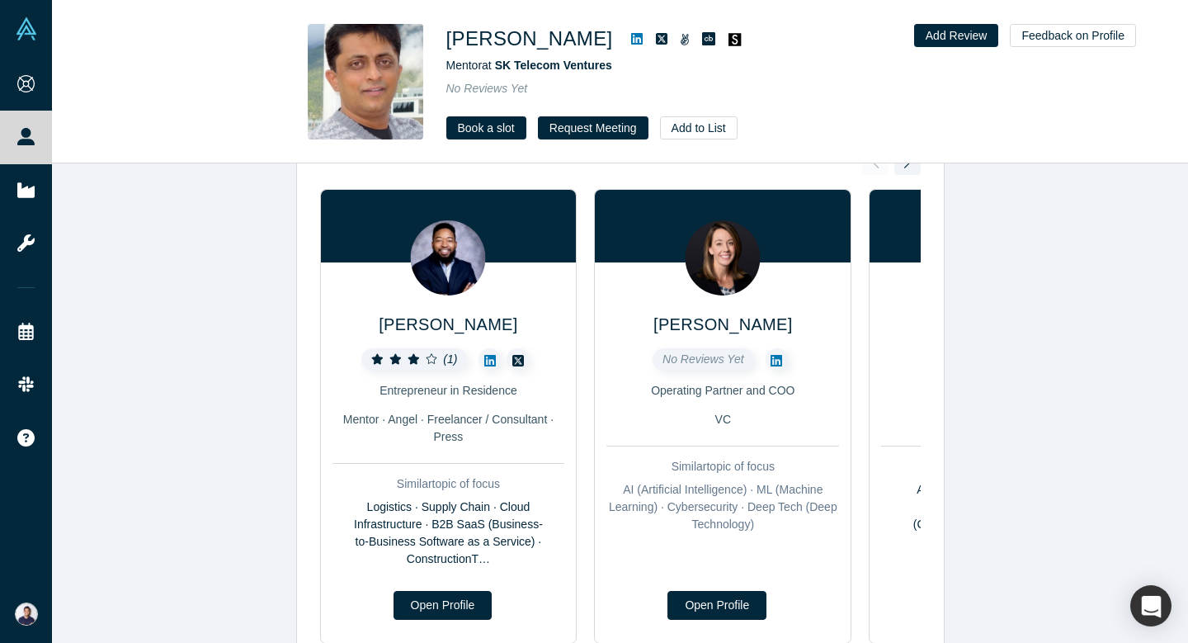
scroll to position [97, 0]
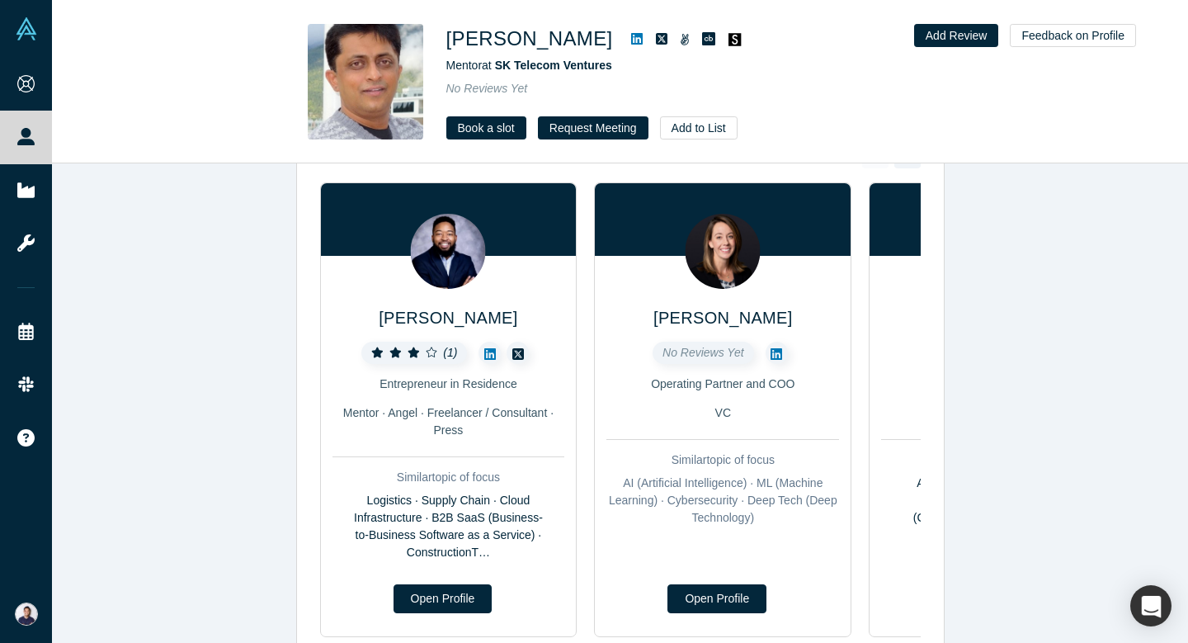
click at [631, 36] on icon at bounding box center [637, 39] width 12 height 12
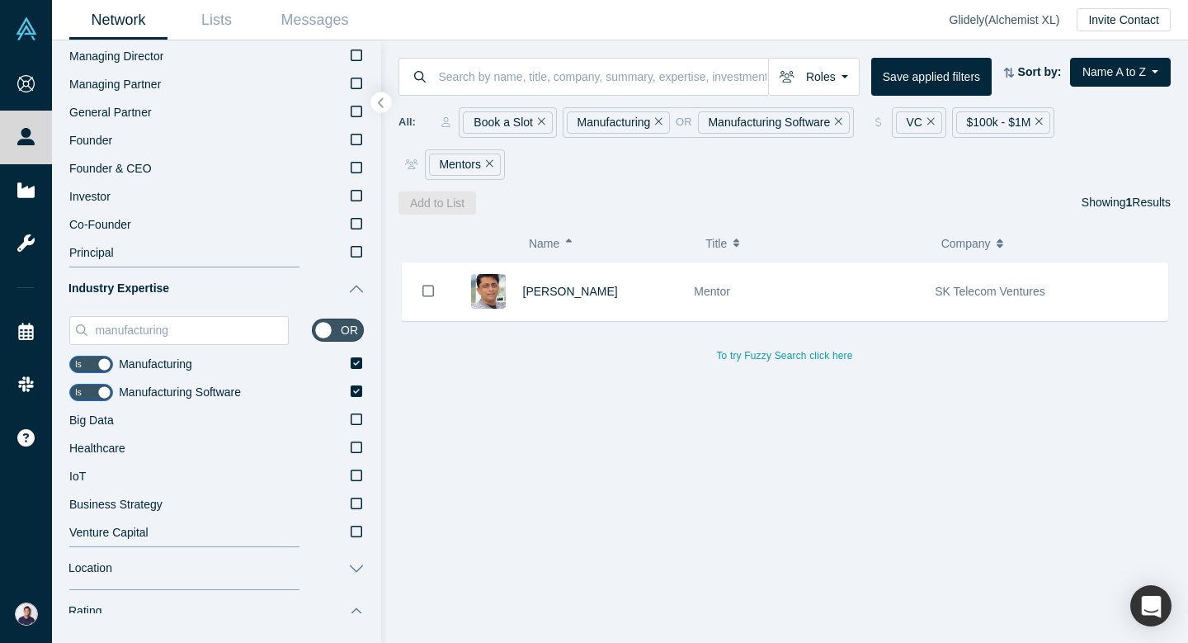
scroll to position [634, 0]
click at [104, 392] on input "checkbox" at bounding box center [91, 391] width 44 height 17
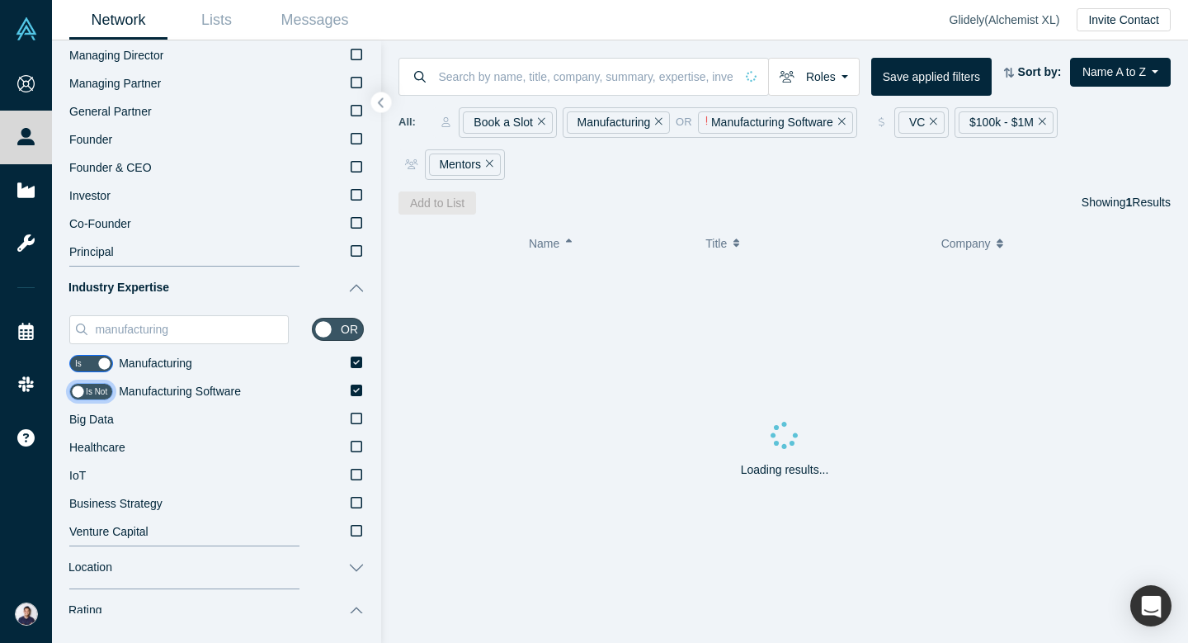
click at [82, 389] on input "checkbox" at bounding box center [91, 391] width 44 height 17
checkbox input "true"
click at [360, 391] on icon at bounding box center [357, 390] width 12 height 12
click at [0, 0] on input "Manufacturing Software" at bounding box center [0, 0] width 0 height 0
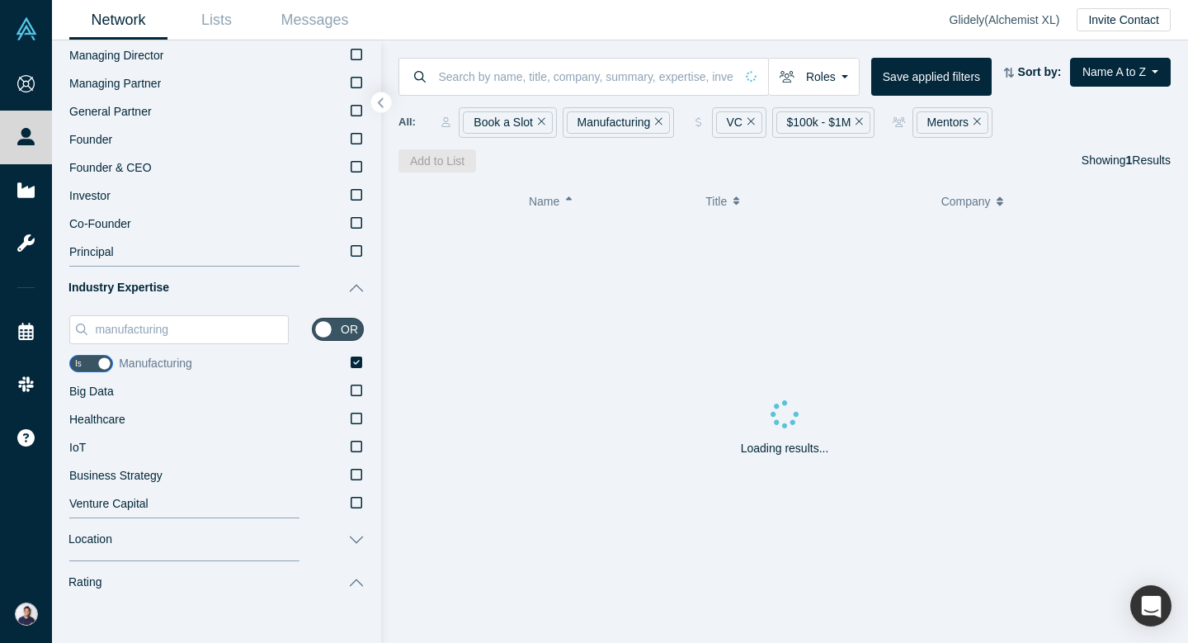
click at [360, 365] on icon at bounding box center [357, 362] width 12 height 12
click at [0, 0] on input "Manufacturing" at bounding box center [0, 0] width 0 height 0
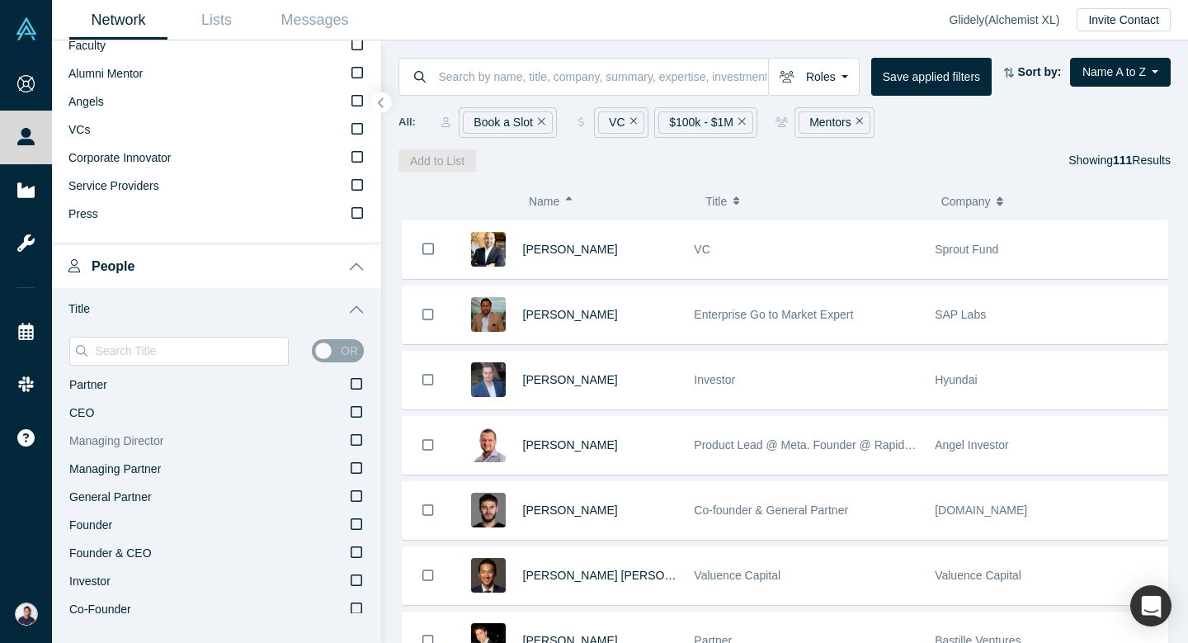
scroll to position [279, 0]
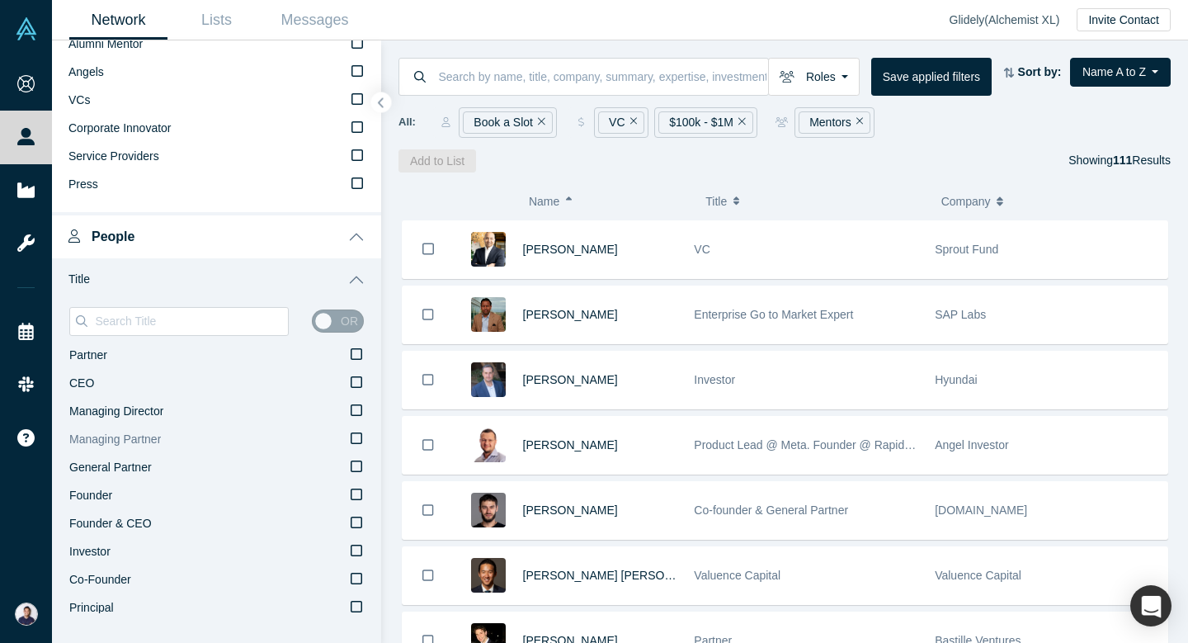
click at [354, 441] on icon at bounding box center [357, 438] width 12 height 13
click at [0, 0] on input "Managing Partner" at bounding box center [0, 0] width 0 height 0
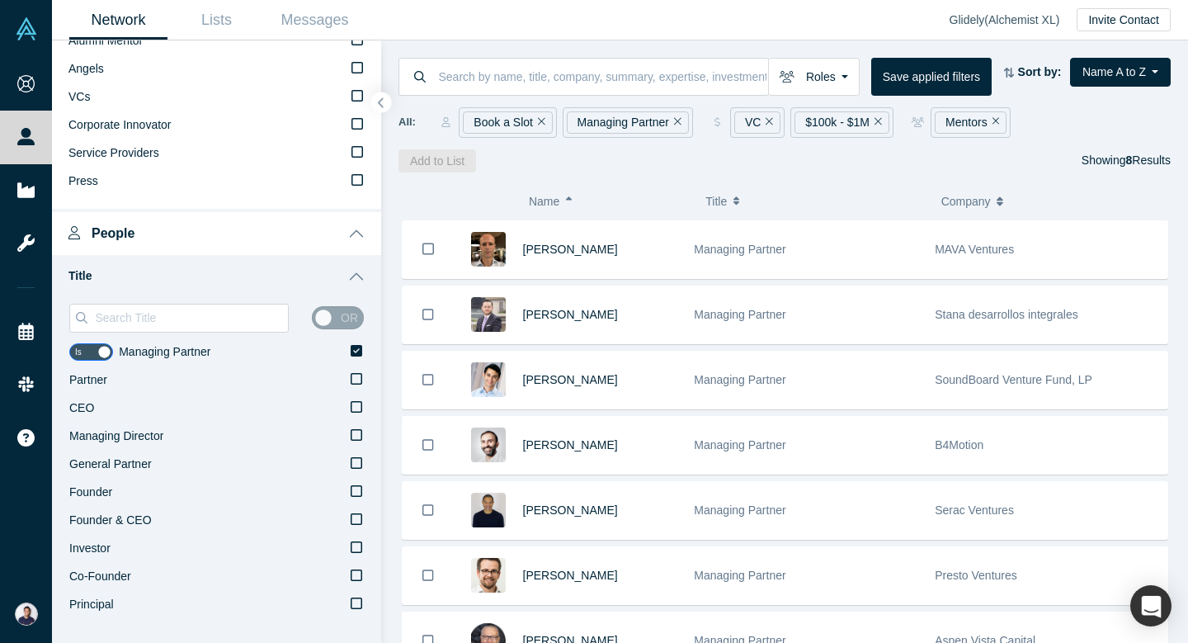
scroll to position [279, 0]
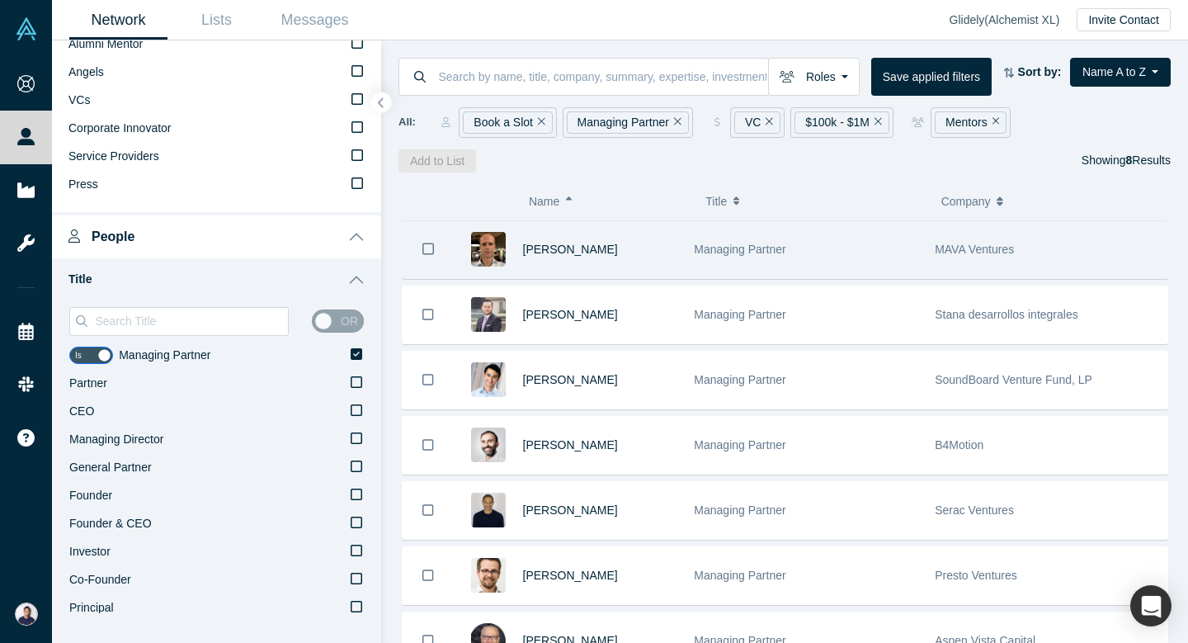
click at [560, 241] on div "David Mortamais" at bounding box center [600, 249] width 154 height 57
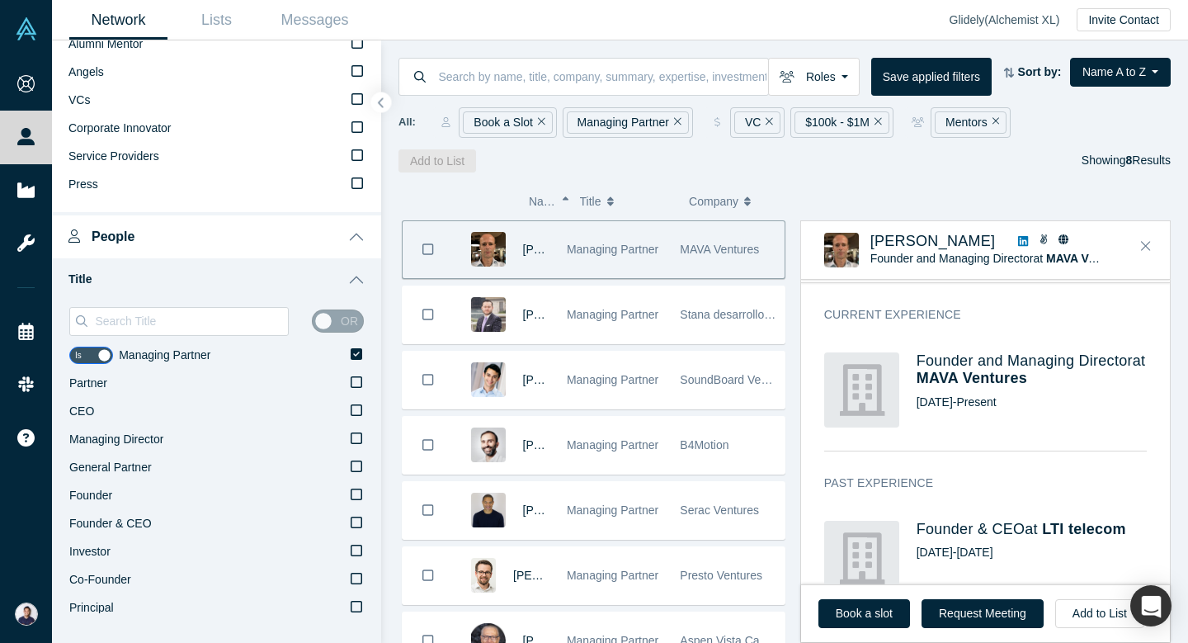
scroll to position [653, 0]
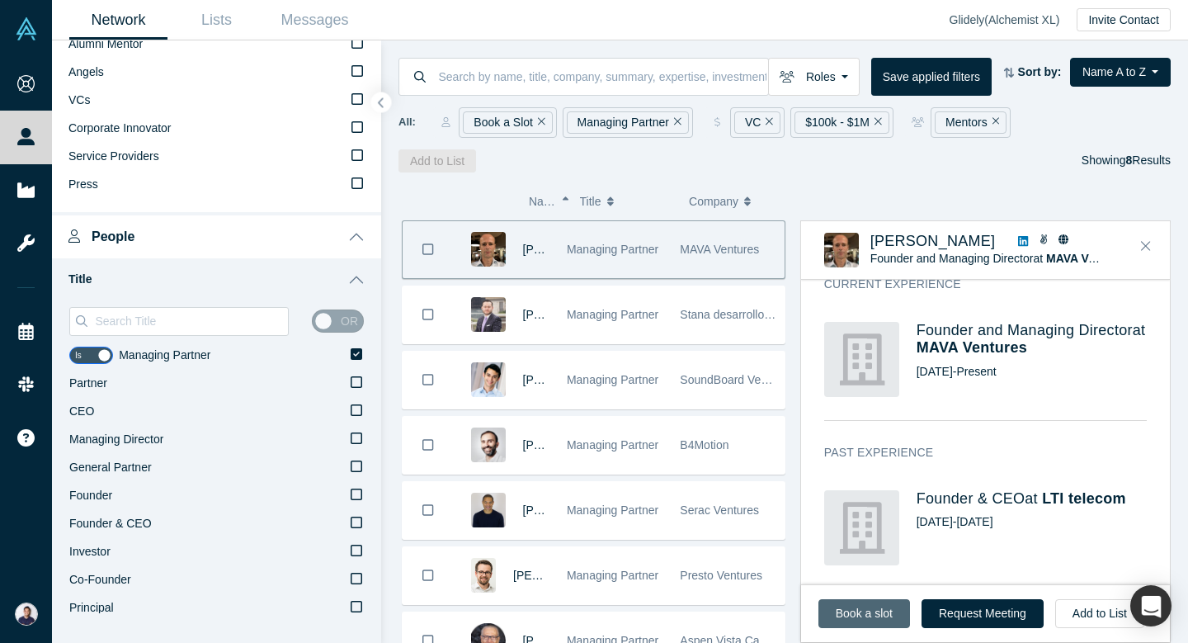
click at [884, 620] on link "Book a slot" at bounding box center [864, 613] width 92 height 29
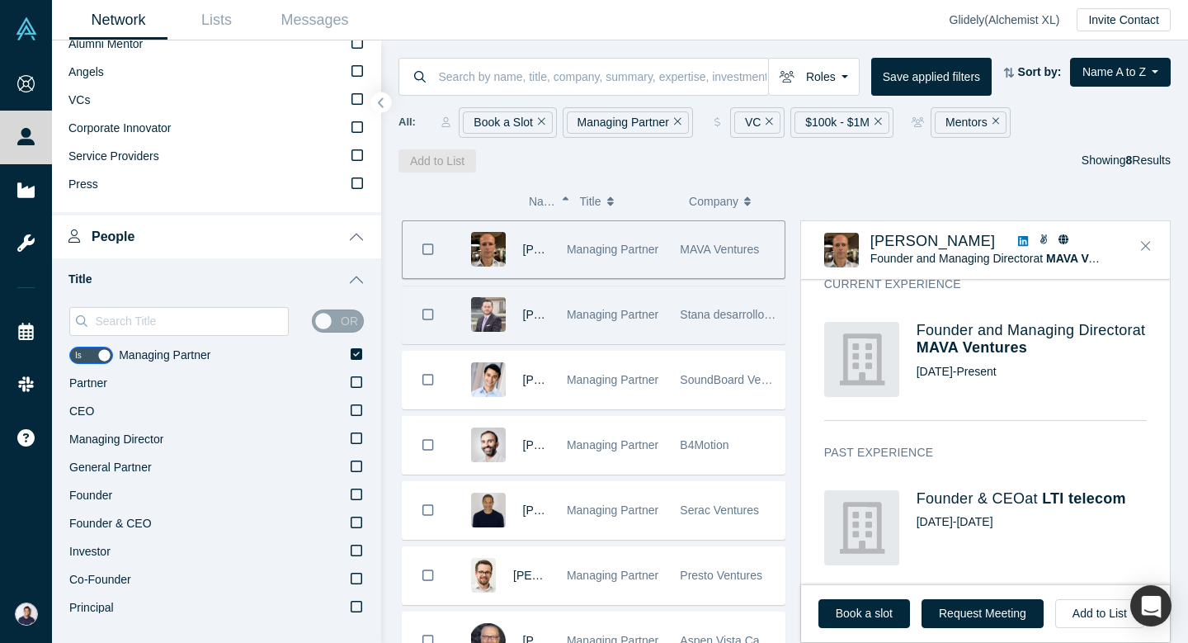
click at [630, 315] on span "Managing Partner" at bounding box center [613, 314] width 92 height 13
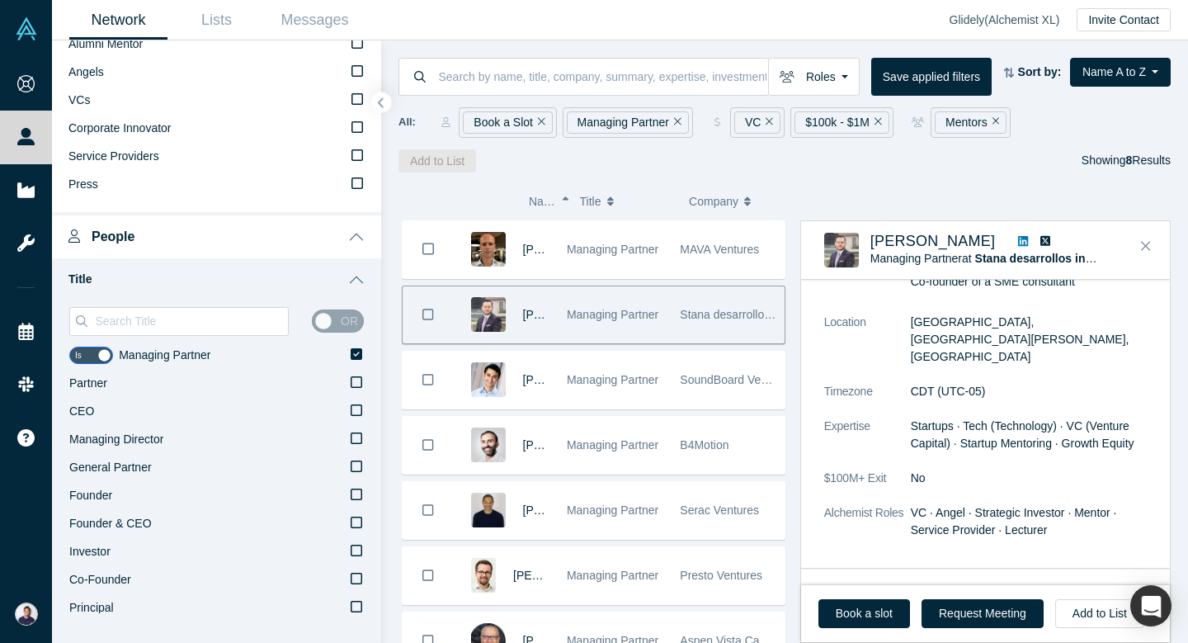
scroll to position [192, 0]
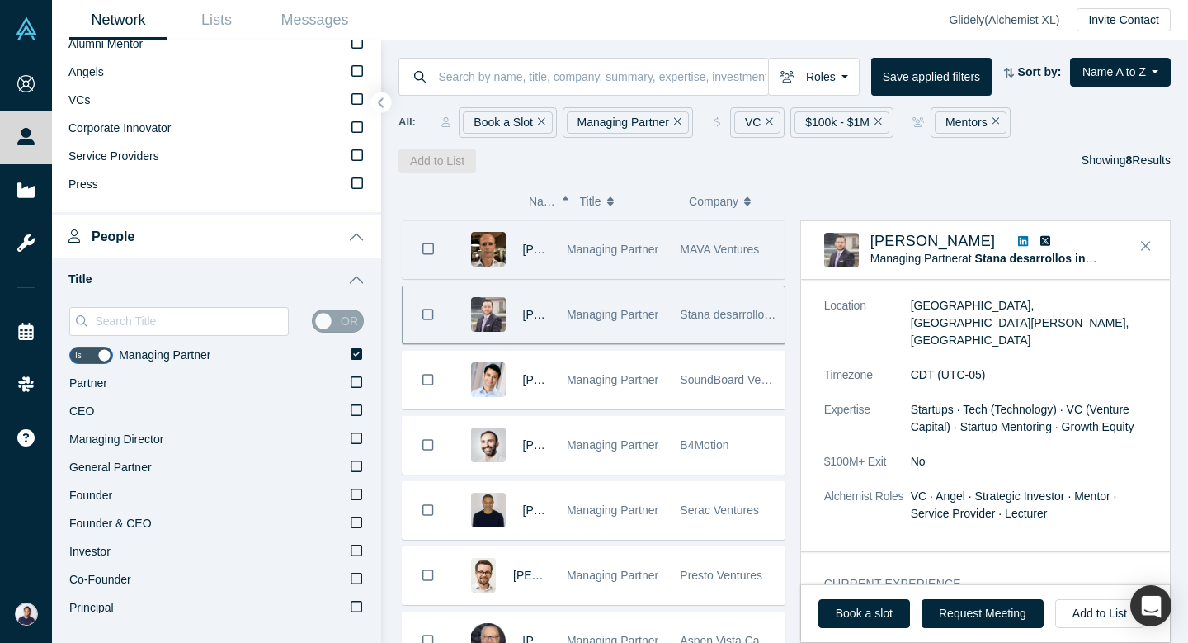
click at [644, 249] on span "Managing Partner" at bounding box center [613, 249] width 92 height 13
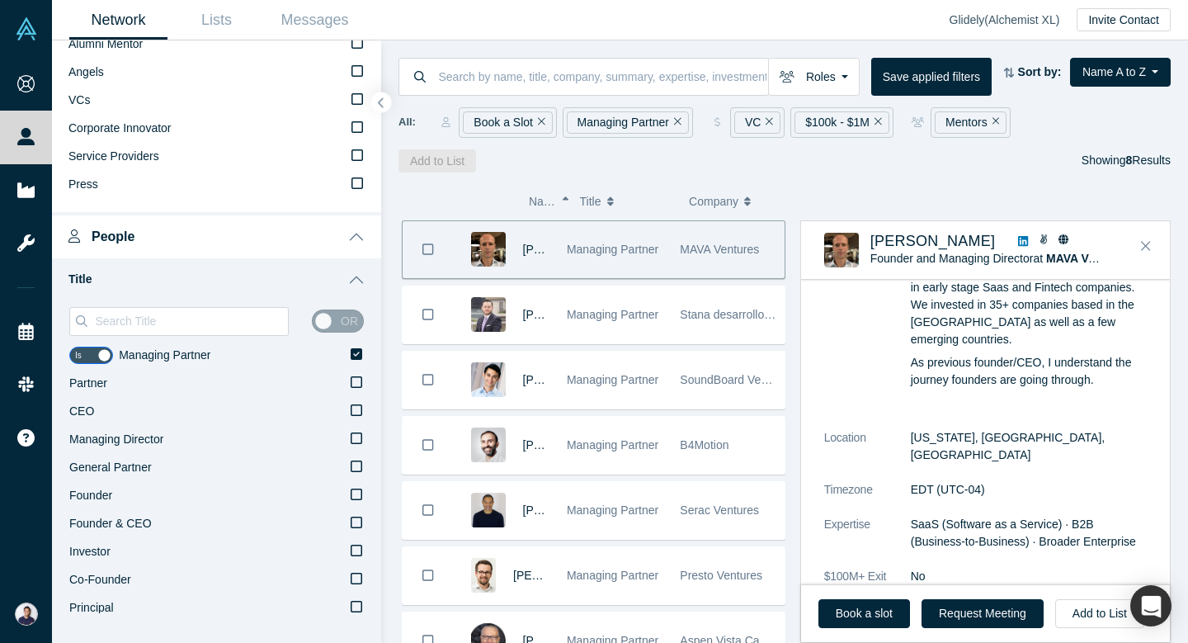
scroll to position [258, 0]
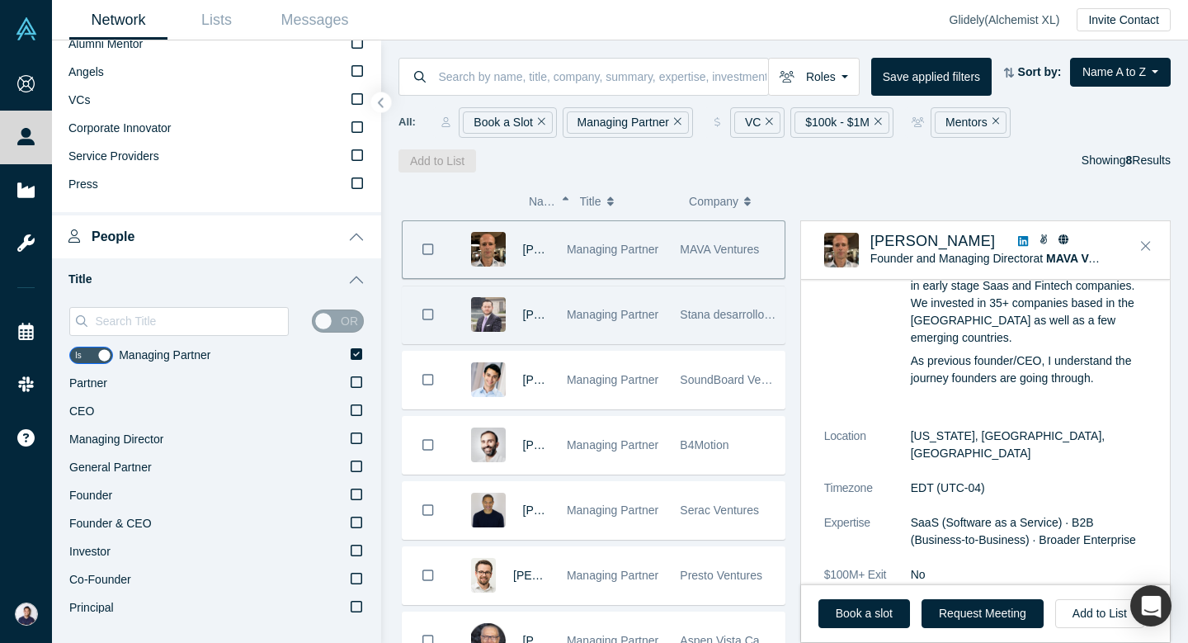
click at [608, 311] on span "Managing Partner" at bounding box center [613, 314] width 92 height 13
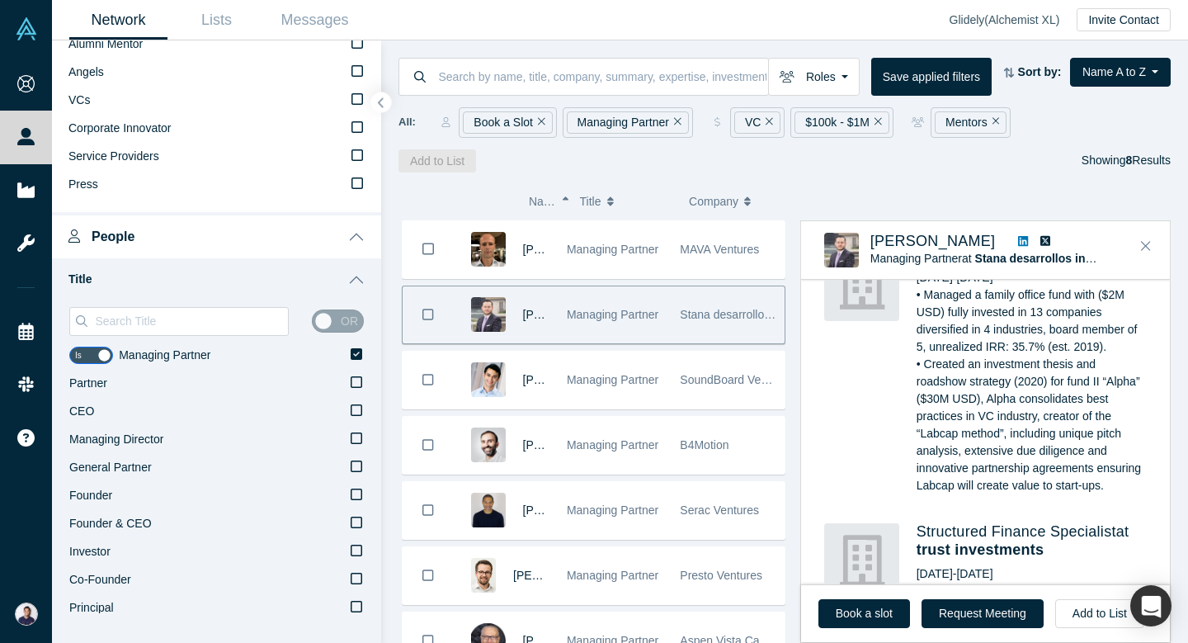
scroll to position [737, 0]
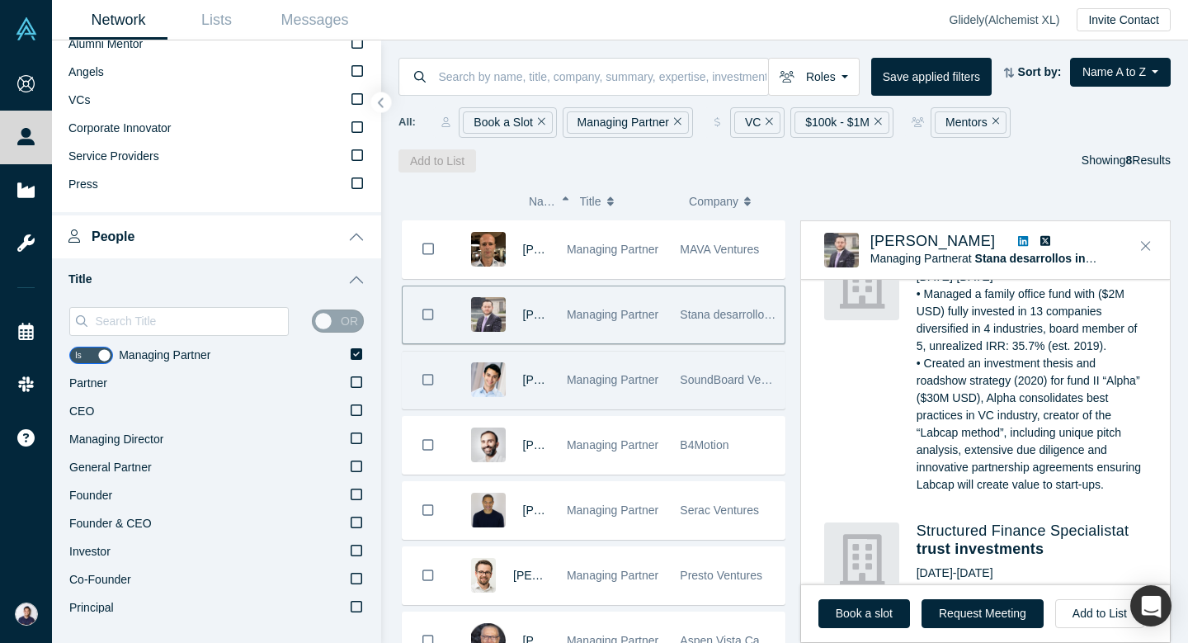
click at [606, 378] on span "Managing Partner" at bounding box center [613, 379] width 92 height 13
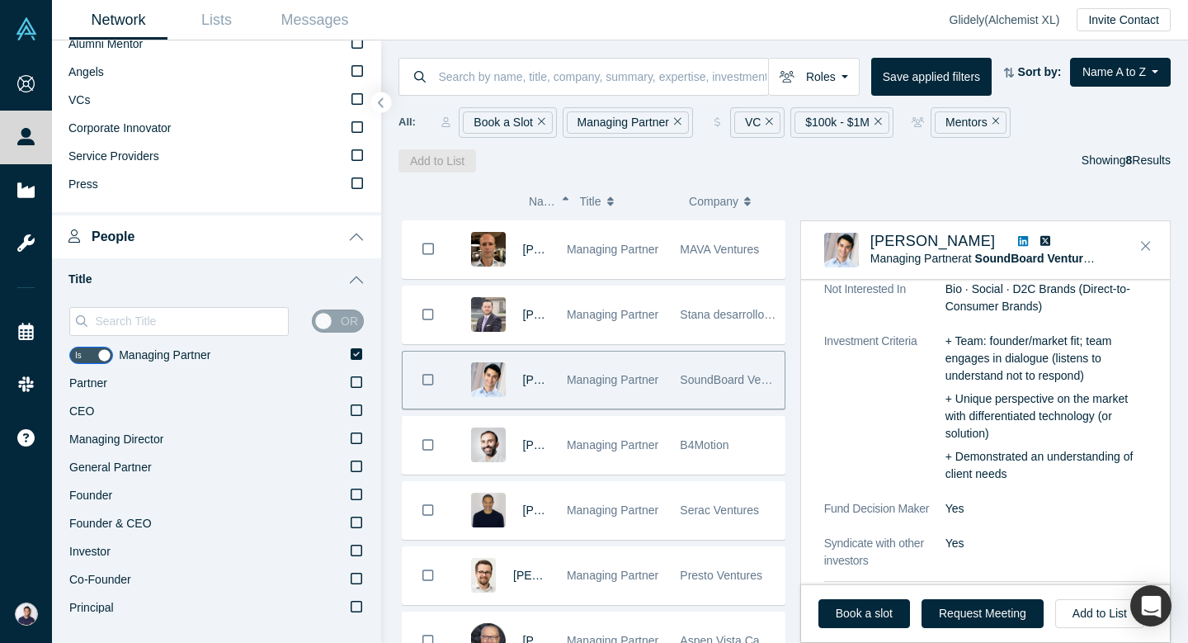
scroll to position [621, 0]
click at [875, 611] on link "Book a slot" at bounding box center [864, 613] width 92 height 29
click at [873, 606] on link "Book a slot" at bounding box center [864, 613] width 92 height 29
click at [965, 619] on button "Request Meeting" at bounding box center [983, 613] width 122 height 29
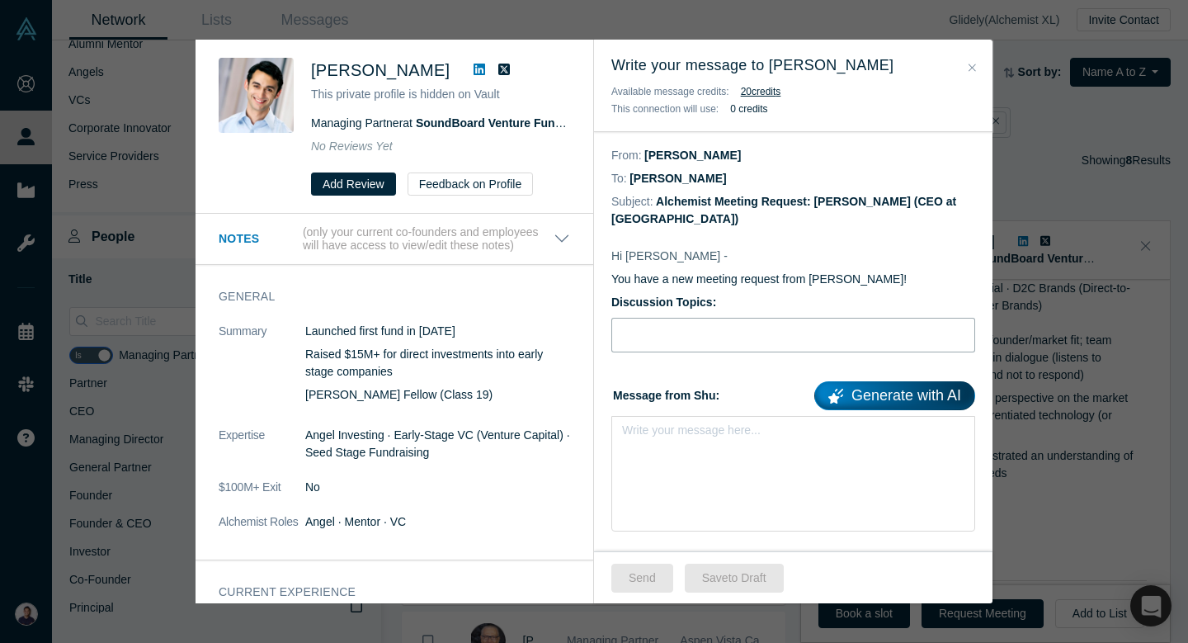
click at [748, 318] on input "Discussion Topics:" at bounding box center [793, 335] width 364 height 35
type input "Traction required in Seed round"
click at [735, 429] on div "rdw-editor" at bounding box center [794, 435] width 342 height 27
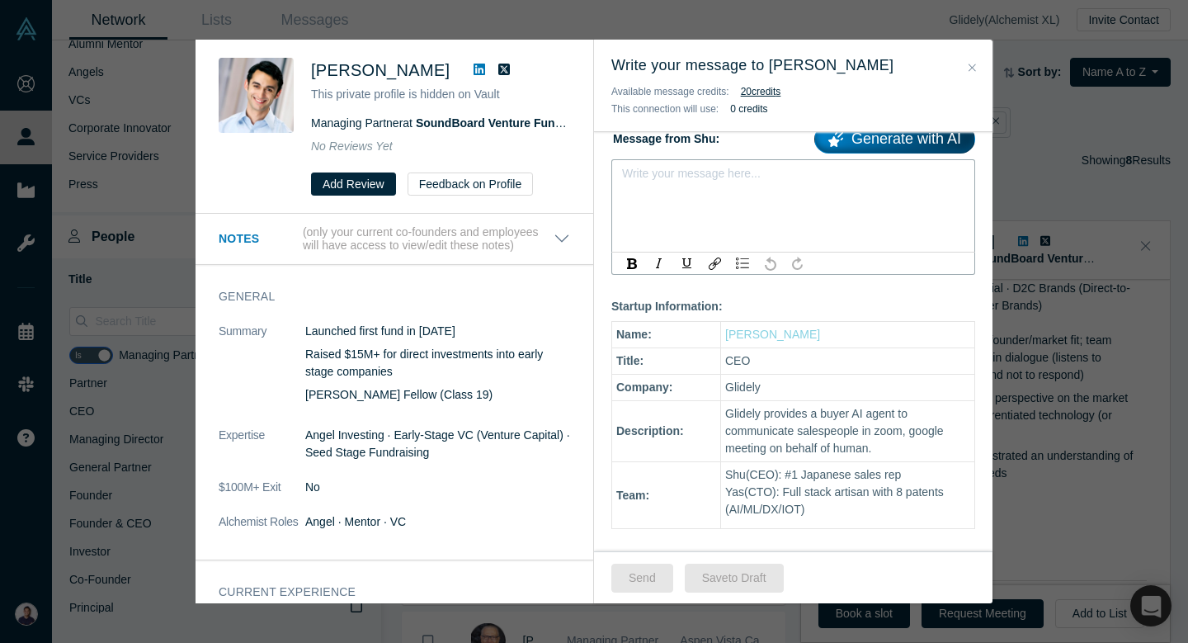
scroll to position [210, 0]
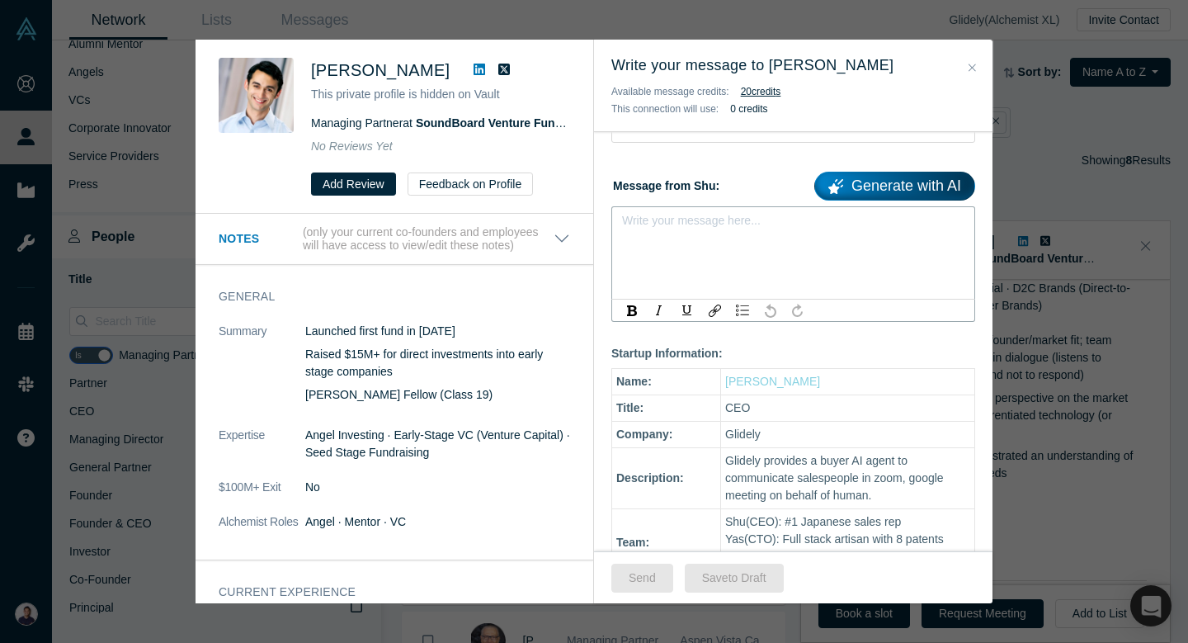
click at [889, 172] on link "Generate with AI" at bounding box center [894, 186] width 161 height 29
click at [966, 69] on button "Close" at bounding box center [972, 68] width 17 height 19
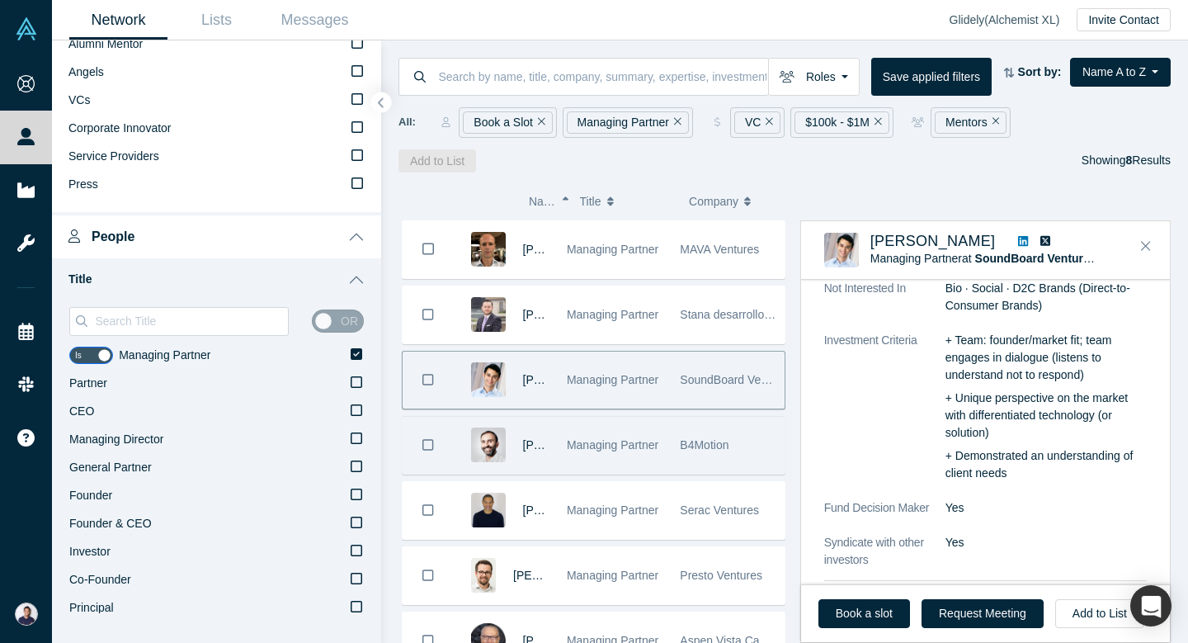
click at [620, 446] on span "Managing Partner" at bounding box center [613, 444] width 92 height 13
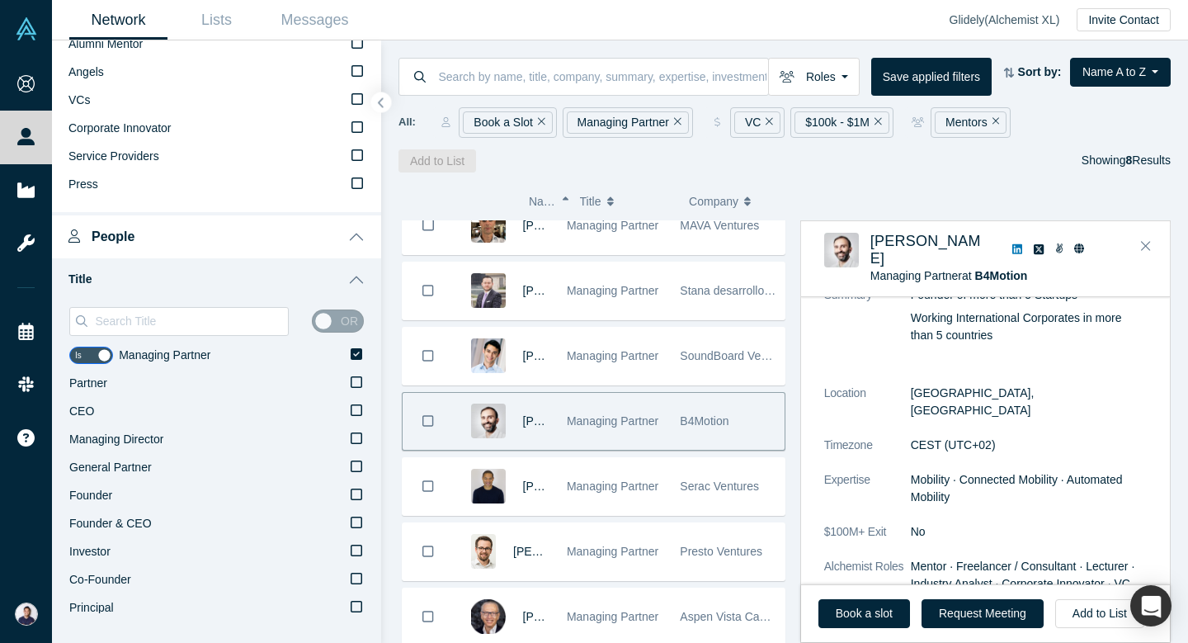
scroll to position [145, 0]
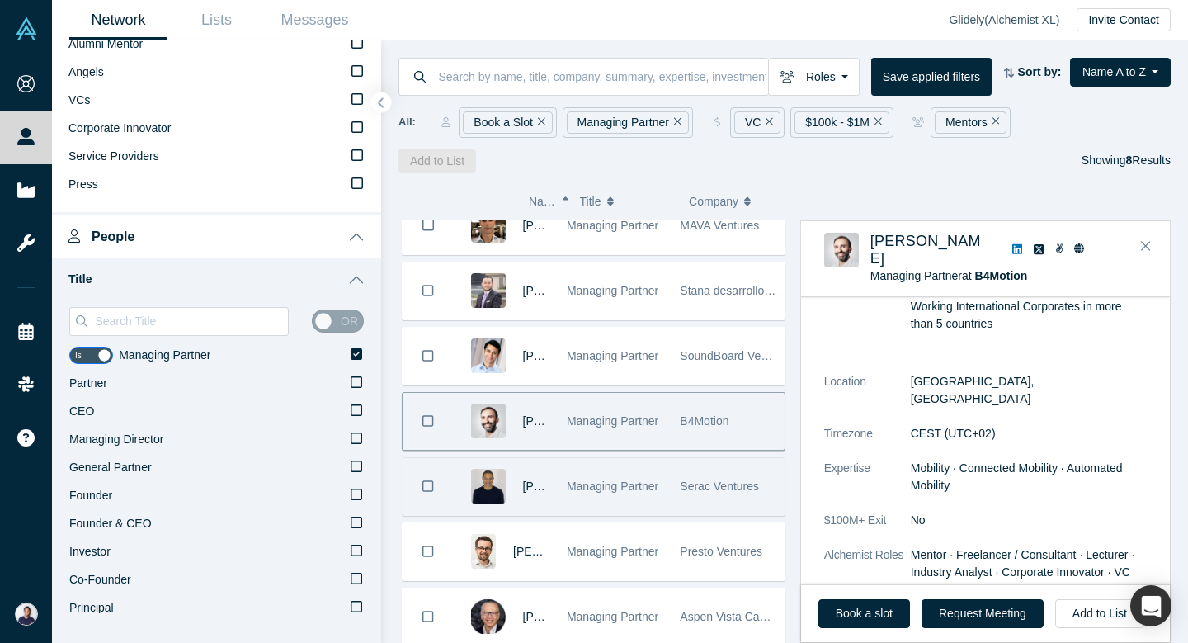
click at [603, 479] on span "Managing Partner" at bounding box center [613, 485] width 92 height 13
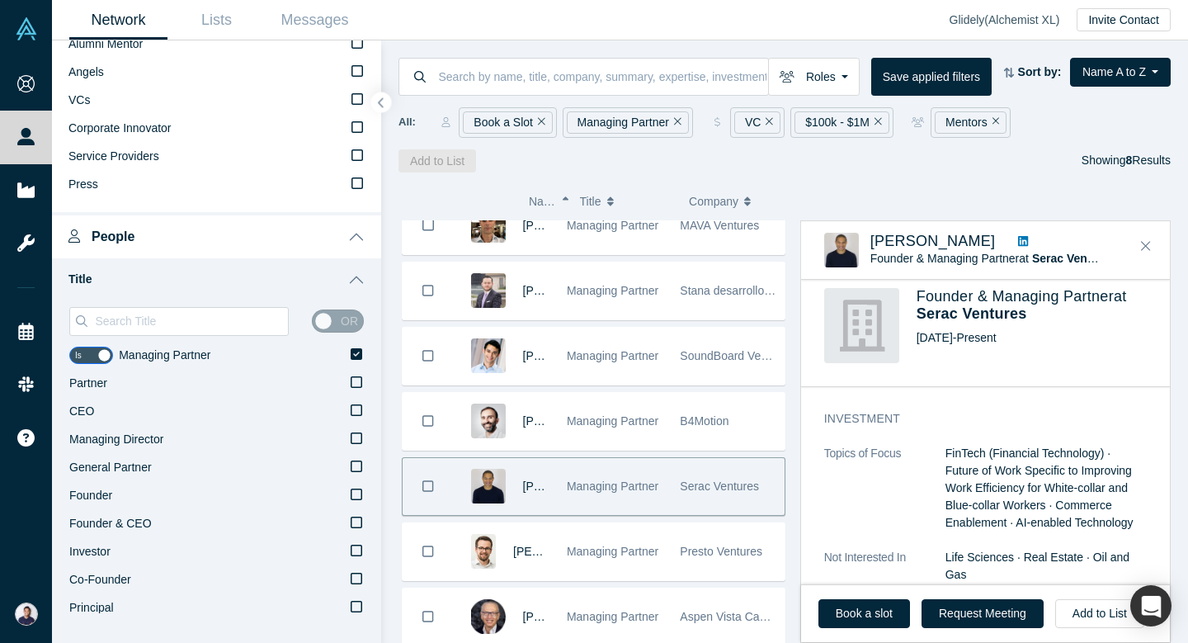
scroll to position [527, 0]
click at [881, 610] on link "Book a slot" at bounding box center [864, 613] width 92 height 29
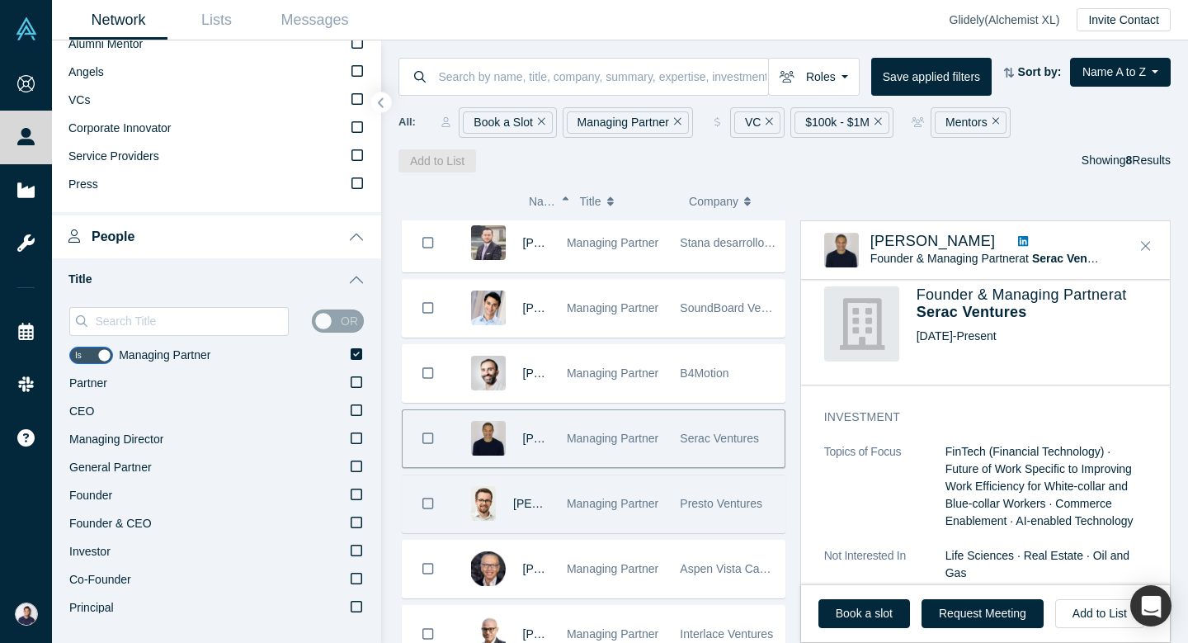
scroll to position [75, 0]
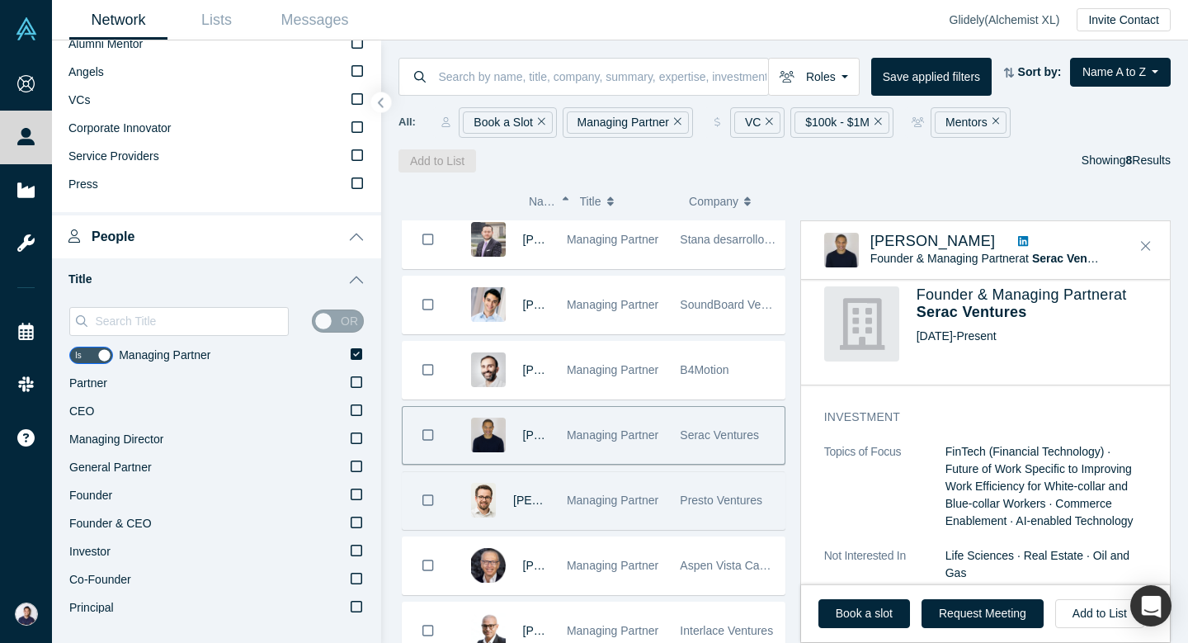
click at [568, 506] on span "Managing Partner" at bounding box center [613, 499] width 92 height 13
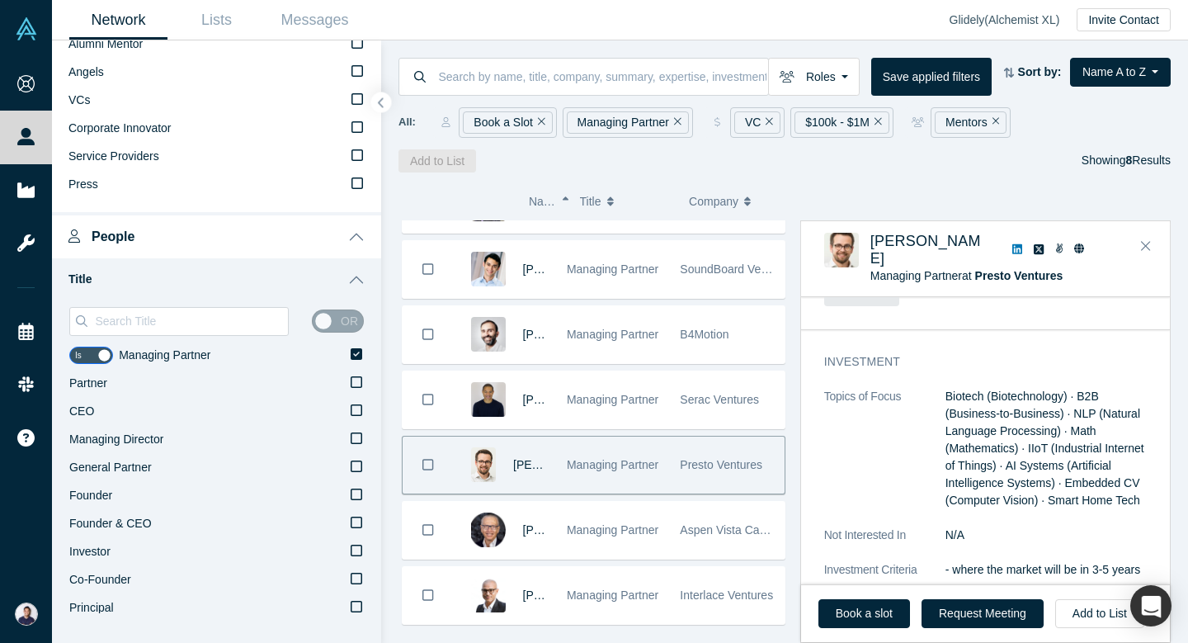
scroll to position [116, 0]
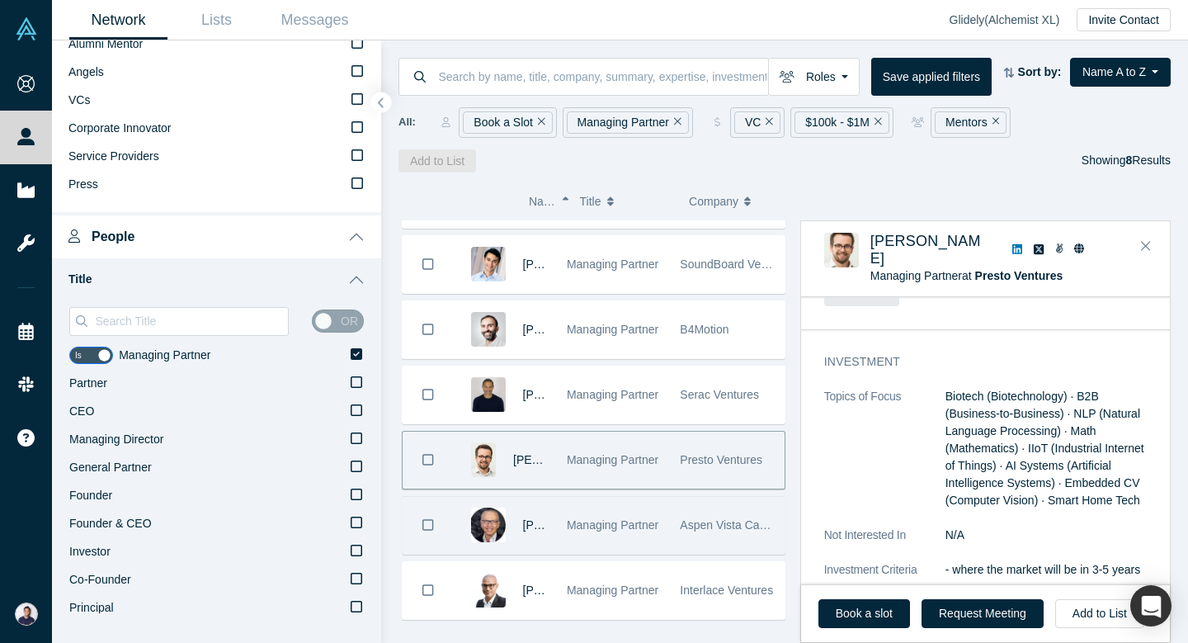
click at [602, 515] on div "Managing Partner" at bounding box center [615, 525] width 96 height 57
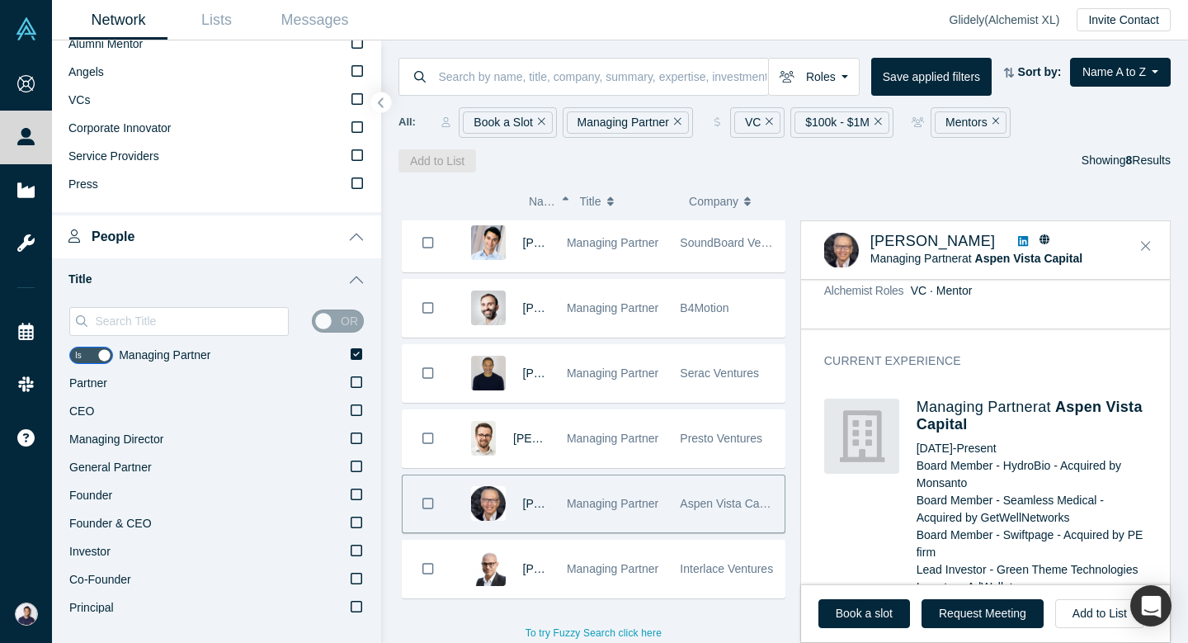
scroll to position [413, 0]
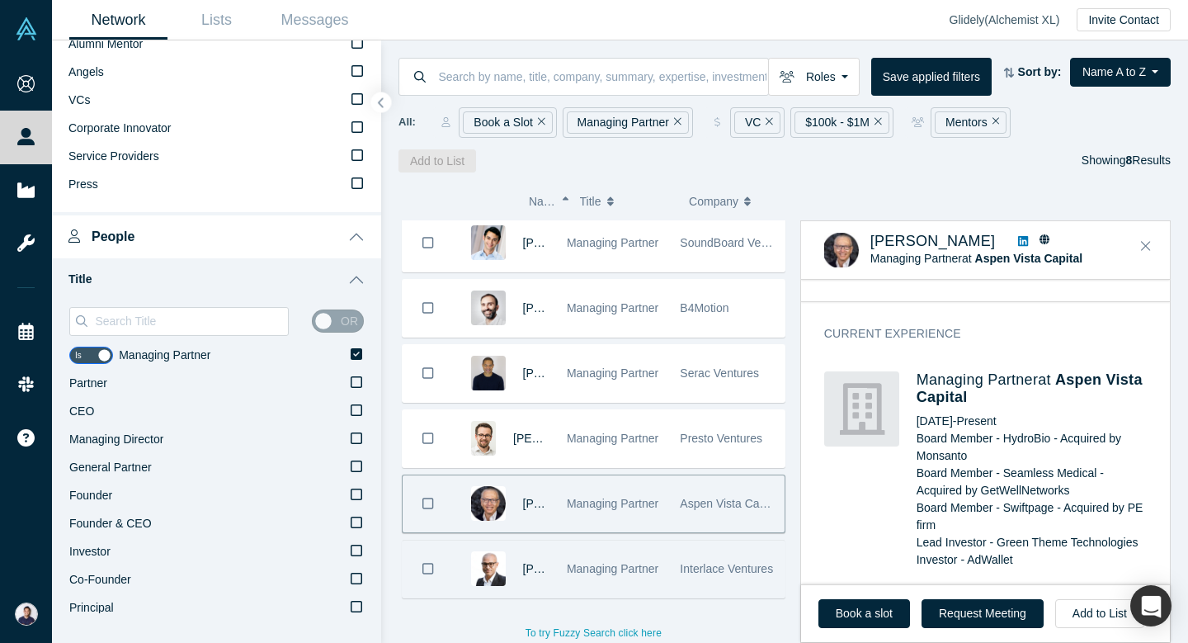
click at [602, 565] on span "Managing Partner" at bounding box center [613, 568] width 92 height 13
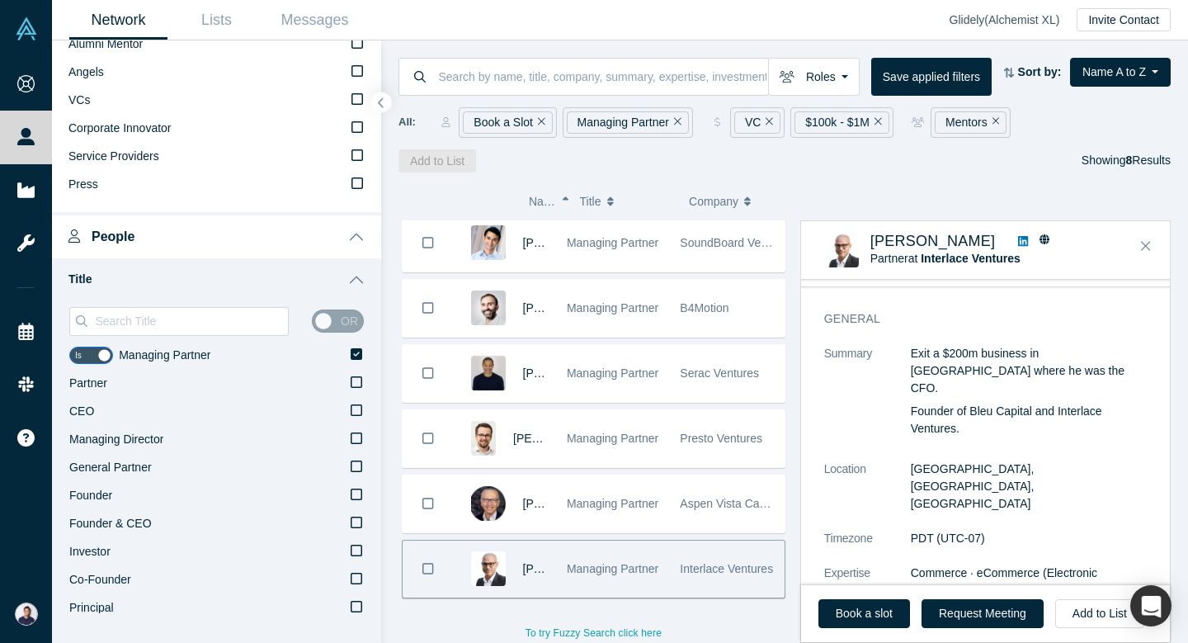
scroll to position [72, 0]
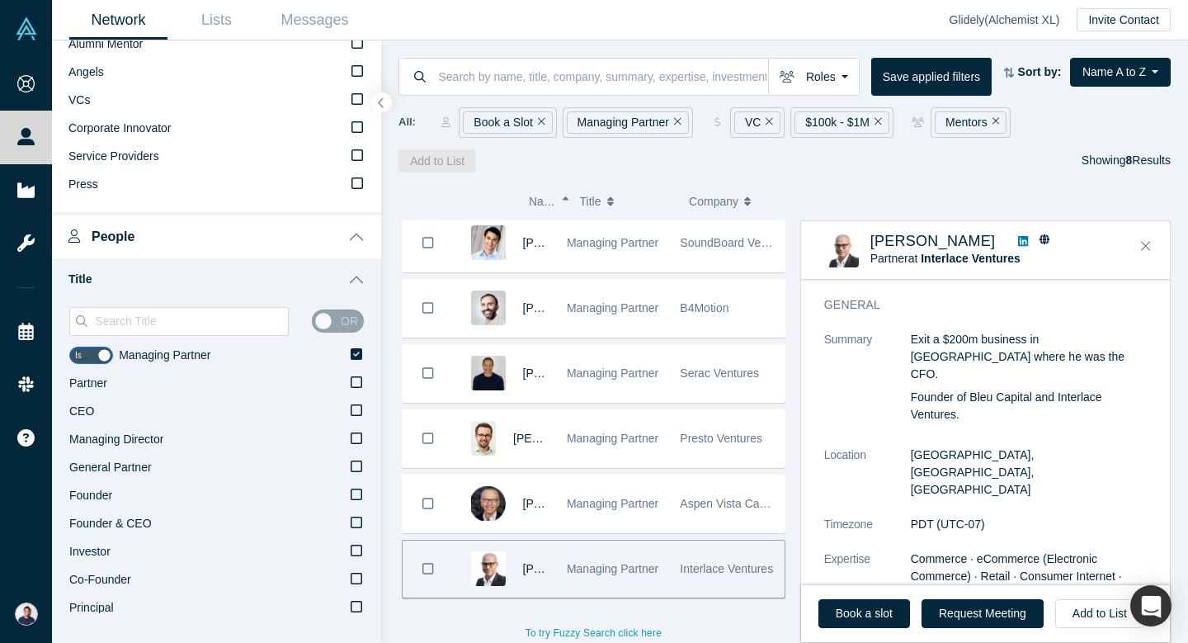
click at [119, 24] on link "Network" at bounding box center [118, 20] width 98 height 39
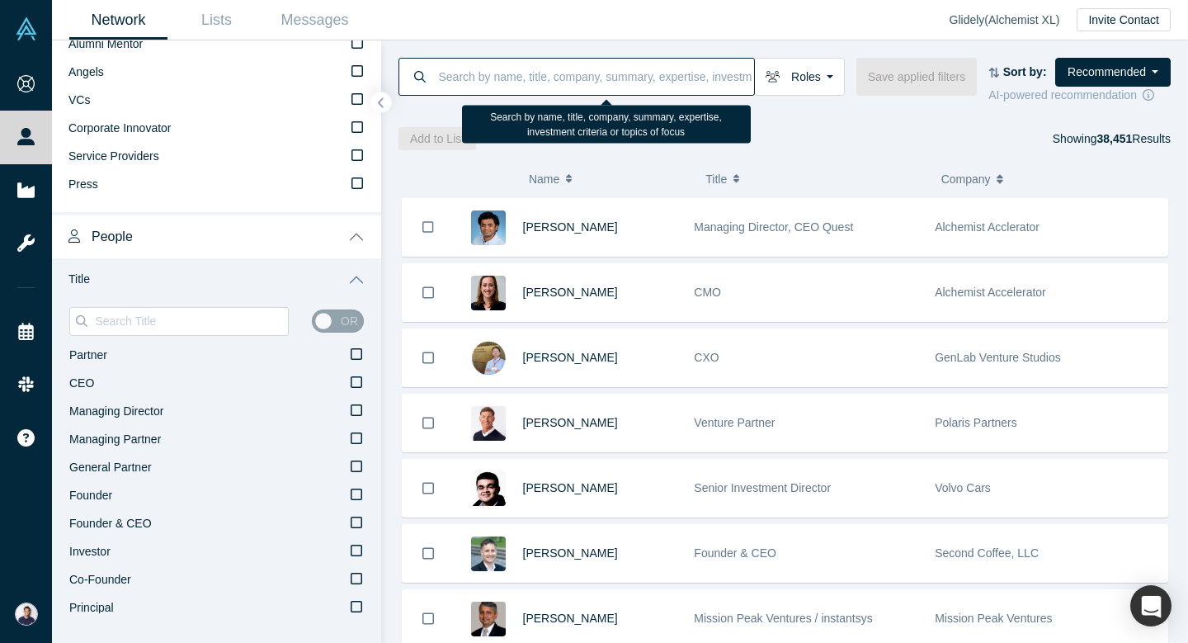
click at [487, 76] on input at bounding box center [595, 76] width 317 height 39
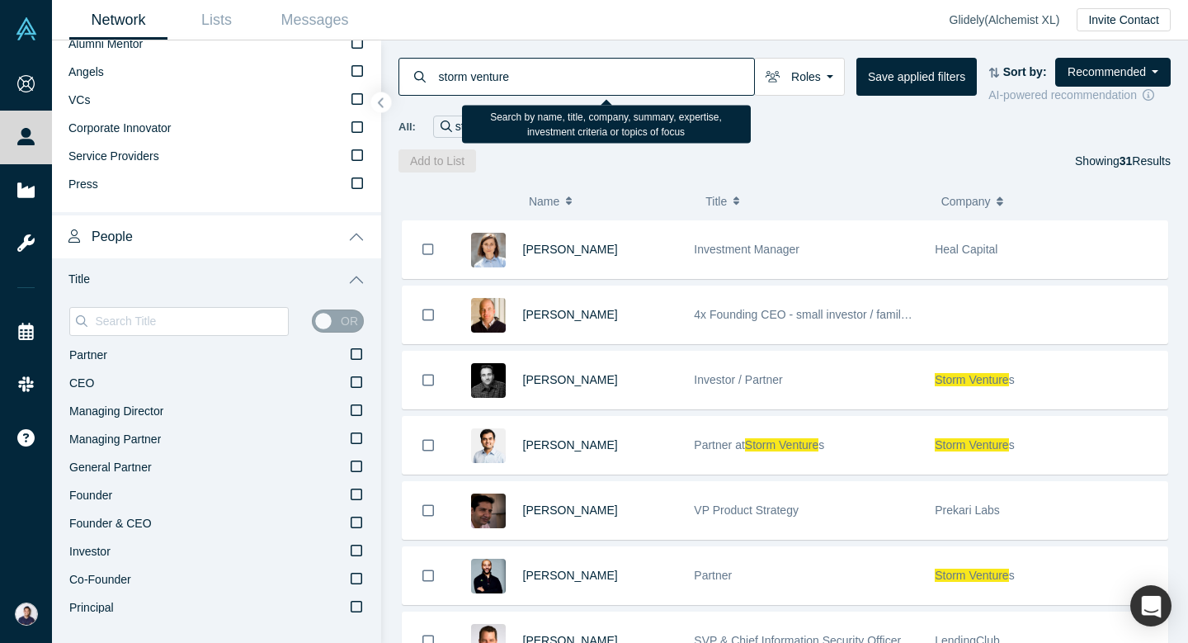
type input "storm ventures"
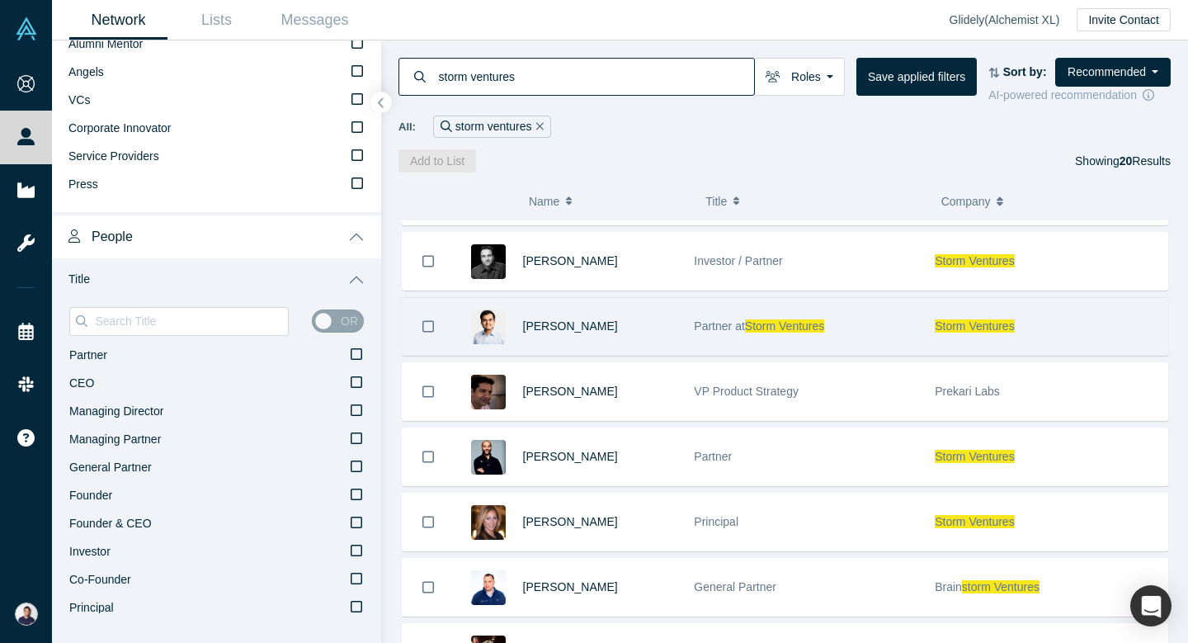
scroll to position [56, 0]
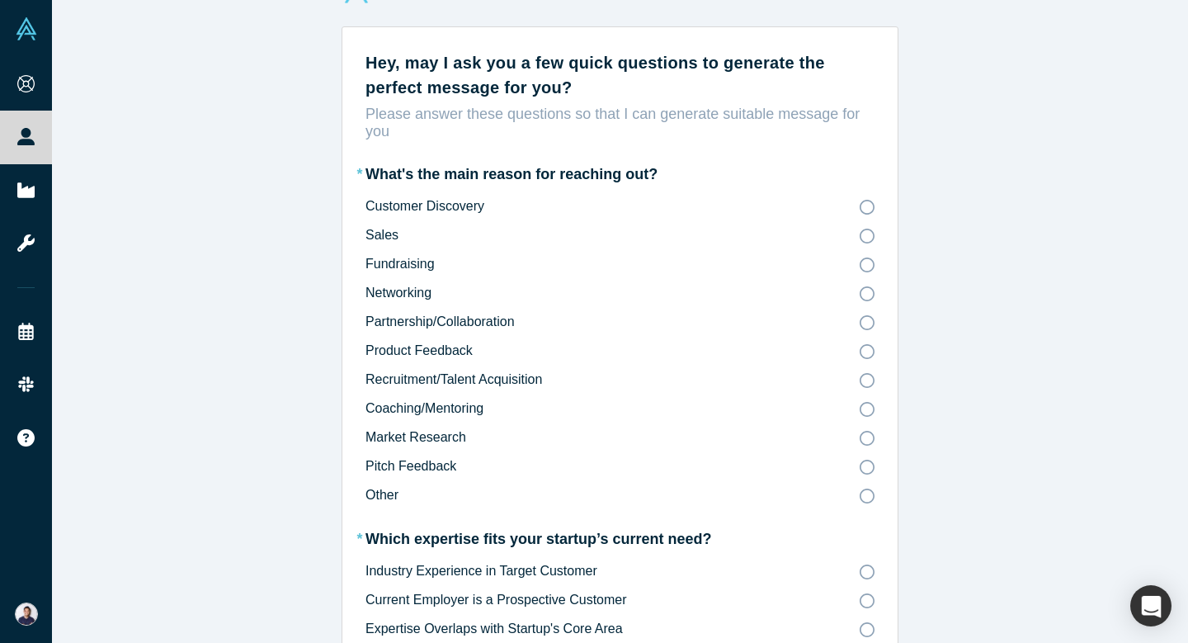
scroll to position [50, 0]
click at [438, 271] on label "Fundraising" at bounding box center [620, 263] width 509 height 19
click at [0, 0] on input "Fundraising" at bounding box center [0, 0] width 0 height 0
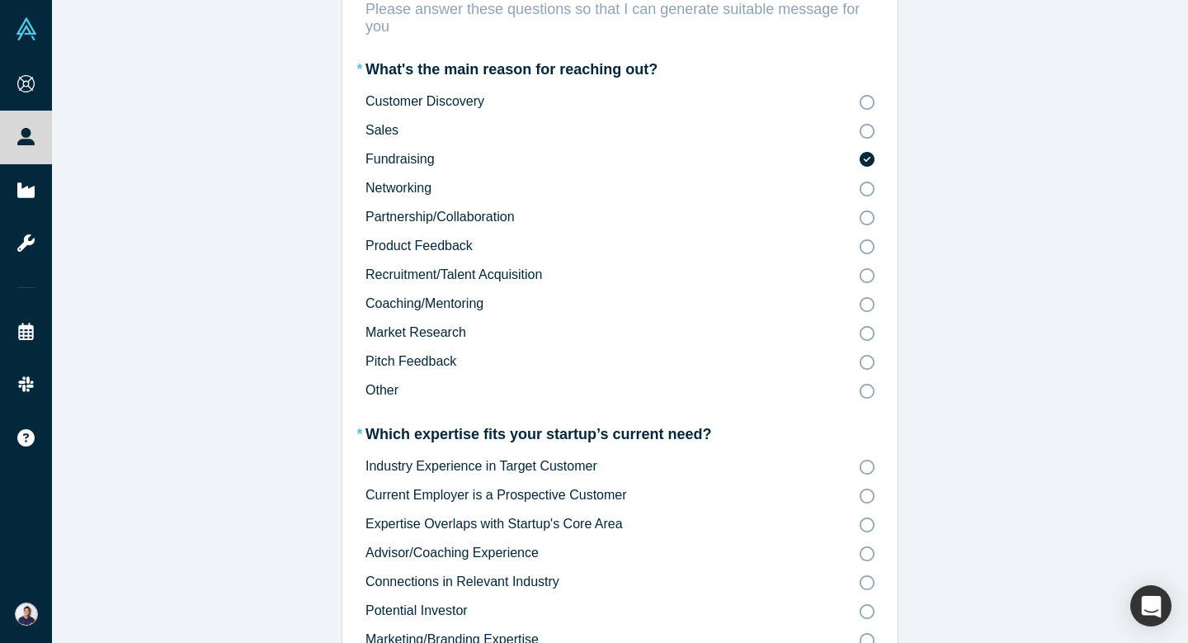
scroll to position [155, 0]
click at [457, 243] on span "Product Feedback" at bounding box center [419, 245] width 107 height 14
click at [0, 0] on input "Product Feedback" at bounding box center [0, 0] width 0 height 0
click at [532, 163] on label "Fundraising" at bounding box center [620, 158] width 509 height 19
click at [0, 0] on input "Fundraising" at bounding box center [0, 0] width 0 height 0
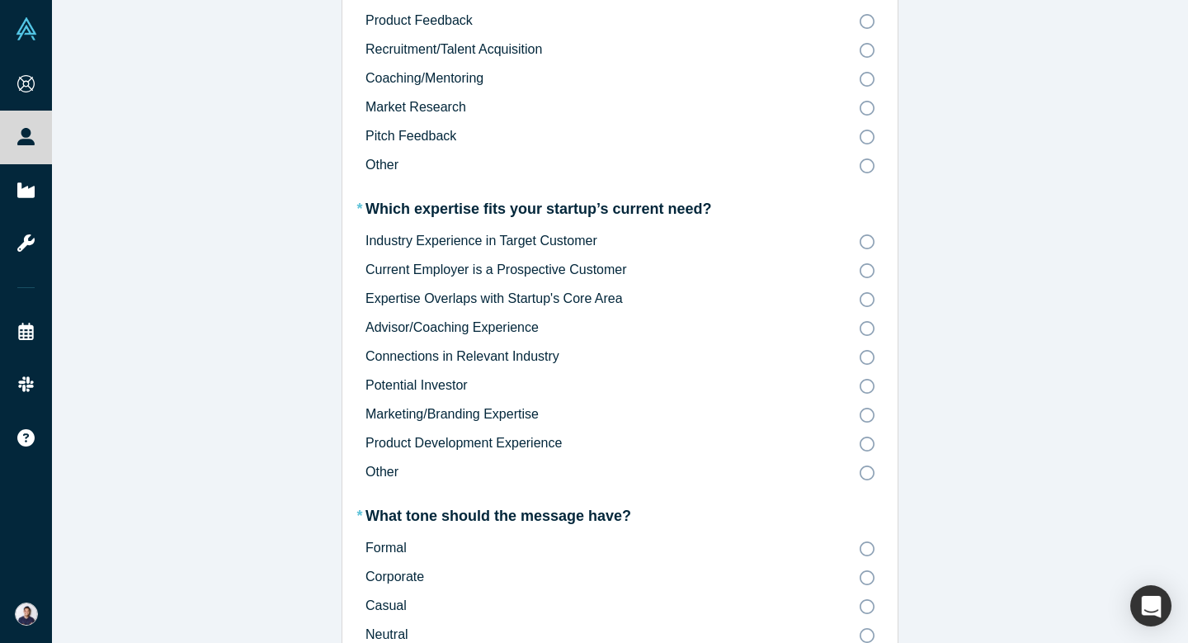
scroll to position [380, 0]
click at [527, 382] on label "Potential Investor" at bounding box center [620, 384] width 509 height 19
click at [0, 0] on input "Potential Investor" at bounding box center [0, 0] width 0 height 0
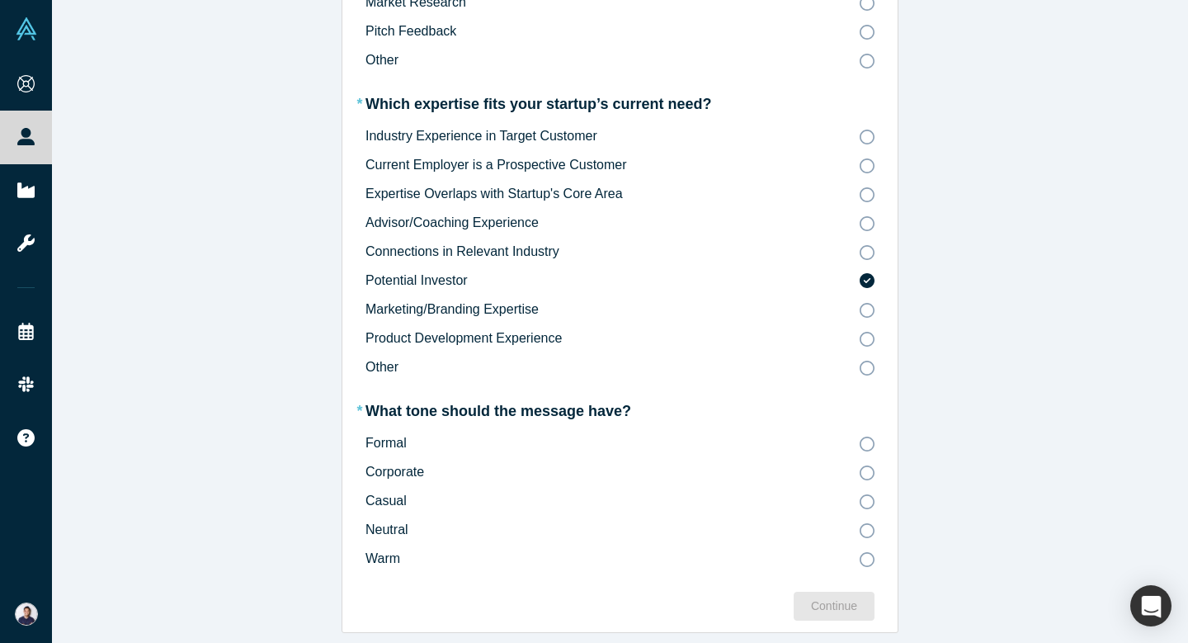
scroll to position [487, 0]
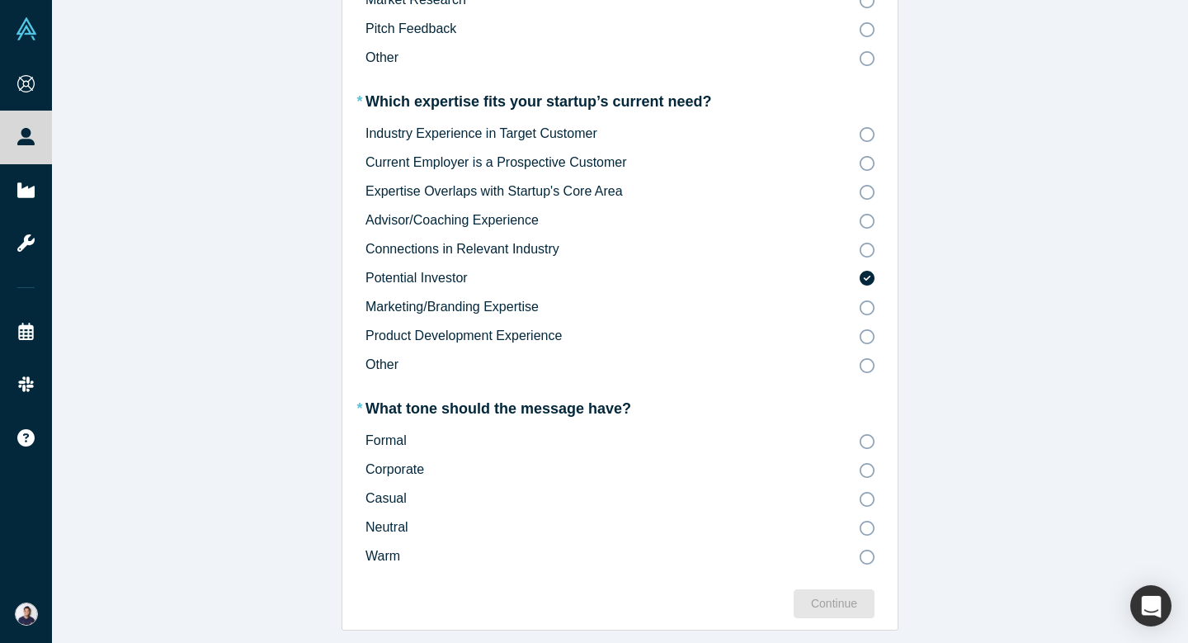
click at [427, 433] on label "Formal" at bounding box center [620, 441] width 509 height 19
click at [0, 0] on input "Formal" at bounding box center [0, 0] width 0 height 0
click at [411, 502] on label "Casual" at bounding box center [620, 498] width 509 height 19
click at [0, 0] on input "Casual" at bounding box center [0, 0] width 0 height 0
click at [843, 610] on div "Continue" at bounding box center [834, 603] width 46 height 17
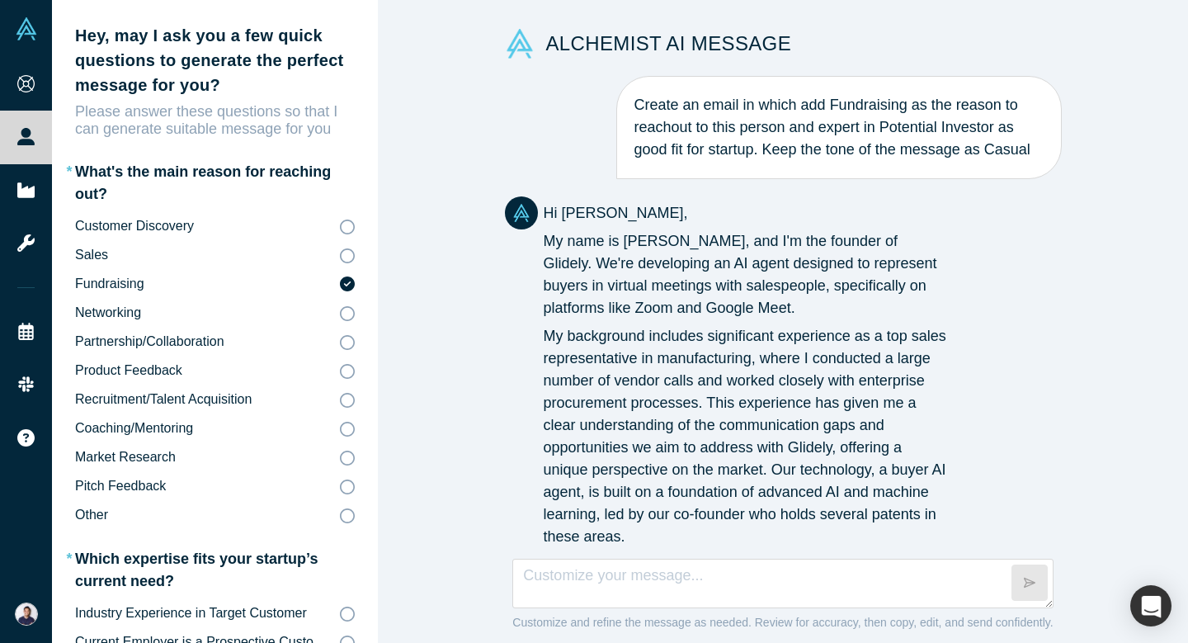
scroll to position [255, 0]
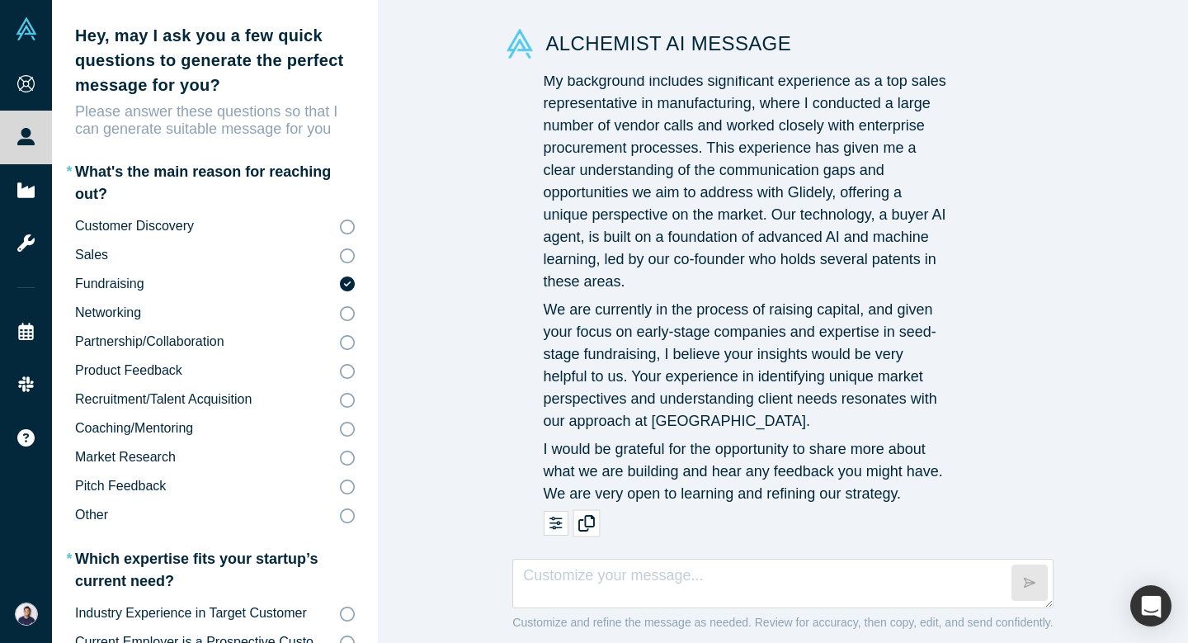
click at [588, 521] on icon "button" at bounding box center [586, 523] width 17 height 17
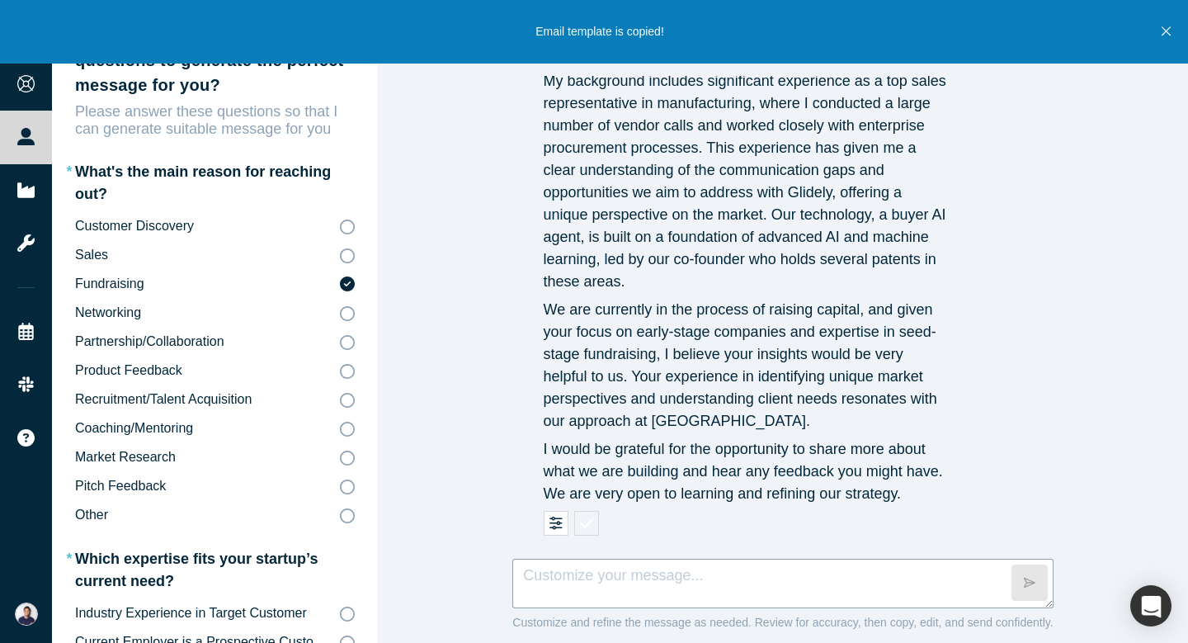
click at [613, 574] on textarea at bounding box center [782, 584] width 540 height 50
paste textarea "Hi Jonathan, My name is Shu Oikawa, and I'm the founder of Glidely. We're devel…"
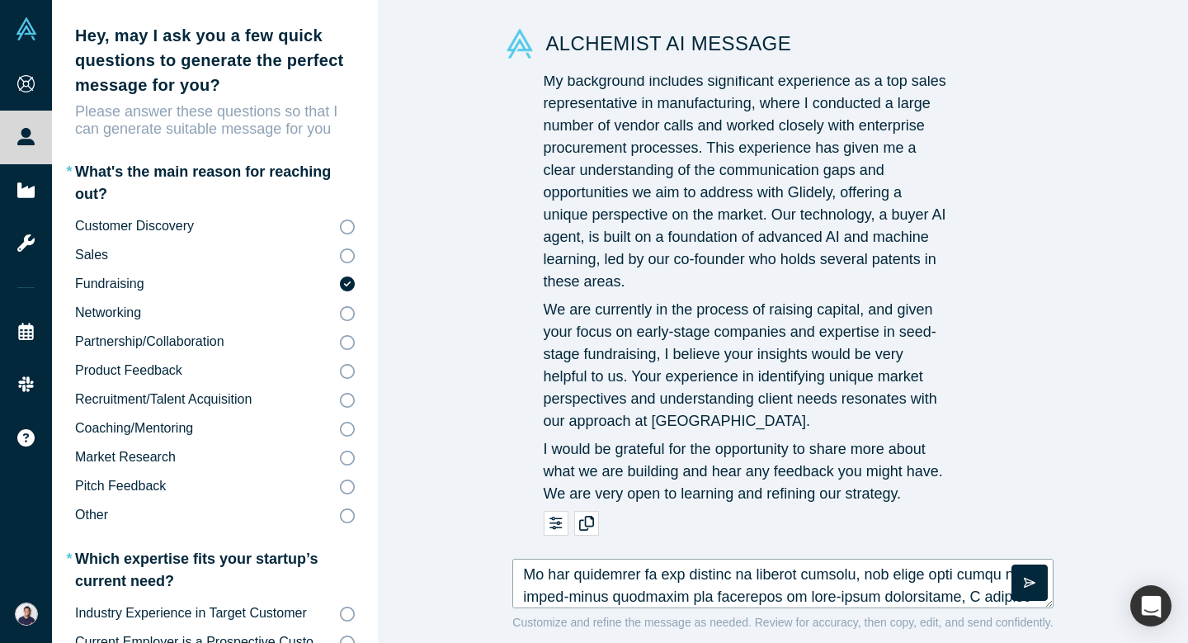
scroll to position [355, 0]
type textarea "Hi Jonathan, My name is Shu Oikawa, and I'm the founder of Glidely. We're devel…"
click at [1040, 586] on button "button" at bounding box center [1030, 582] width 36 height 36
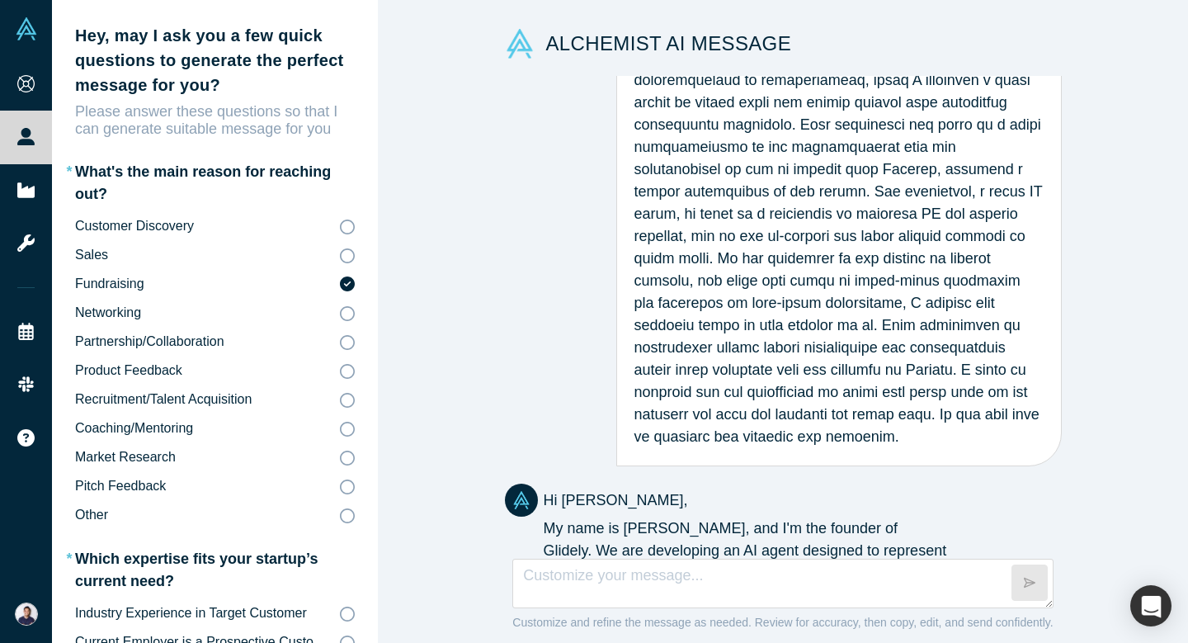
scroll to position [1410, 0]
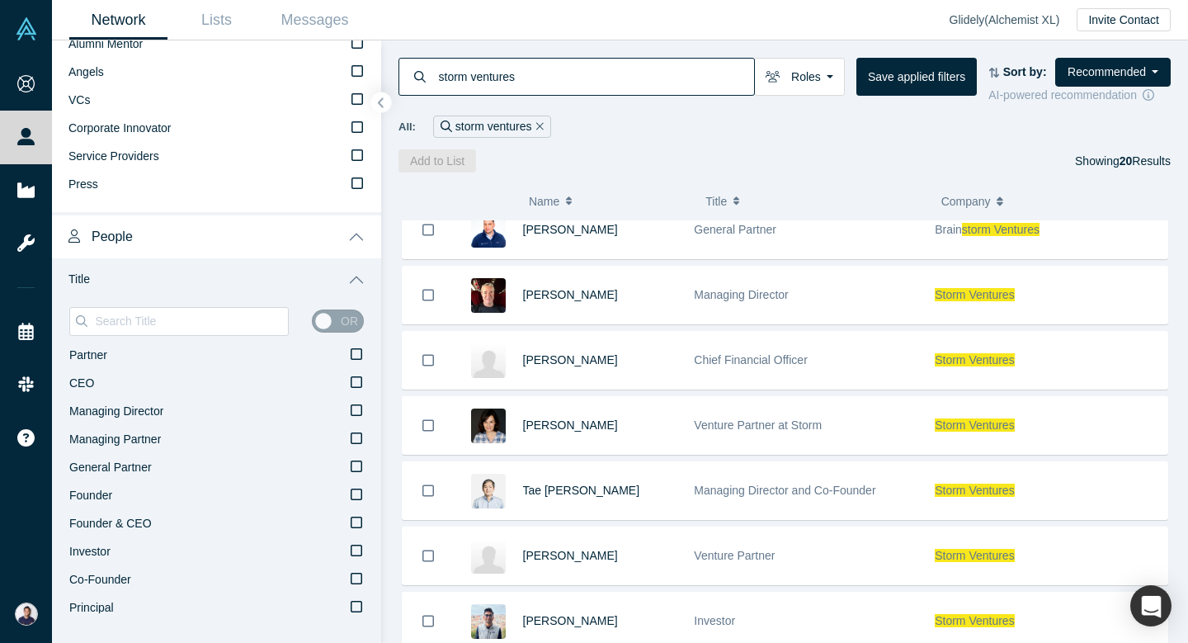
scroll to position [418, 0]
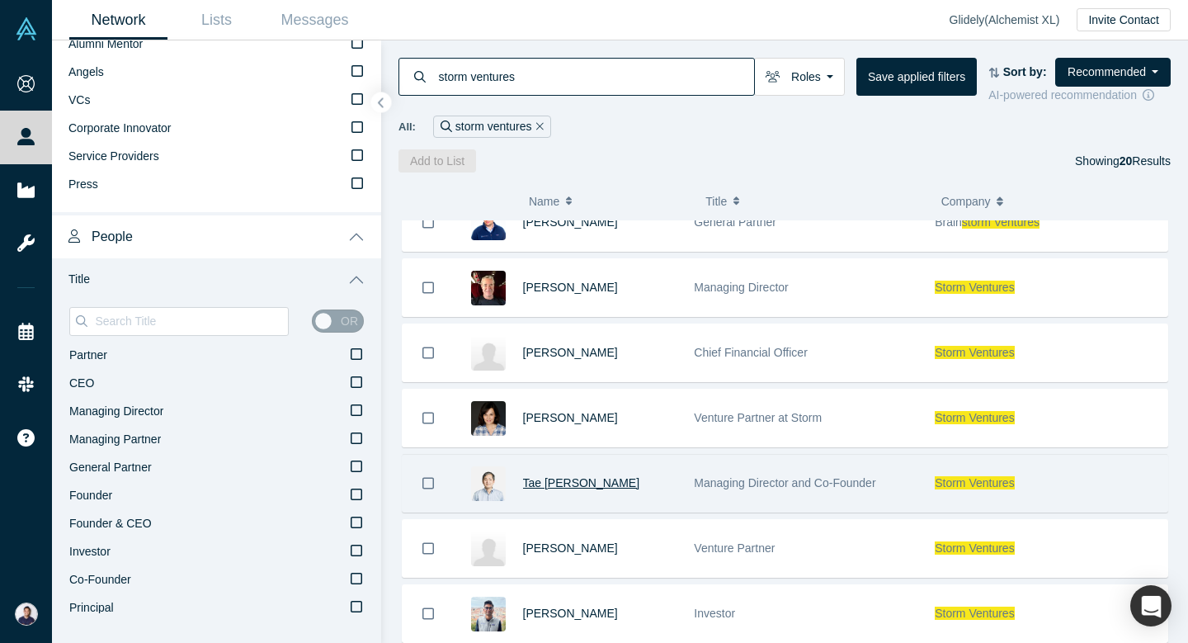
click at [581, 478] on span "Tae Hea Nahm" at bounding box center [581, 482] width 117 height 13
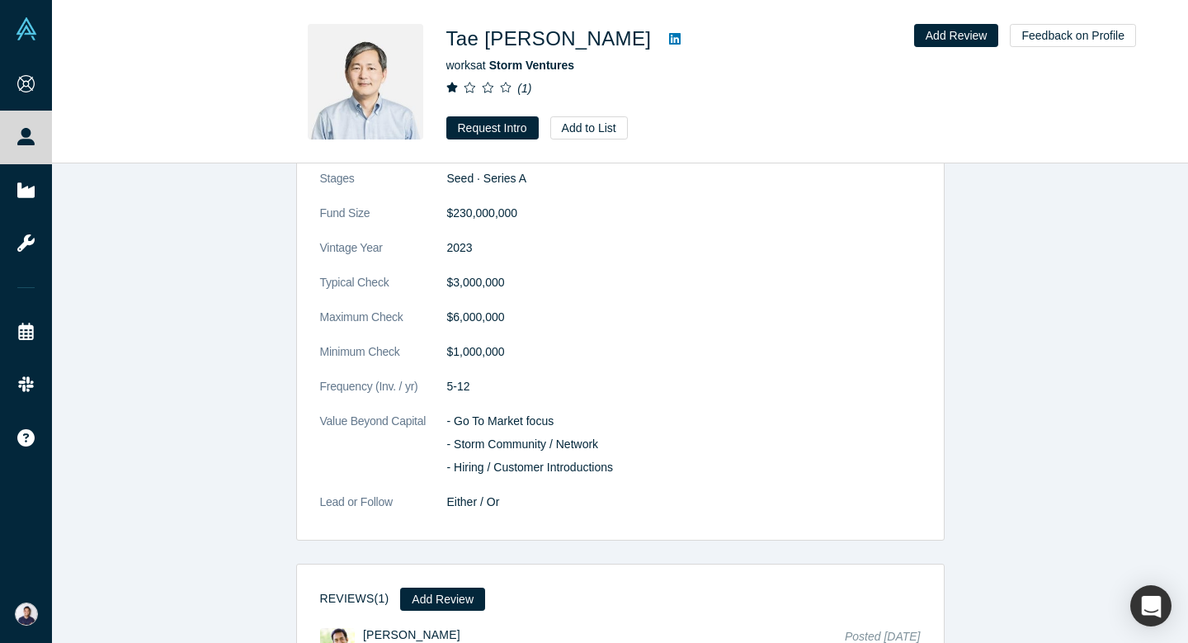
scroll to position [762, 0]
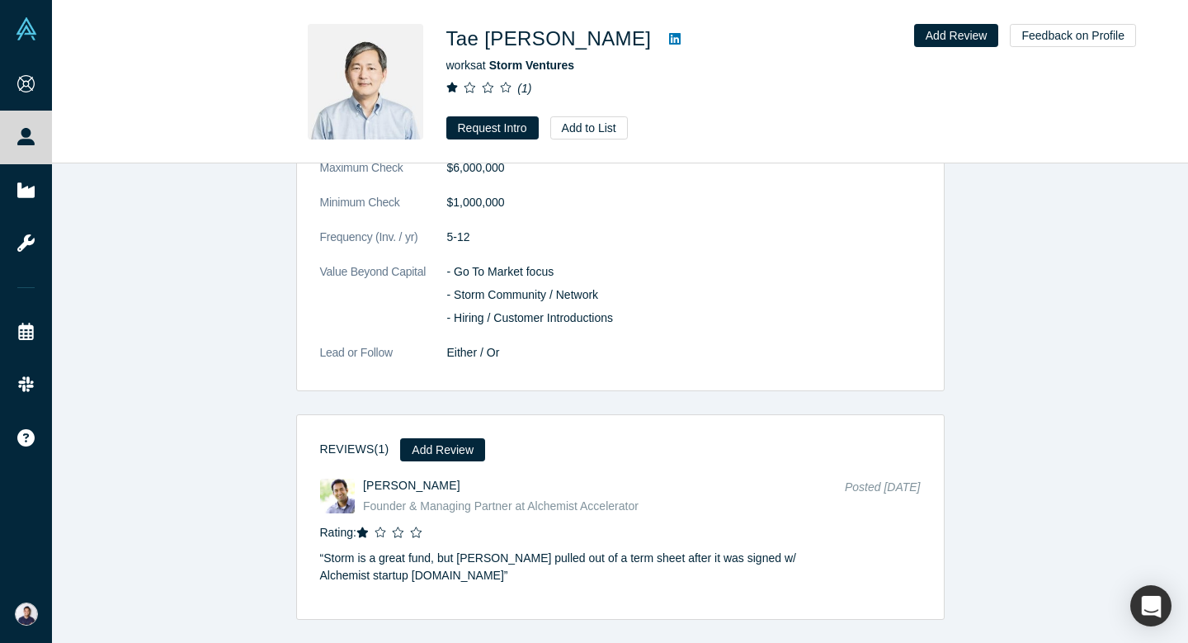
click at [459, 560] on p "“ Storm is a great fund, but Tae Hea pulled out of a term sheet after it was si…" at bounding box center [568, 563] width 497 height 44
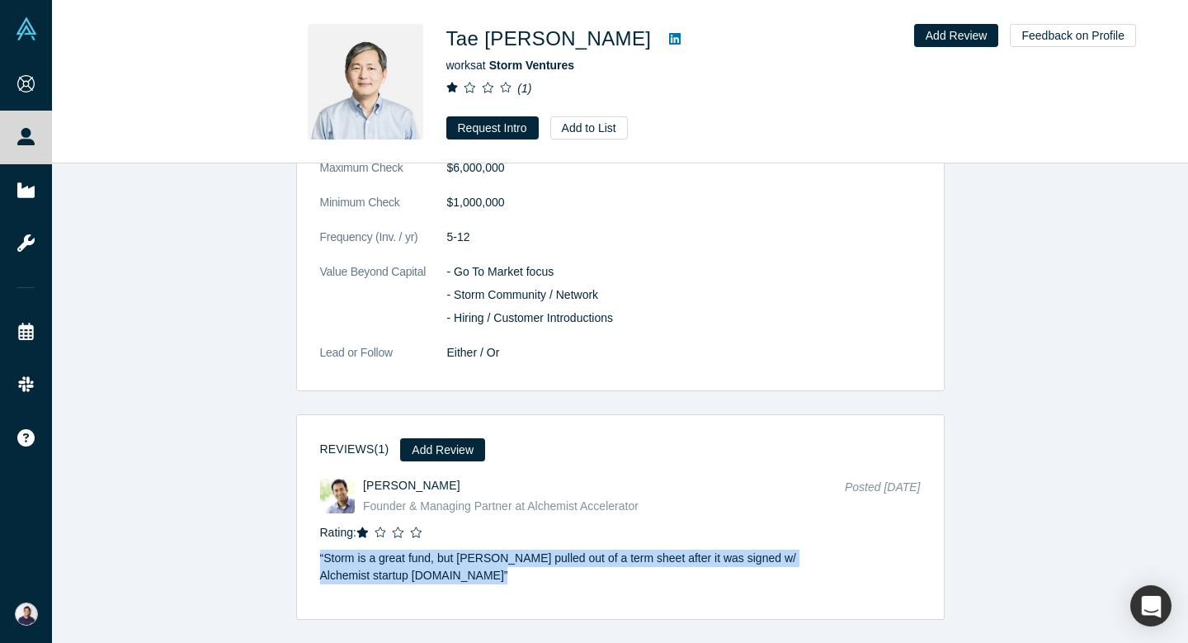
click at [815, 357] on dd "Either / Or" at bounding box center [684, 352] width 474 height 17
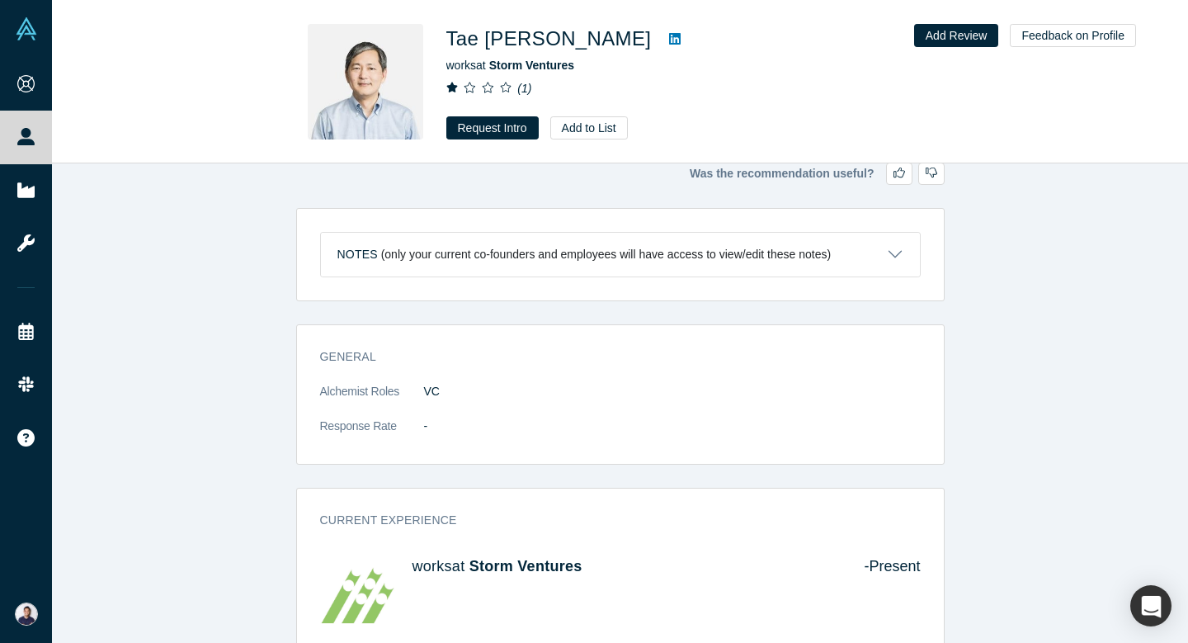
scroll to position [0, 0]
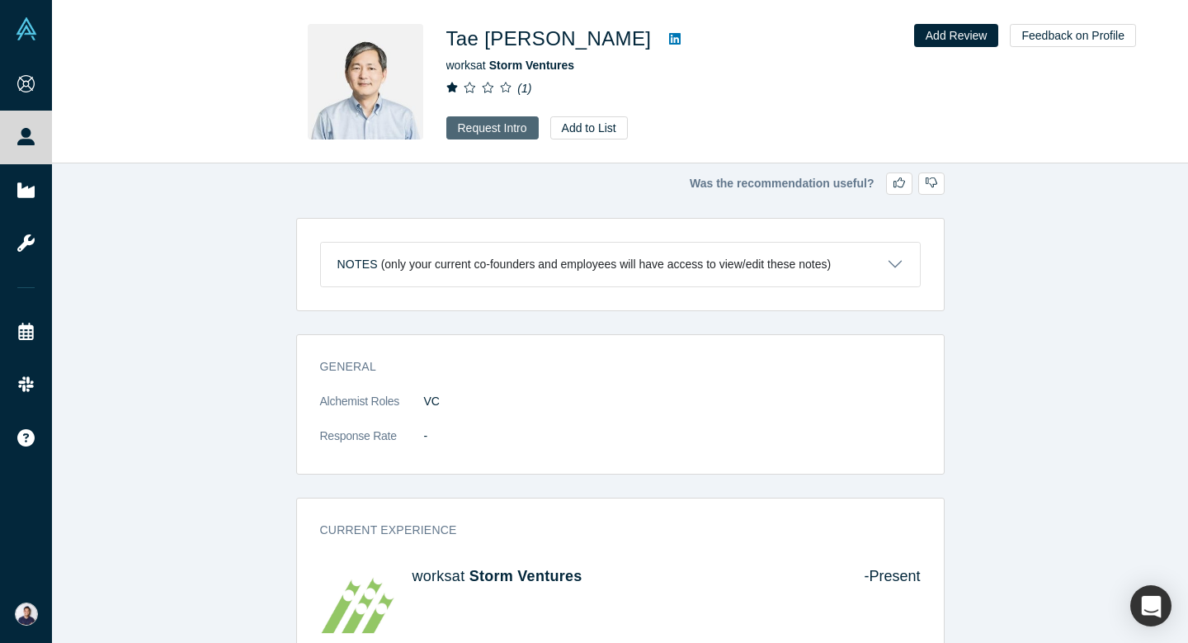
click at [502, 131] on button "Request Intro" at bounding box center [492, 127] width 92 height 23
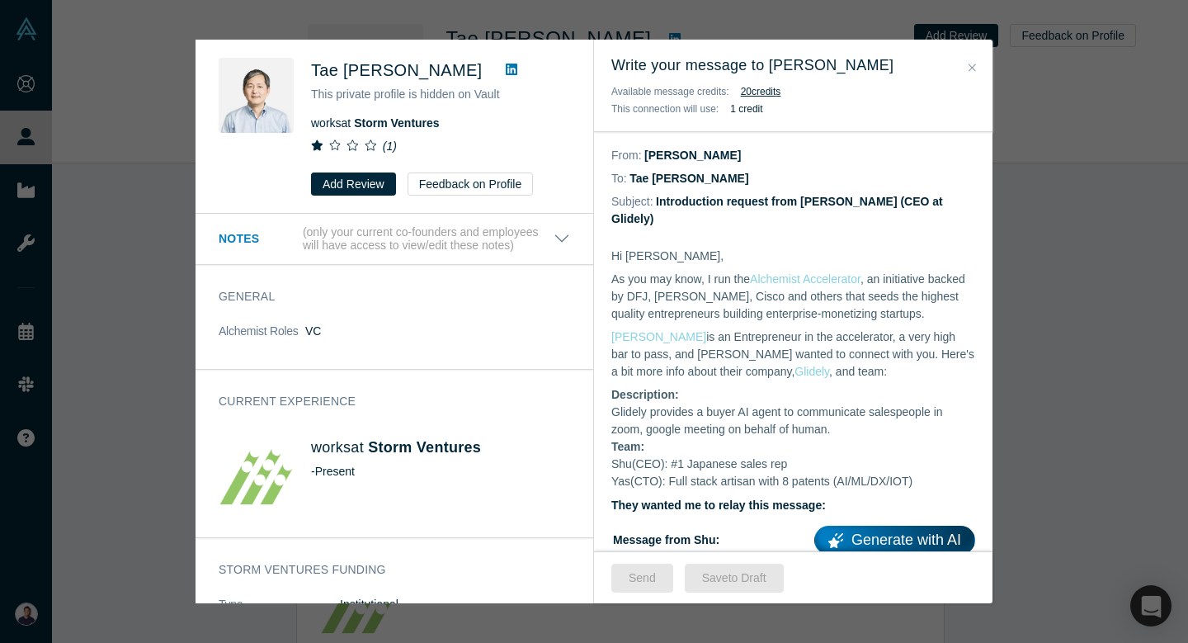
click at [1033, 388] on div "Was the recommendation useful? Tae Hea Nahm This private profile is hidden on V…" at bounding box center [594, 321] width 1188 height 643
